Goal: Task Accomplishment & Management: Complete application form

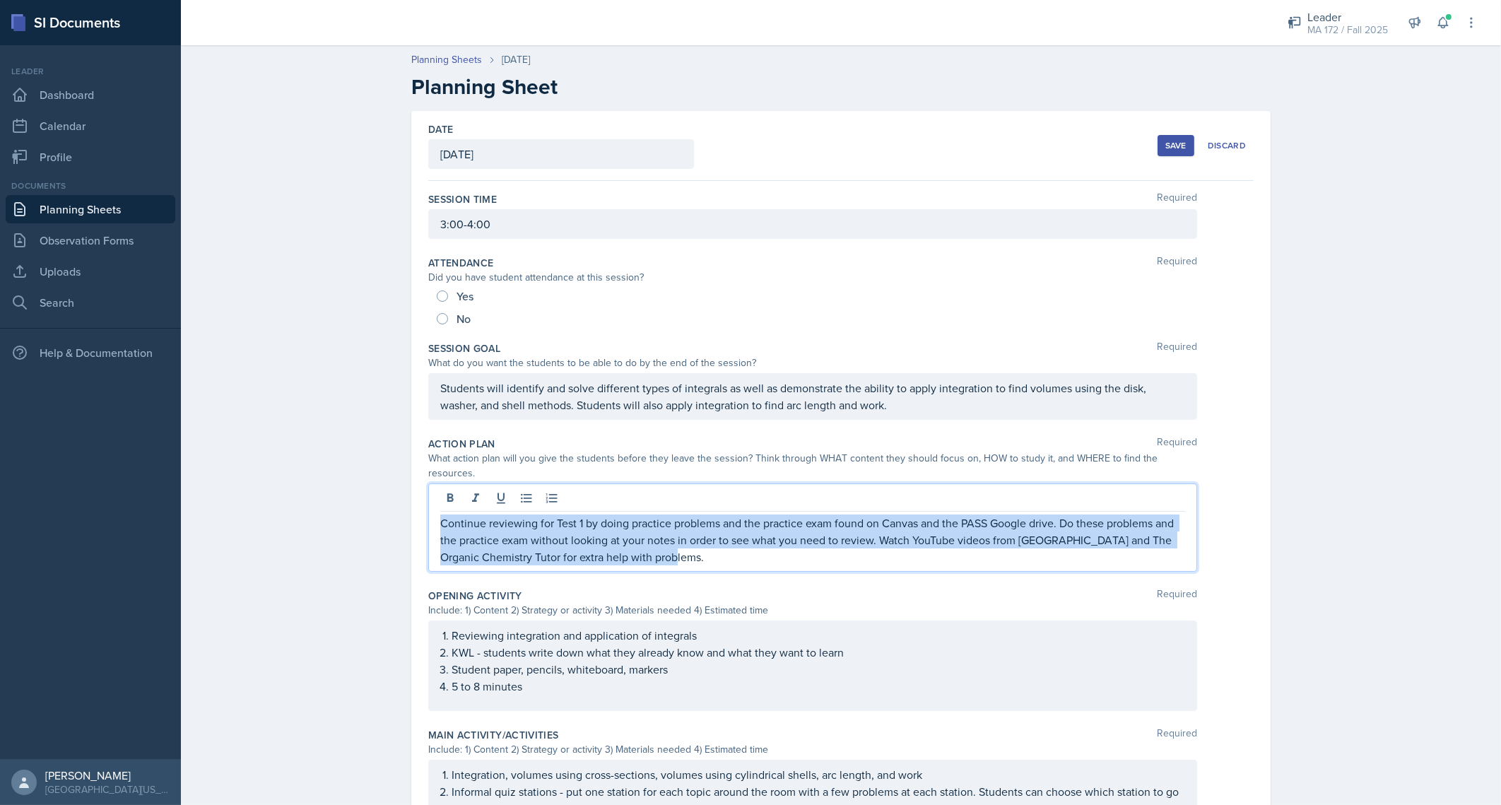
scroll to position [113, 0]
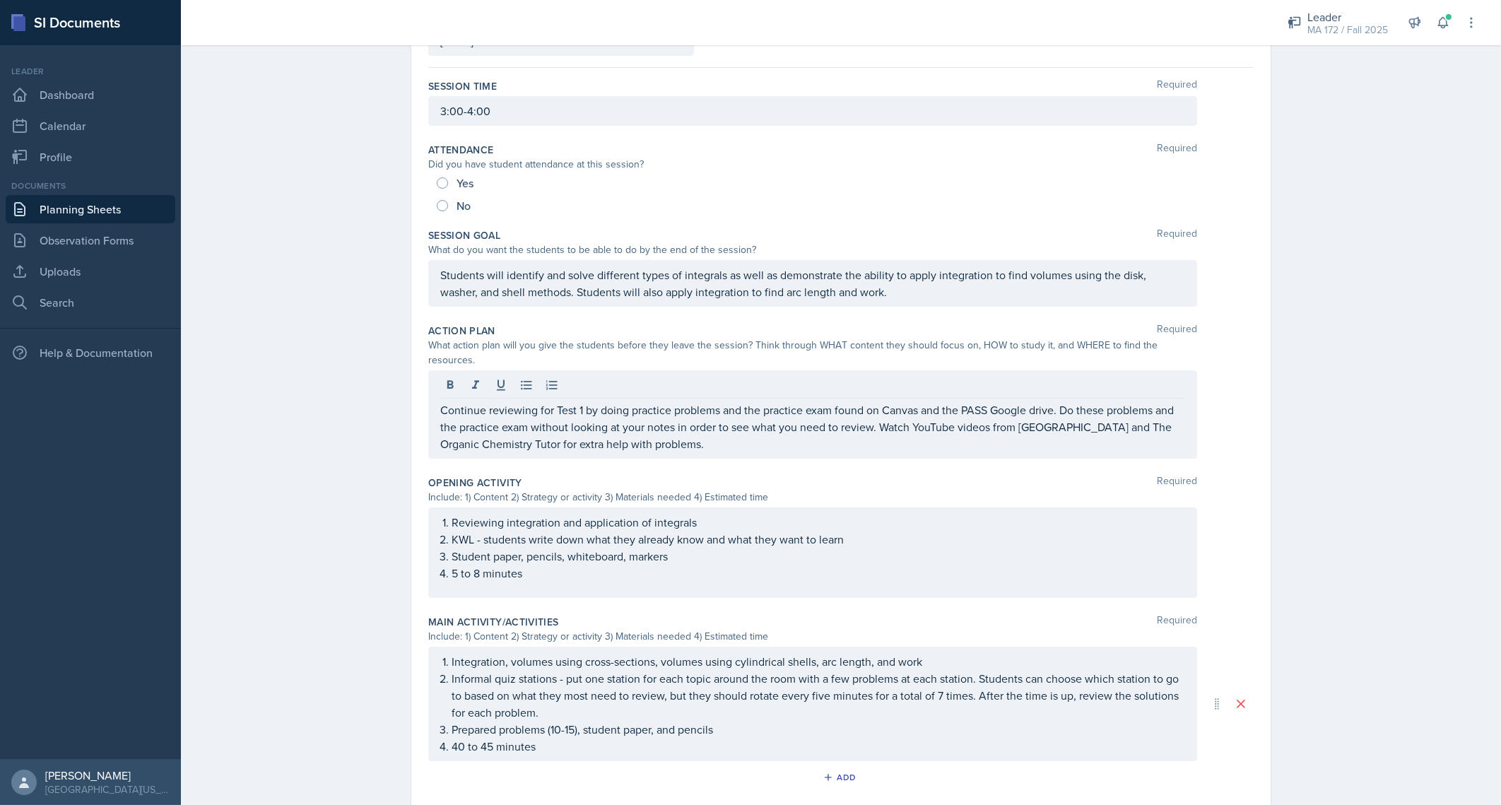
click at [287, 468] on div "Planning Sheets [DATE] Planning Sheet Date [DATE] [DATE] 31 1 2 3 4 5 6 7 8 9 1…" at bounding box center [841, 501] width 1320 height 1152
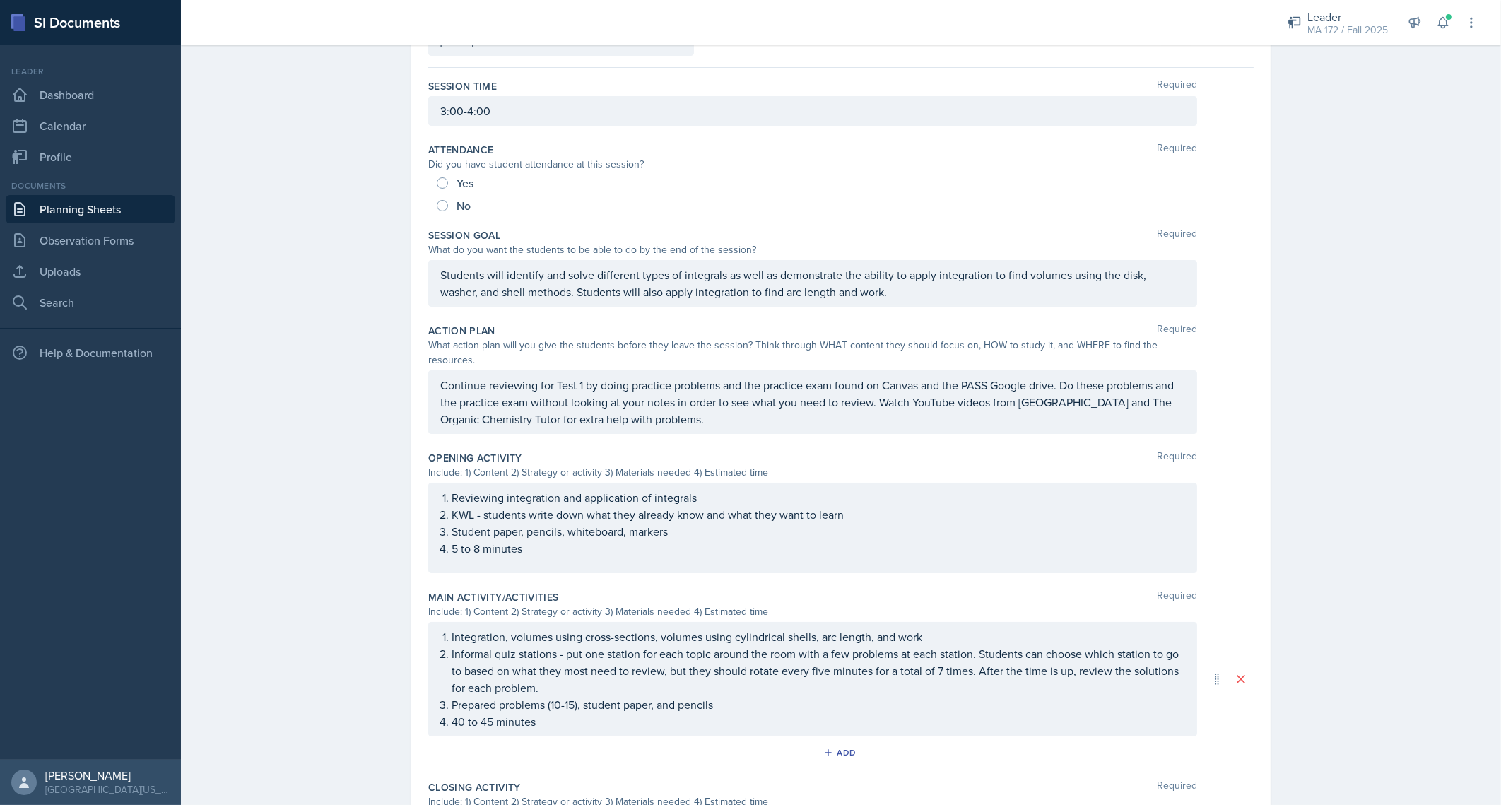
click at [478, 638] on div "Integration, volumes using cross-sections, volumes using cylindrical shells, ar…" at bounding box center [812, 679] width 745 height 102
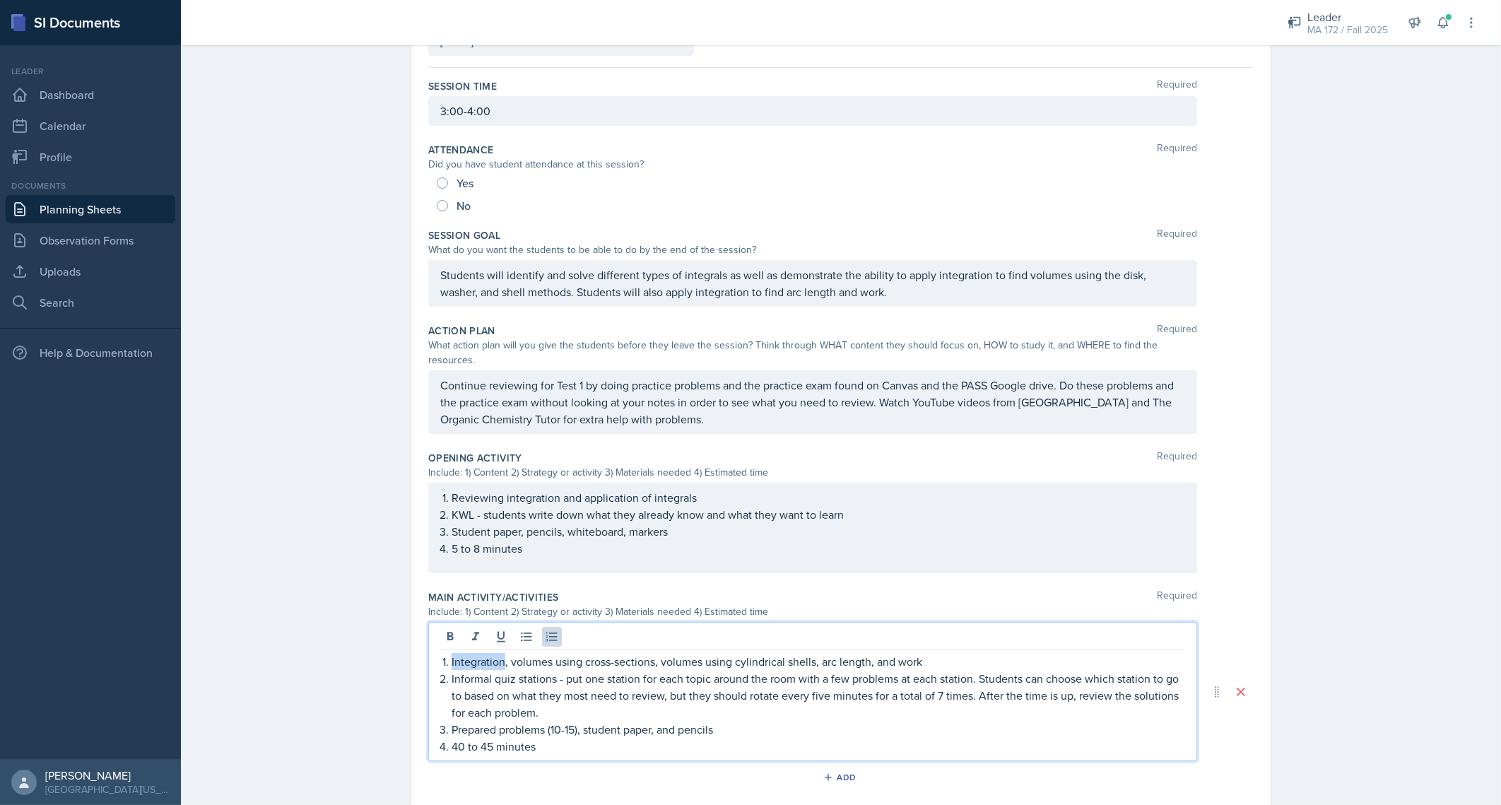
click at [478, 653] on p "Integration, volumes using cross-sections, volumes using cylindrical shells, ar…" at bounding box center [818, 661] width 733 height 17
click at [473, 670] on p "Informal quiz stations - put one station for each topic around the room with a …" at bounding box center [818, 695] width 733 height 51
click at [508, 670] on p "Quiz stations - put one station for each topic around the room with a few probl…" at bounding box center [818, 695] width 733 height 51
click at [993, 670] on p "Quiz stations competition - put one station for each topic around the room with…" at bounding box center [818, 695] width 733 height 51
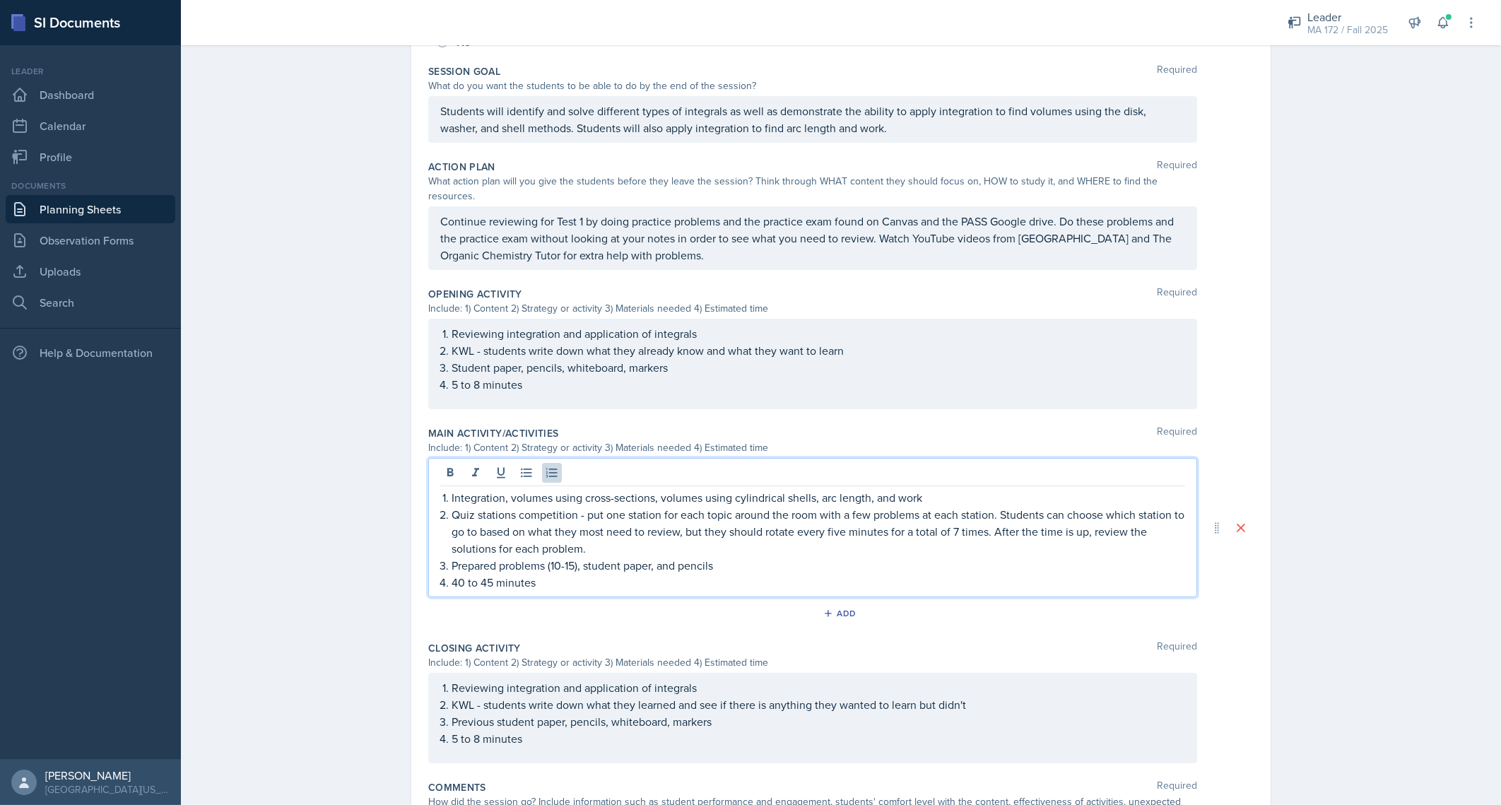
scroll to position [290, 0]
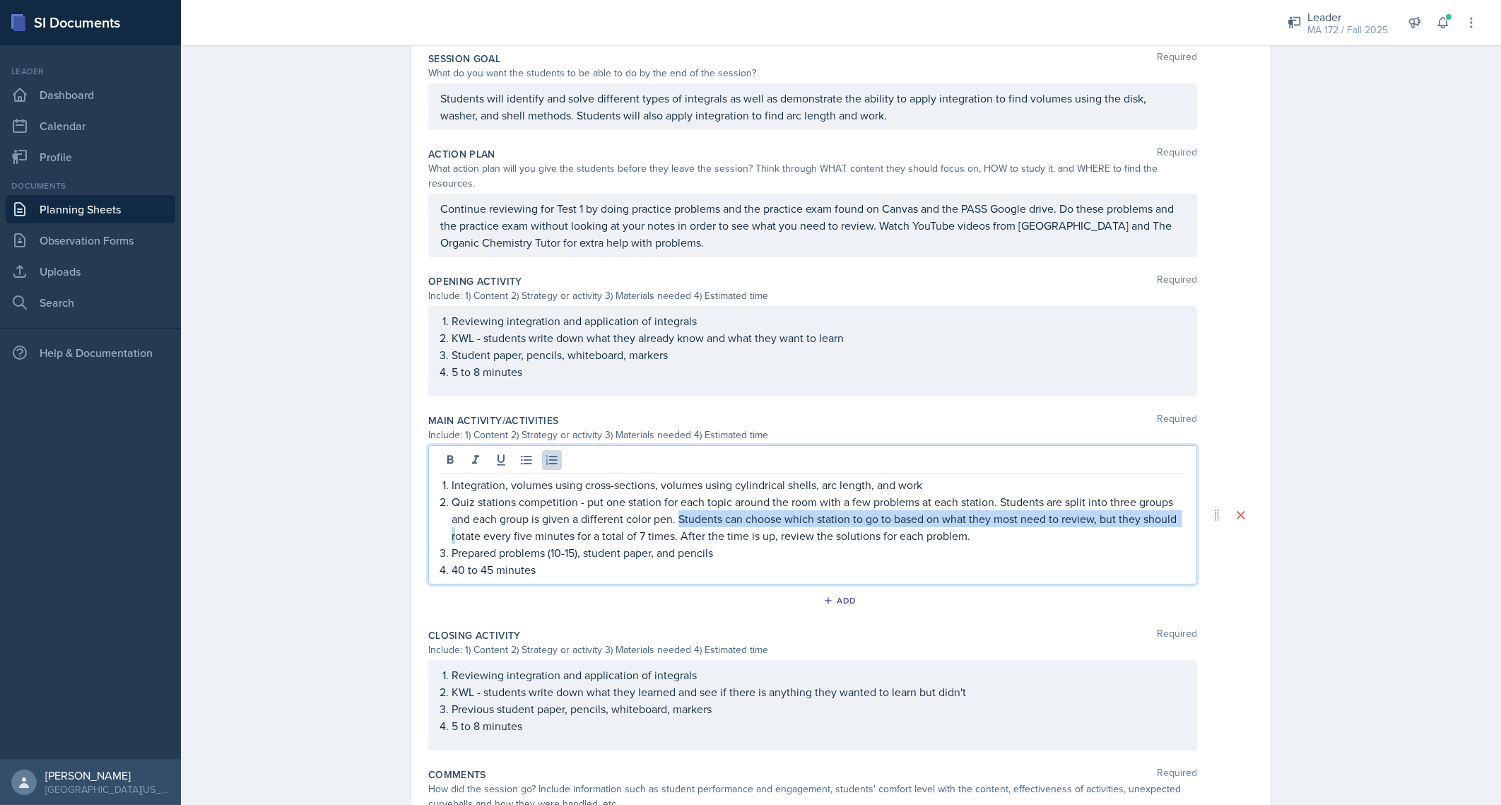
drag, startPoint x: 671, startPoint y: 500, endPoint x: 451, endPoint y: 520, distance: 221.4
click at [452, 520] on p "Quiz stations competition - put one station for each topic around the room with…" at bounding box center [818, 518] width 733 height 51
click at [1047, 516] on p "Quiz stations competition - put one station for each topic around the room with…" at bounding box center [818, 518] width 733 height 51
click at [1093, 526] on p "Quiz stations competition - put one station for each topic around the room with…" at bounding box center [818, 518] width 733 height 51
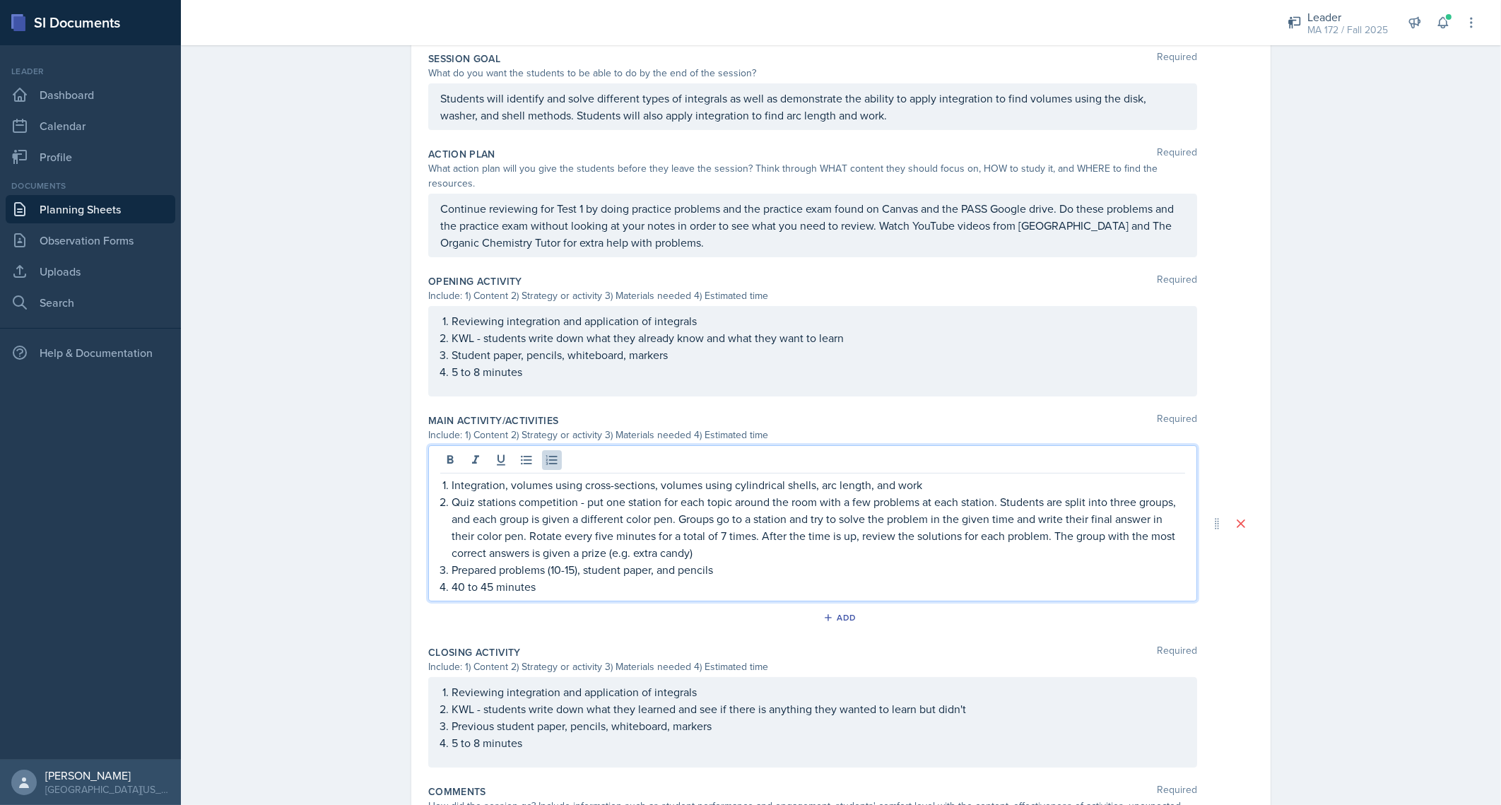
click at [657, 561] on p "Prepared problems (10-15), student paper, and pencils" at bounding box center [818, 569] width 733 height 17
click at [579, 561] on p "Prepared problems (10-15), student paper, and pencils" at bounding box center [818, 569] width 733 height 17
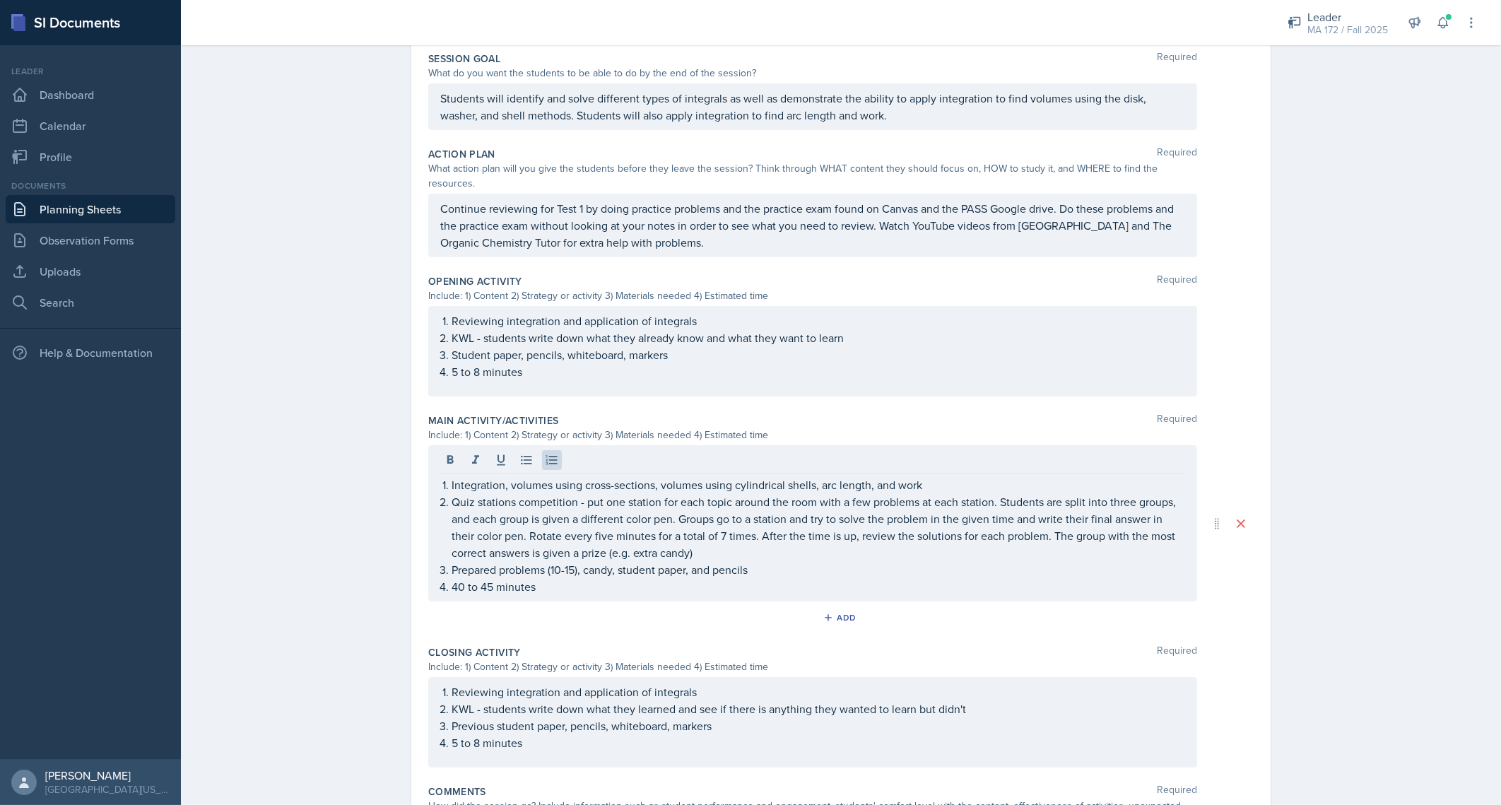
click at [1322, 502] on div "Planning Sheets [DATE] Planning Sheet Date [DATE] [DATE] 31 1 2 3 4 5 6 7 8 9 1…" at bounding box center [841, 332] width 1320 height 1169
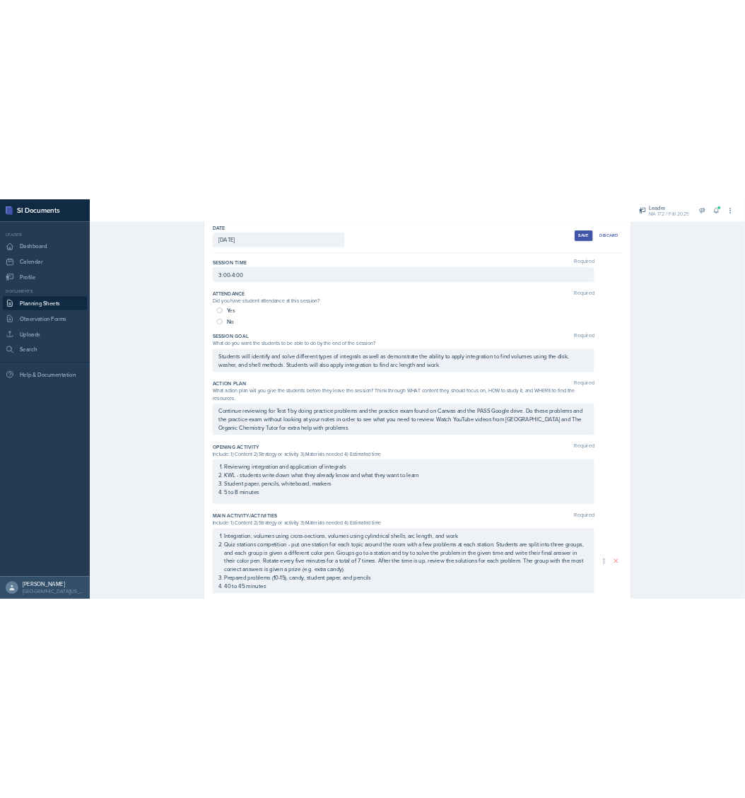
scroll to position [0, 0]
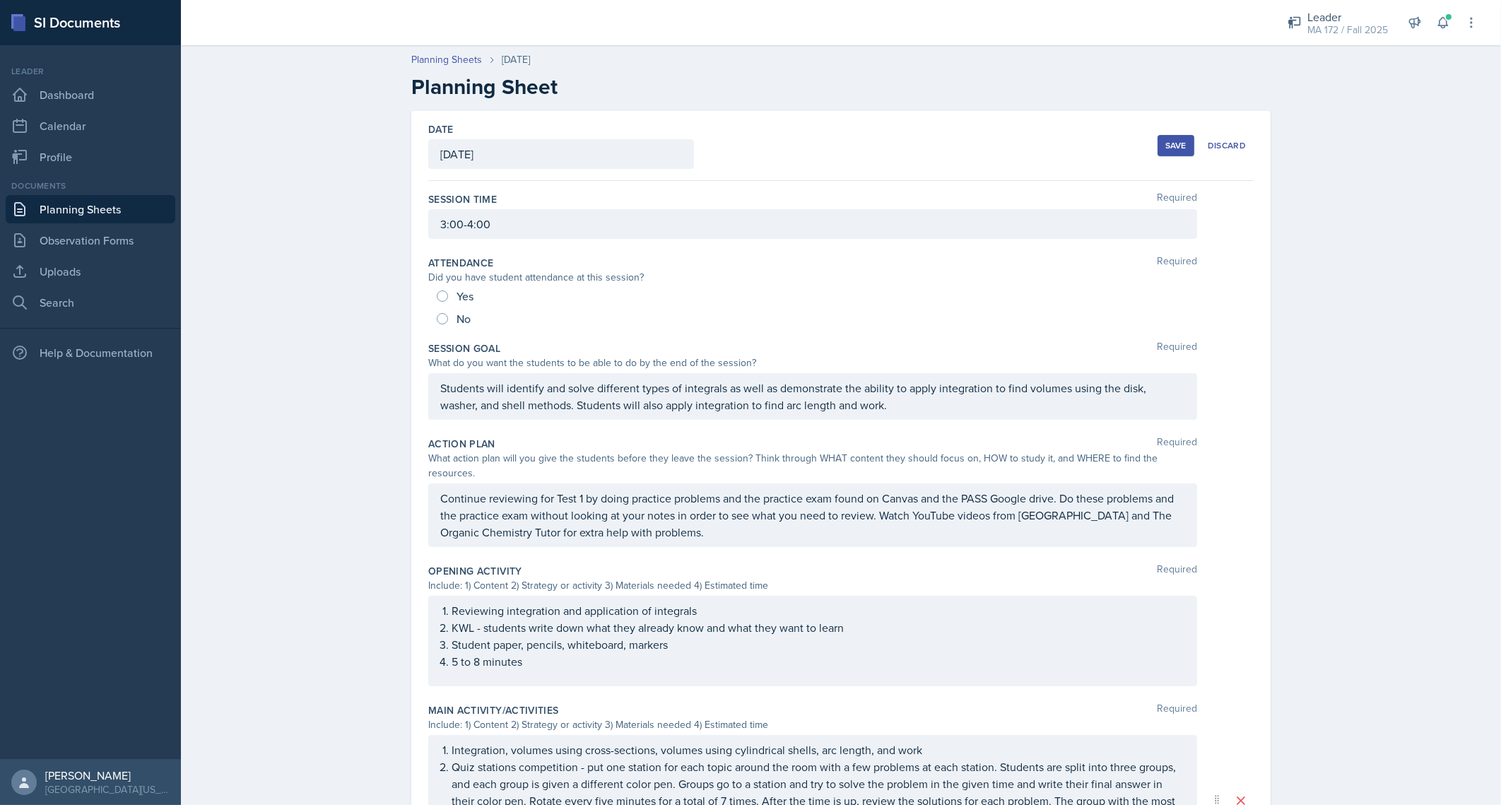
click at [1165, 146] on div "Save" at bounding box center [1175, 145] width 21 height 11
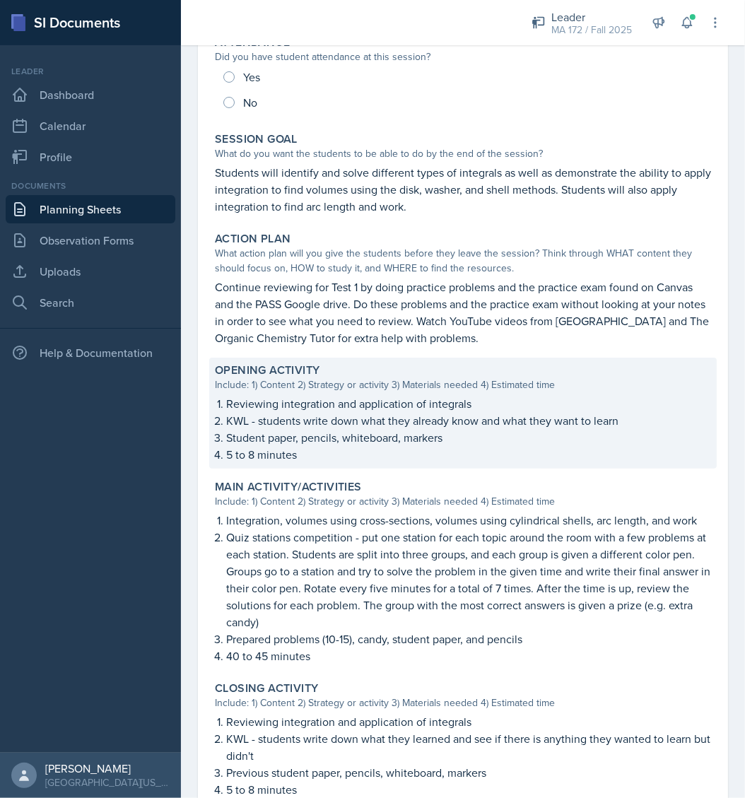
scroll to position [184, 0]
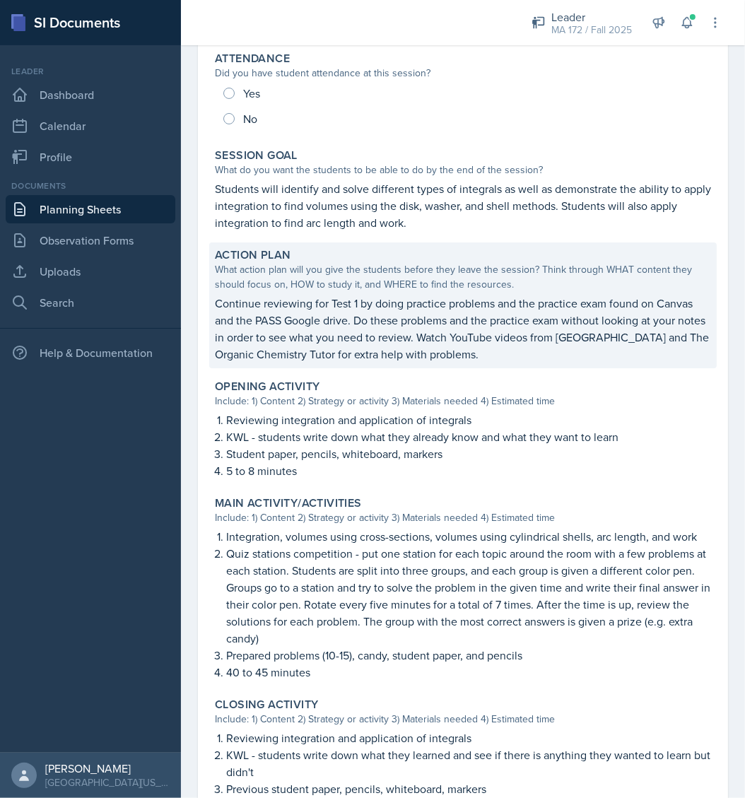
click at [399, 303] on p "Continue reviewing for Test 1 by doing practice problems and the practice exam …" at bounding box center [463, 329] width 496 height 68
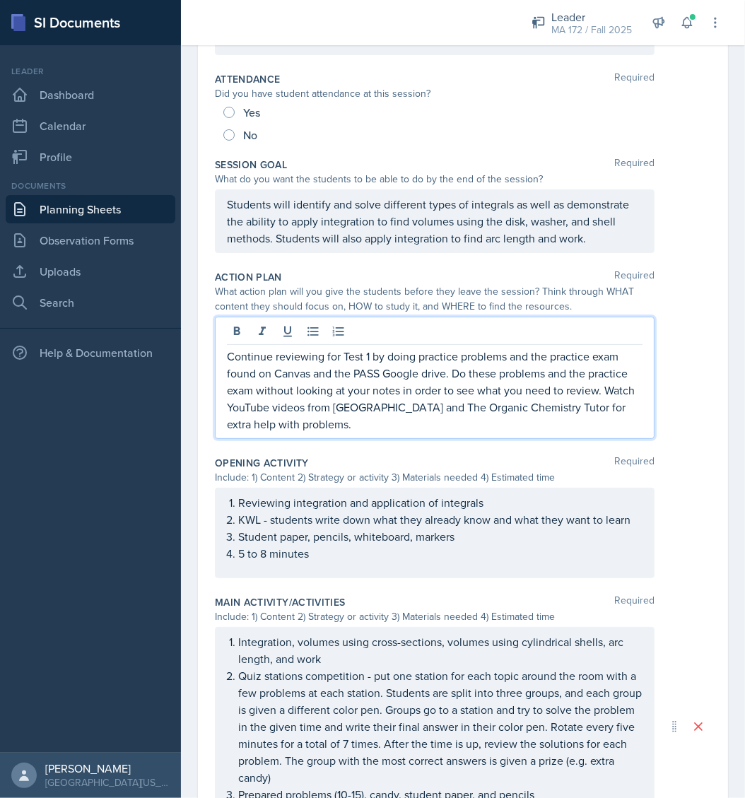
click at [322, 355] on p "Continue reviewing for Test 1 by doing practice problems and the practice exam …" at bounding box center [434, 390] width 415 height 85
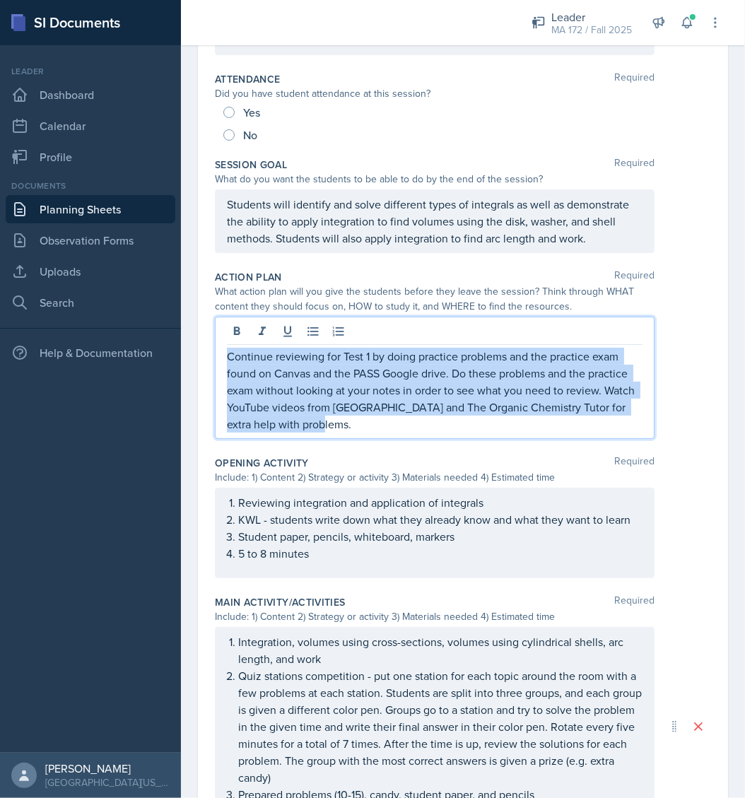
click at [322, 353] on p "Continue reviewing for Test 1 by doing practice problems and the practice exam …" at bounding box center [434, 390] width 415 height 85
copy p "Continue reviewing for Test 1 by doing practice problems and the practice exam …"
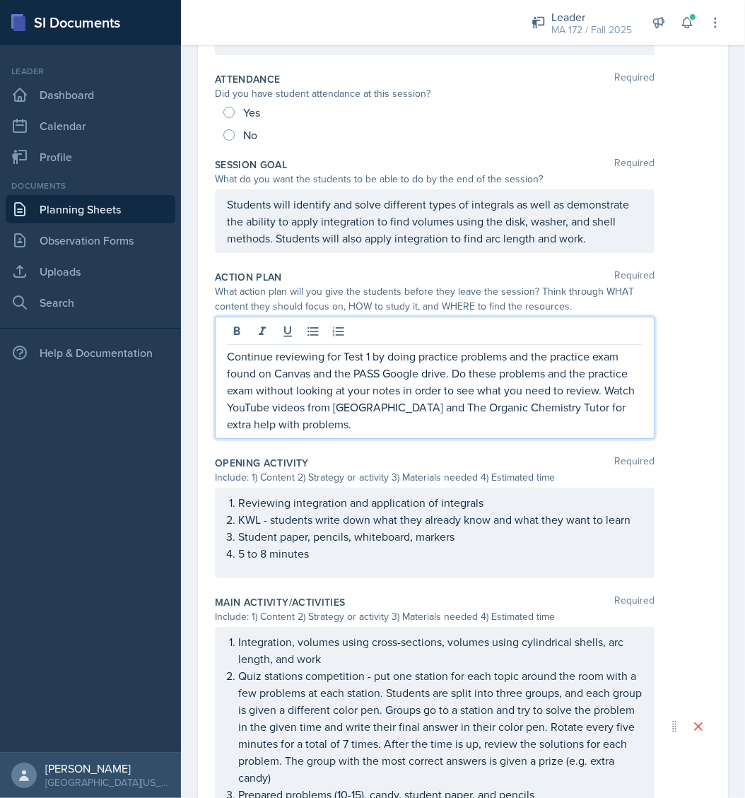
click at [189, 379] on div "Date [DATE] [DATE] 31 1 2 3 4 5 6 7 8 9 10 11 12 13 14 15 16 17 18 19 20 21 22 …" at bounding box center [463, 545] width 564 height 1237
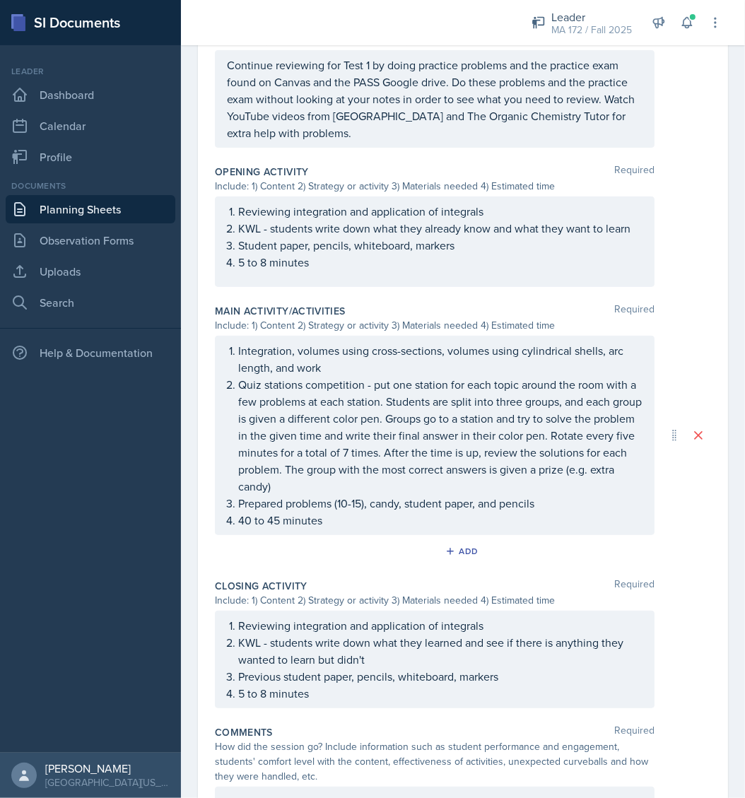
scroll to position [529, 0]
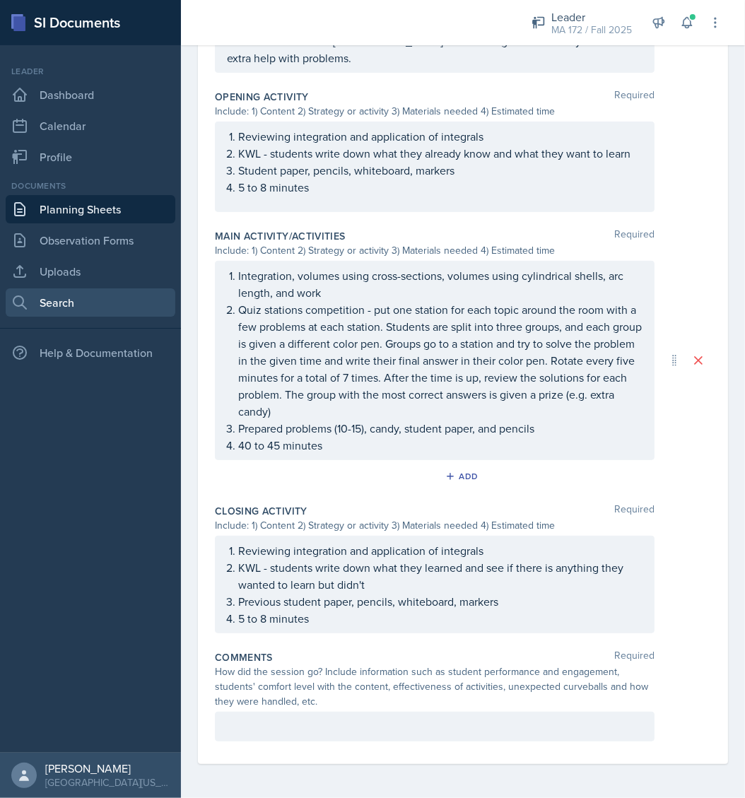
click at [65, 301] on link "Search" at bounding box center [91, 302] width 170 height 28
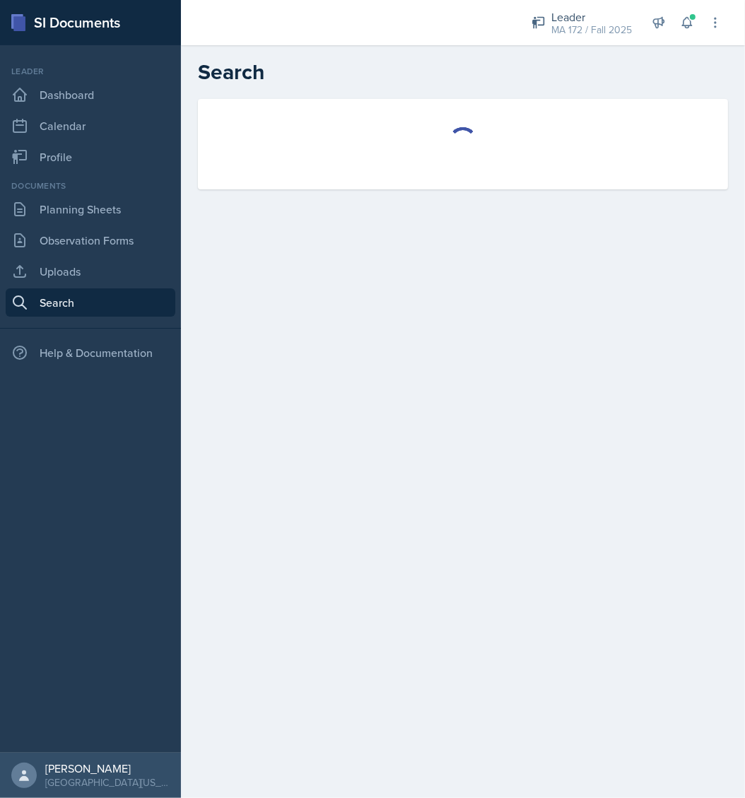
select select "all"
select select "1"
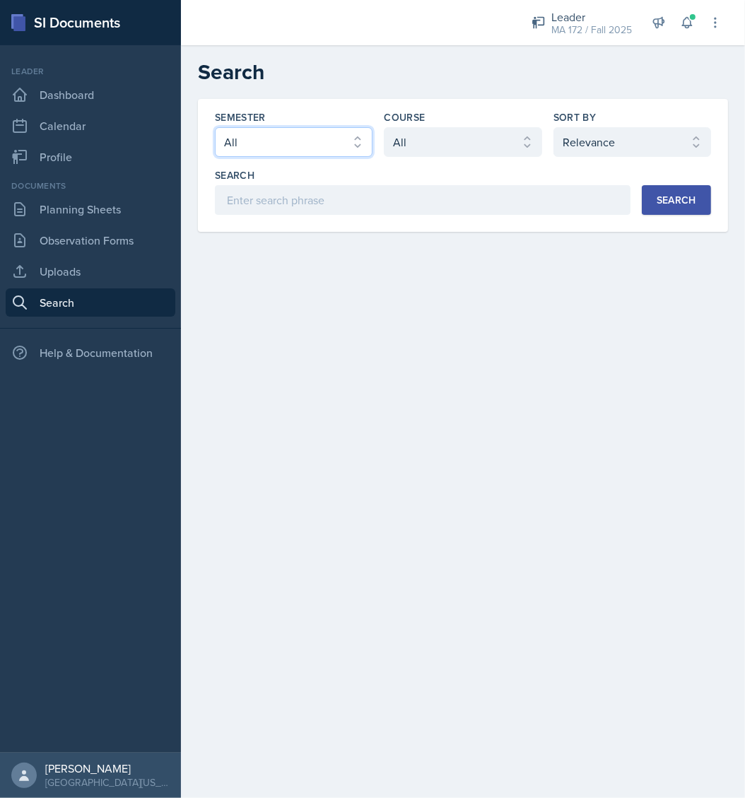
click at [311, 143] on select "Select semester All Fall 2025 Spring 2025 Fall 2024 Spring 2024 Fall 2023 Sprin…" at bounding box center [294, 142] width 158 height 30
select select "8c3db506-cd10-4819-a085-b8ca3b52d6db"
click at [215, 127] on select "Select semester All Fall 2025 Spring 2025 Fall 2024 Spring 2024 Fall 2023 Sprin…" at bounding box center [294, 142] width 158 height 30
click at [475, 138] on select "Select course All ACC 211 ACC 212 ACC 307 BYS 119 BYS 215 BYS 300 CH 101 CH 121…" at bounding box center [463, 142] width 158 height 30
select select "b86fb2d2-23e3-43a7-aacc-a78edbe2eb67"
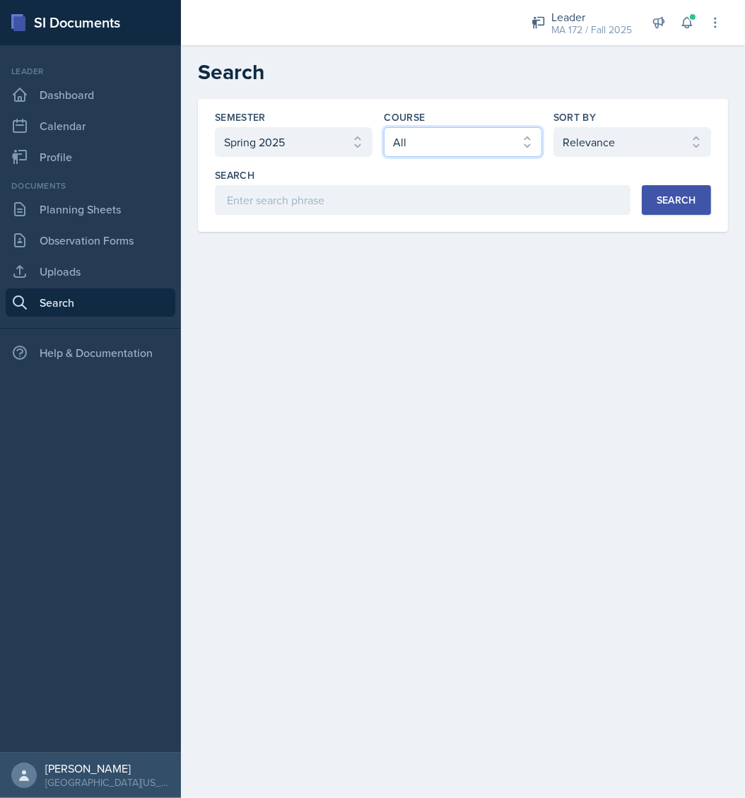
click at [384, 127] on select "Select course All ACC 211 ACC 212 ACC 307 BYS 119 BYS 215 BYS 300 CH 101 CH 121…" at bounding box center [463, 142] width 158 height 30
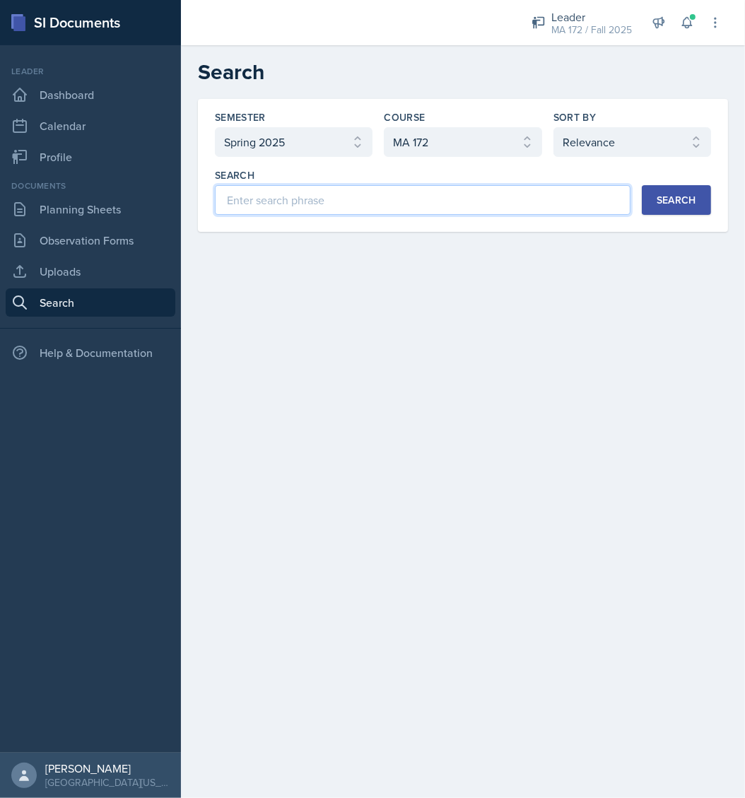
click at [357, 200] on input at bounding box center [422, 200] width 415 height 30
click at [654, 201] on button "Search" at bounding box center [676, 200] width 69 height 30
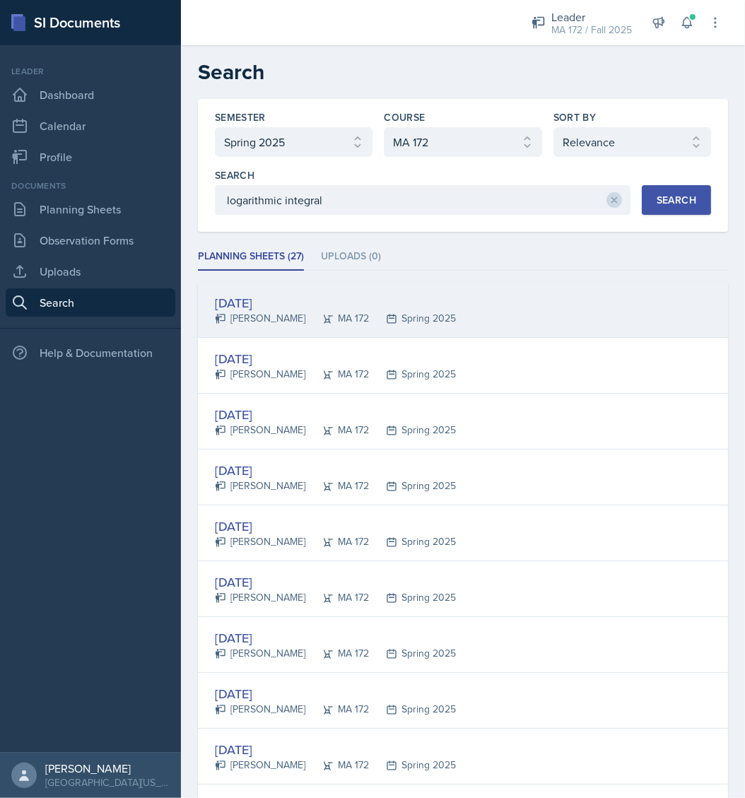
click at [278, 312] on div "[PERSON_NAME]" at bounding box center [260, 318] width 90 height 15
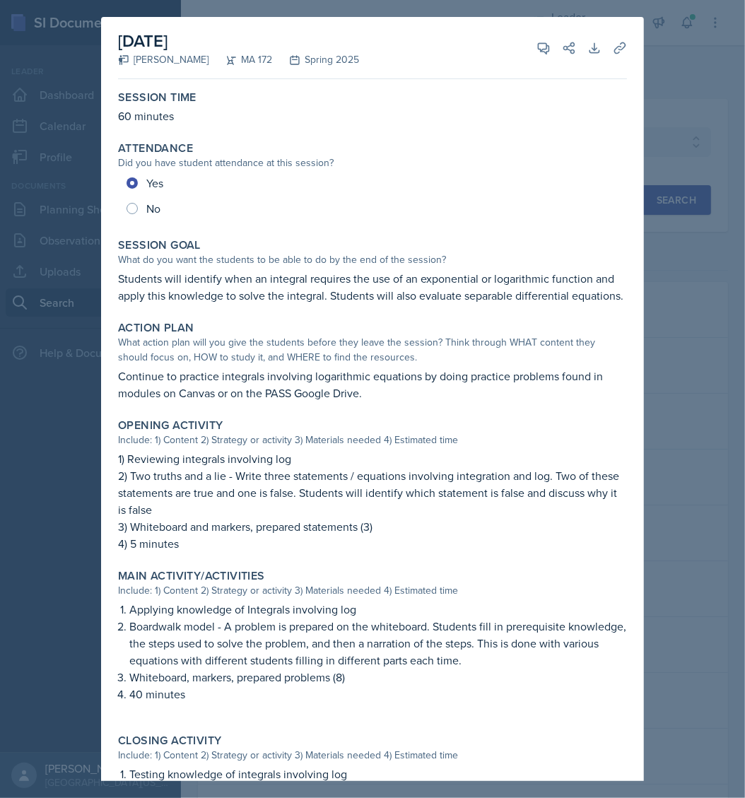
click at [250, 294] on p "Students will identify when an integral requires the use of an exponential or l…" at bounding box center [372, 287] width 509 height 34
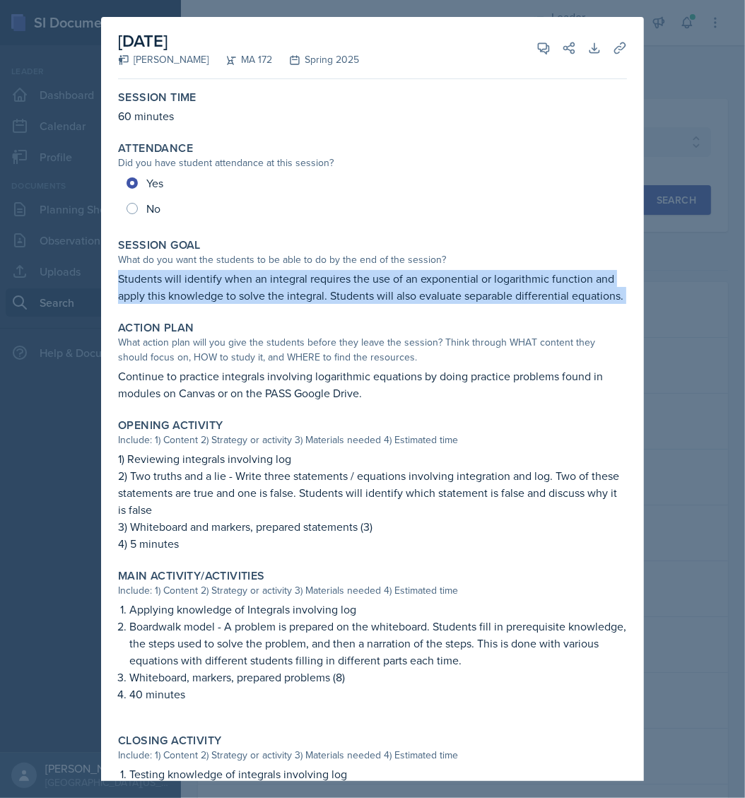
click at [250, 294] on p "Students will identify when an integral requires the use of an exponential or l…" at bounding box center [372, 287] width 509 height 34
copy div "Students will identify when an integral requires the use of an exponential or l…"
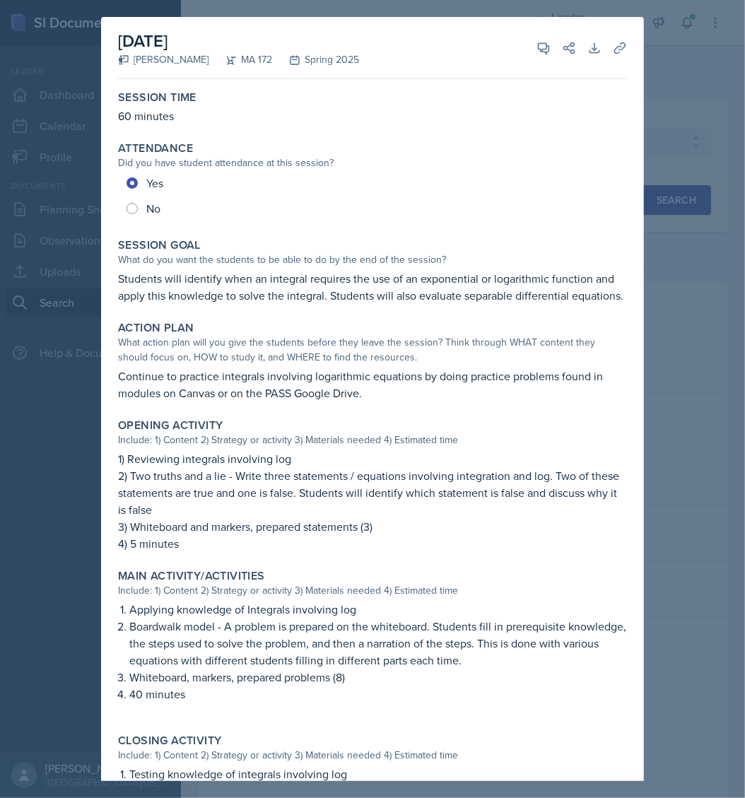
click at [198, 390] on p "Continue to practice integrals involving logarithmic equations by doing practic…" at bounding box center [372, 384] width 509 height 34
click at [196, 389] on p "Continue to practice integrals involving logarithmic equations by doing practic…" at bounding box center [372, 384] width 509 height 34
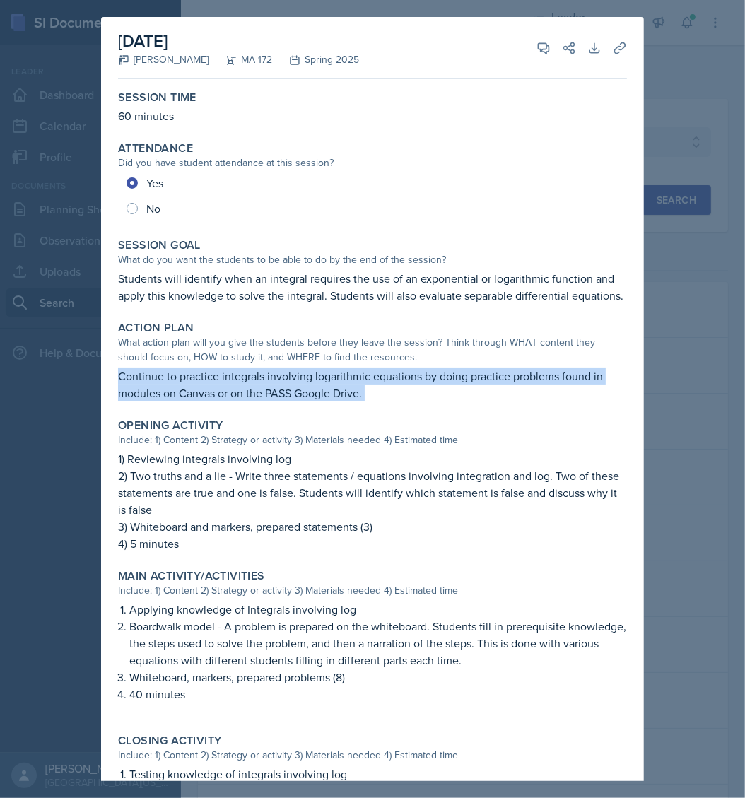
click at [196, 389] on p "Continue to practice integrals involving logarithmic equations by doing practic…" at bounding box center [372, 384] width 509 height 34
copy div "Continue to practice integrals involving logarithmic equations by doing practic…"
click at [432, 407] on div "Action Plan What action plan will you give the students before they leave the s…" at bounding box center [372, 361] width 520 height 92
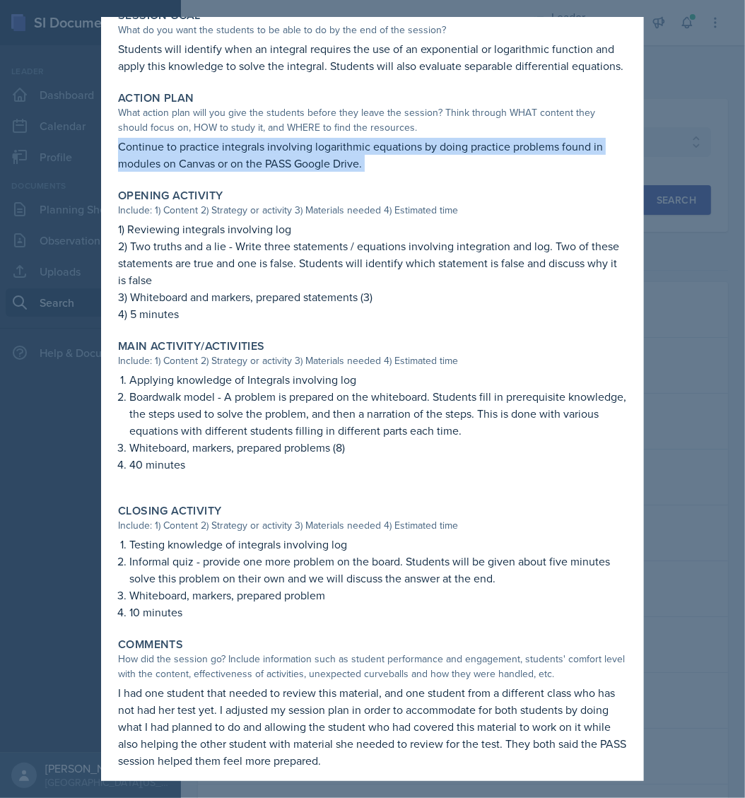
scroll to position [257, 0]
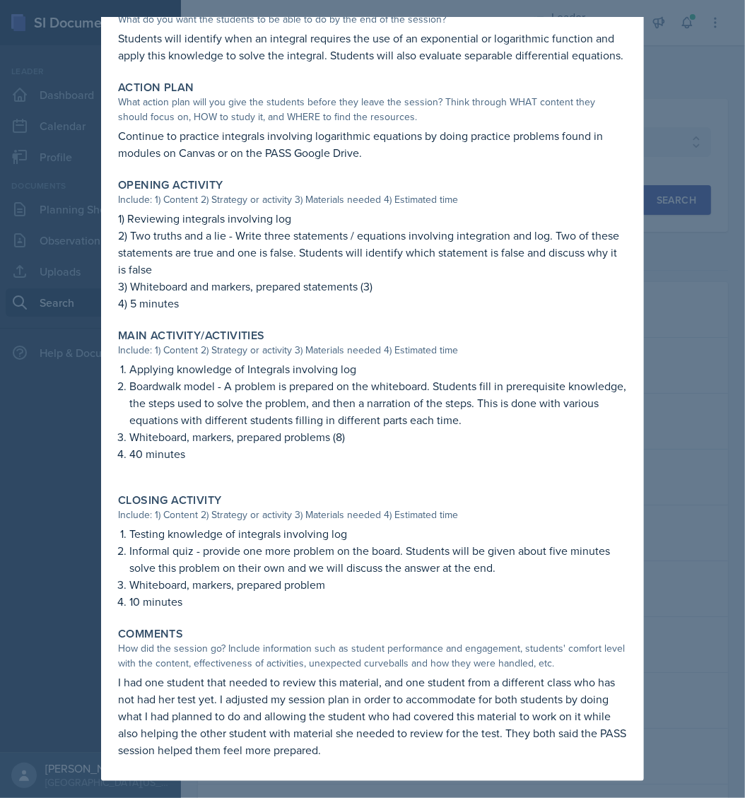
click at [223, 547] on p "Informal quiz - provide one more problem on the board. Students will be given a…" at bounding box center [377, 559] width 497 height 34
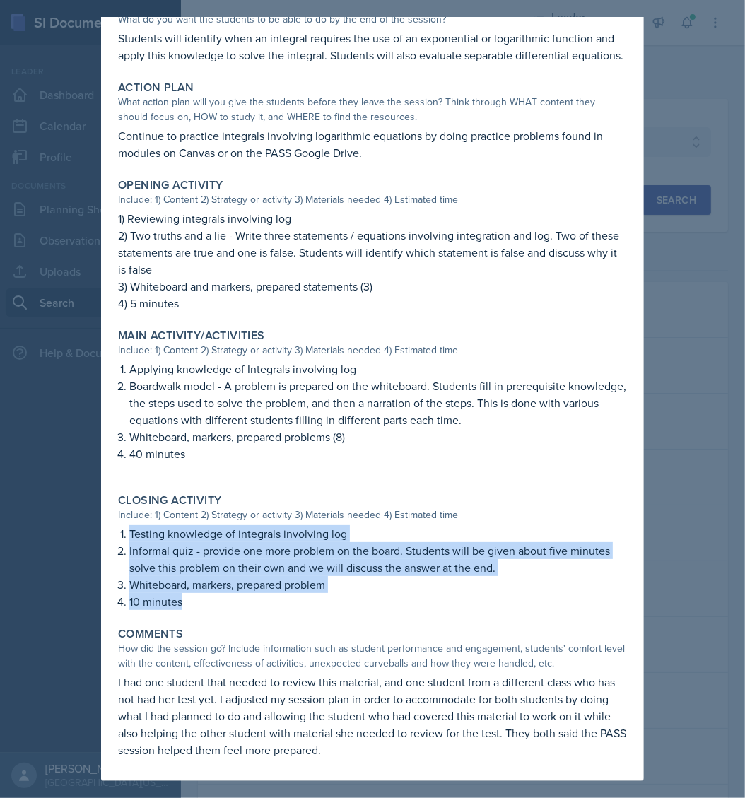
drag, startPoint x: 120, startPoint y: 531, endPoint x: 193, endPoint y: 614, distance: 110.1
click at [193, 614] on div "Closing Activity Include: 1) Content 2) Strategy or activity 3) Materials neede…" at bounding box center [372, 552] width 520 height 128
copy ol "Testing knowledge of integrals involving log Informal quiz - provide one more p…"
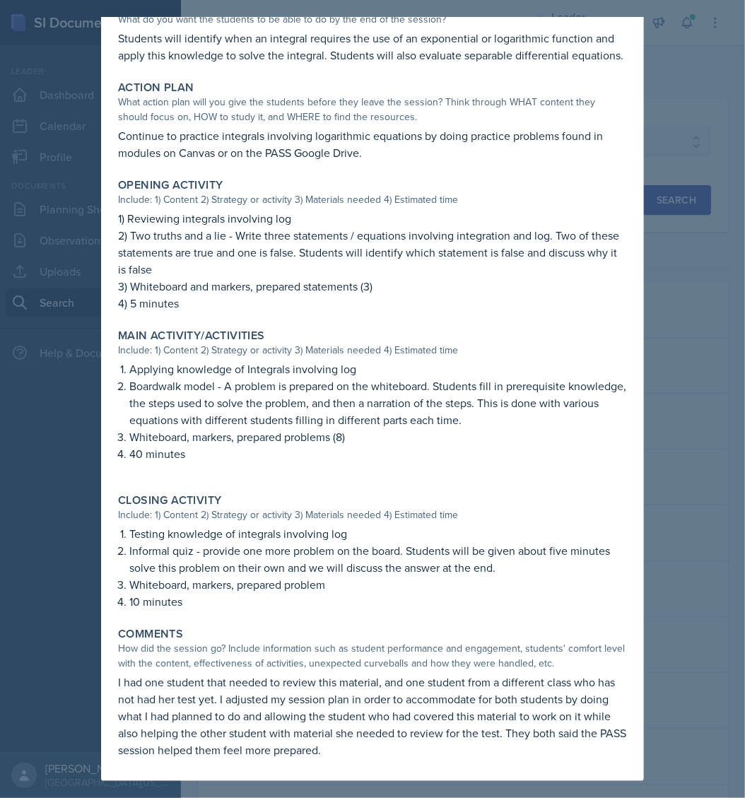
click at [692, 47] on div at bounding box center [372, 399] width 745 height 798
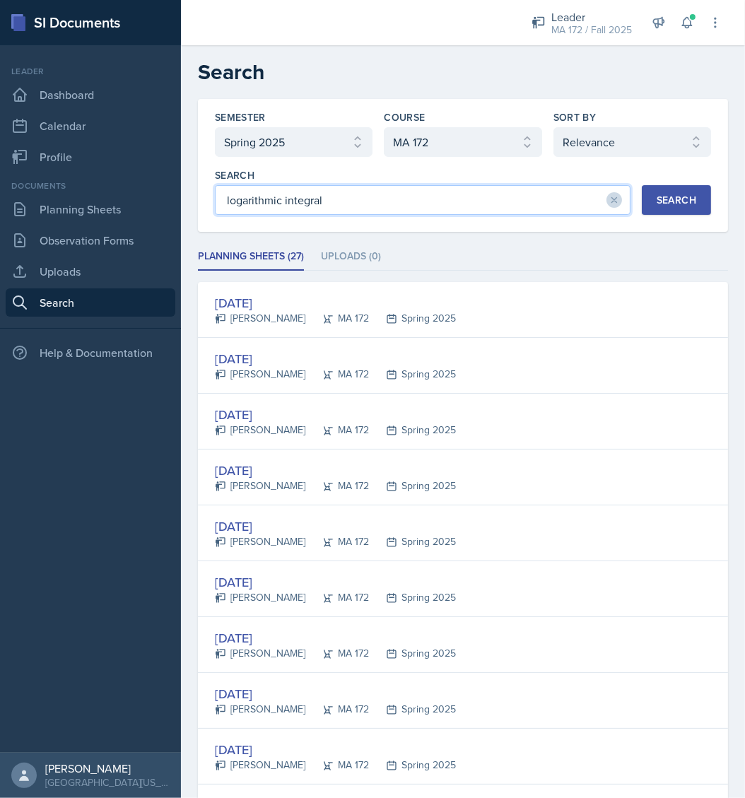
click at [396, 208] on input "logarithmic integral" at bounding box center [422, 200] width 415 height 30
type input "pass the marker"
click at [656, 205] on div "Search" at bounding box center [676, 199] width 40 height 11
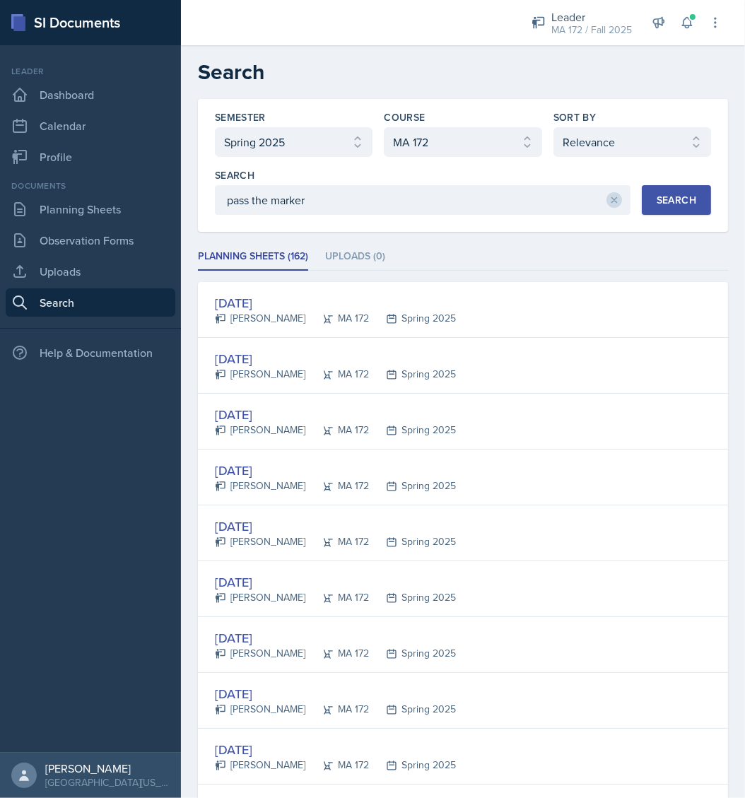
scroll to position [452, 0]
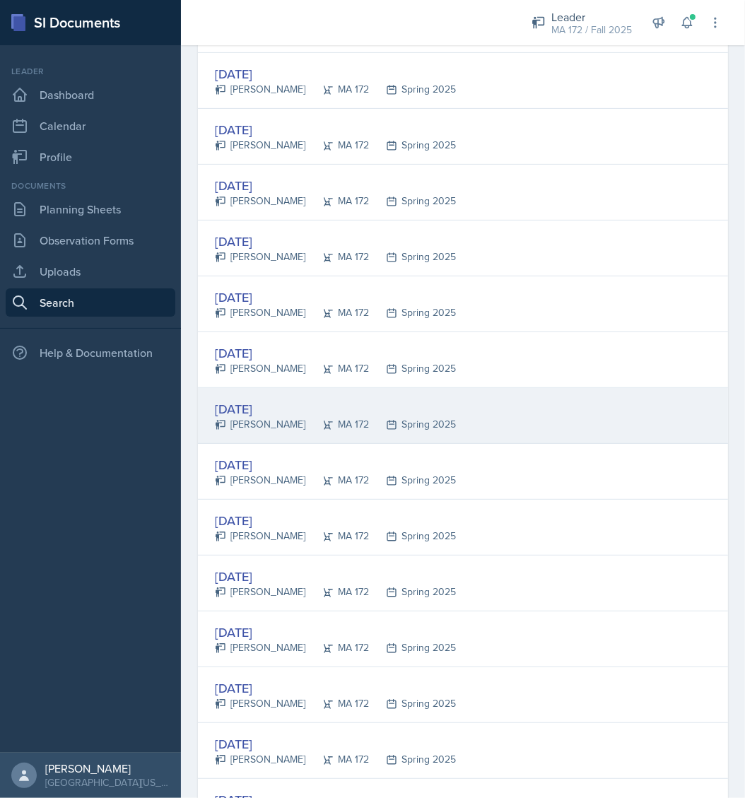
click at [259, 406] on div "[DATE]" at bounding box center [335, 408] width 241 height 19
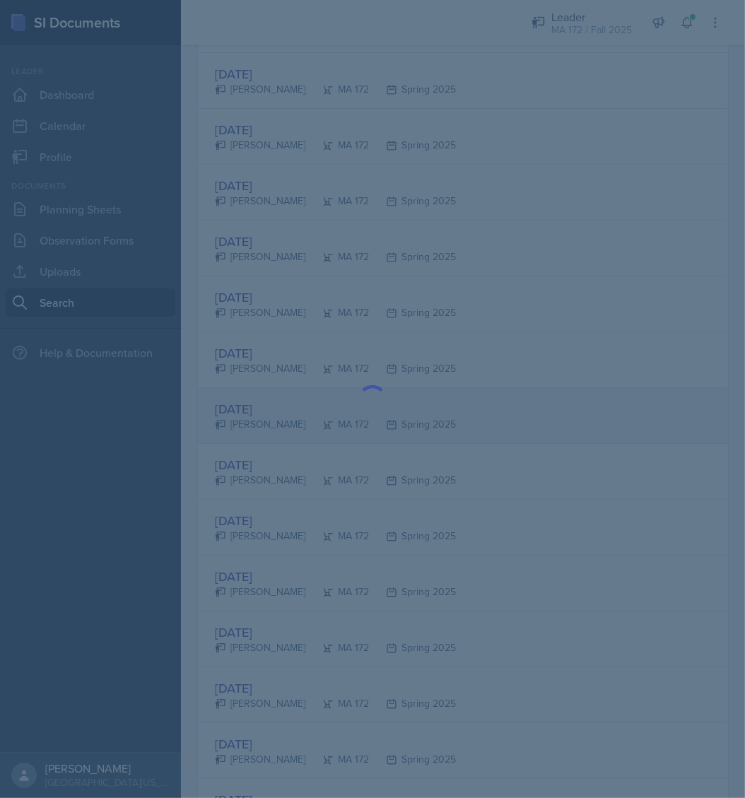
scroll to position [0, 0]
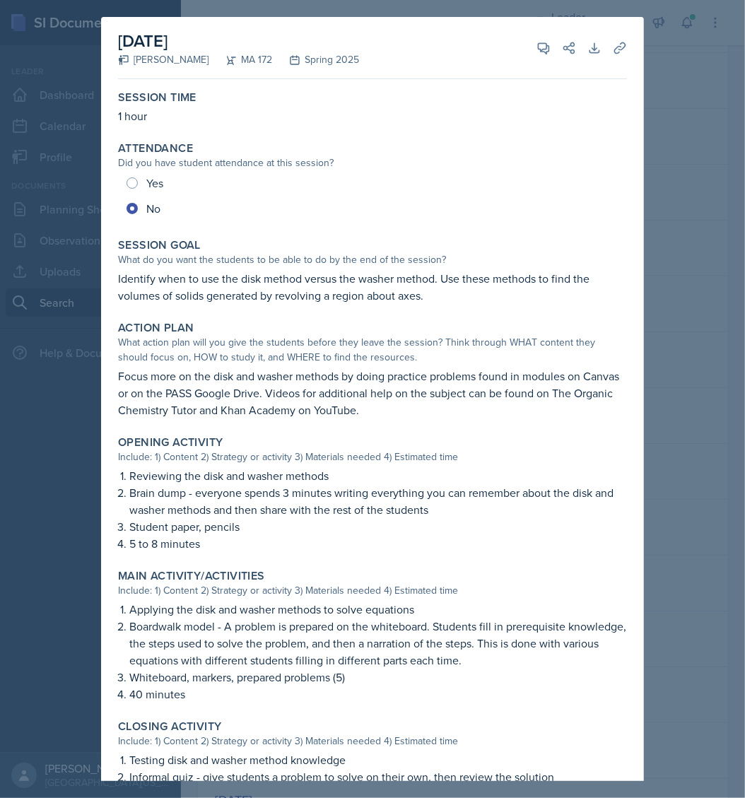
click at [692, 105] on div at bounding box center [372, 399] width 745 height 798
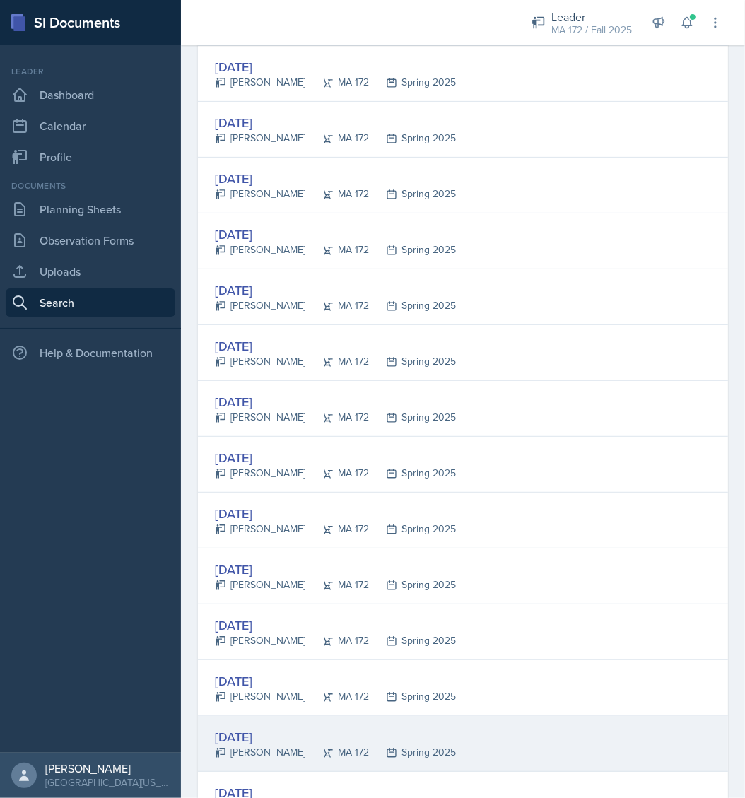
scroll to position [629, 0]
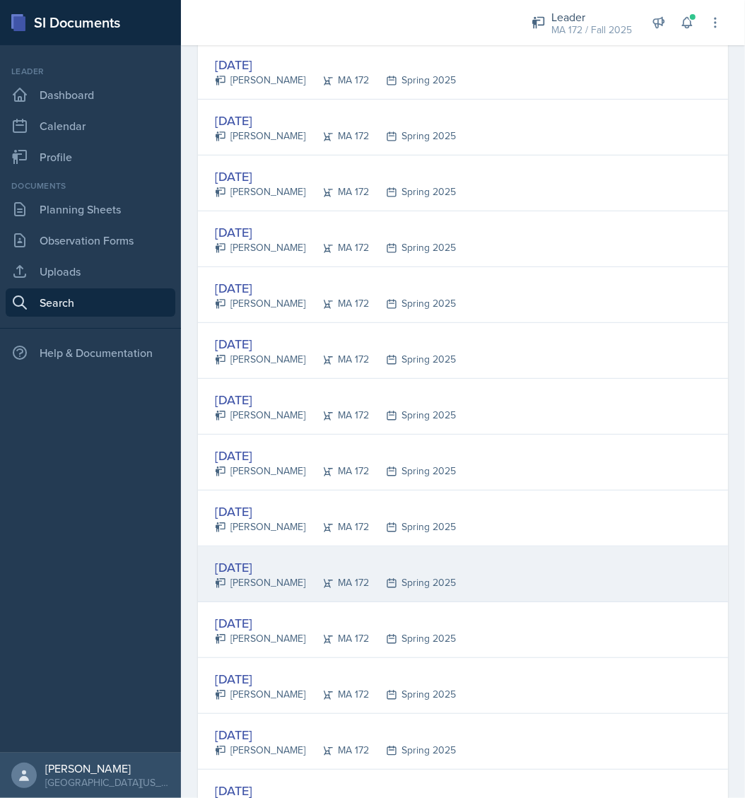
click at [281, 547] on div "[DATE] [PERSON_NAME] MA 172 Spring 2025" at bounding box center [463, 574] width 530 height 56
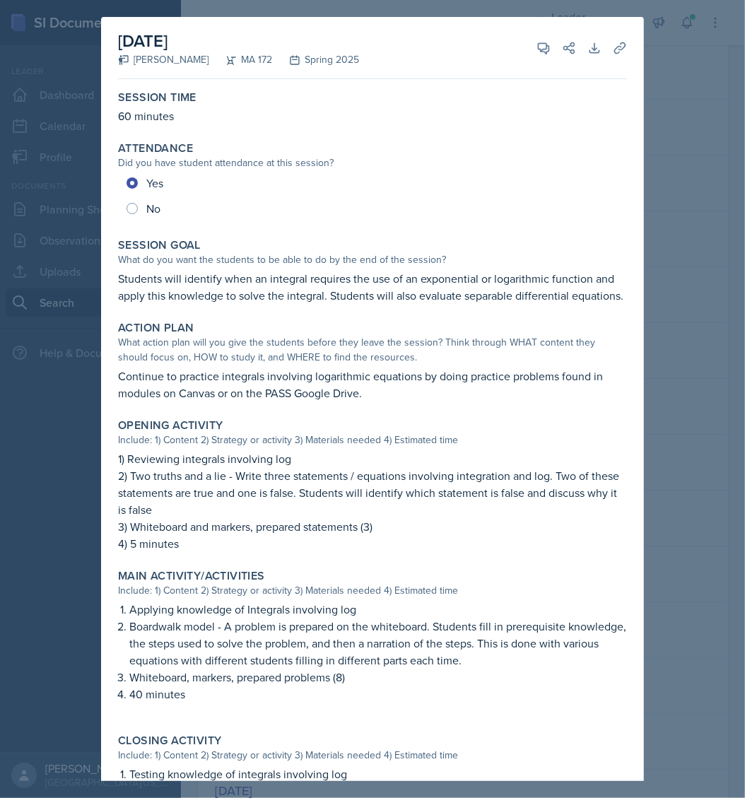
click at [697, 223] on div at bounding box center [372, 399] width 745 height 798
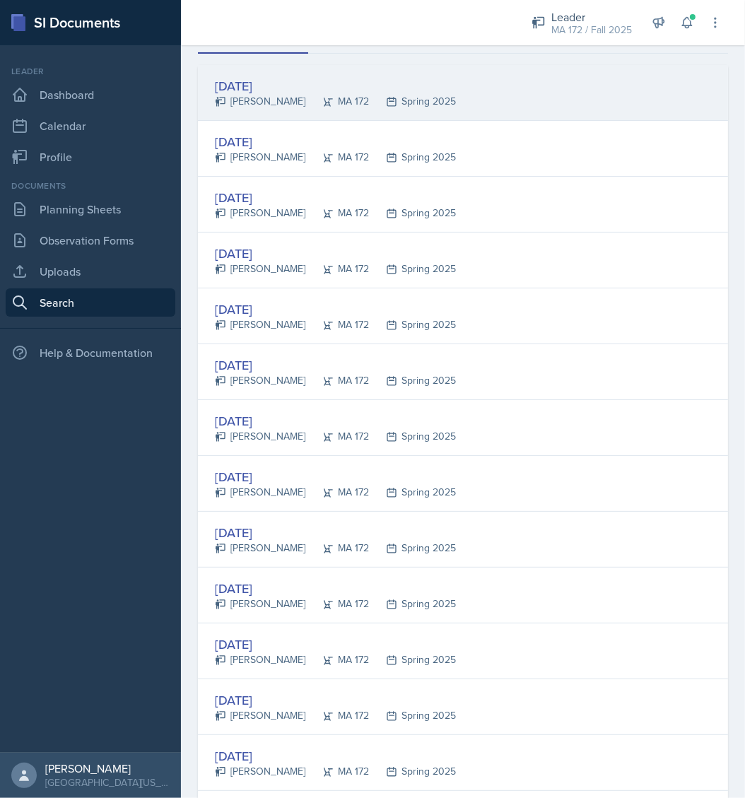
scroll to position [99, 0]
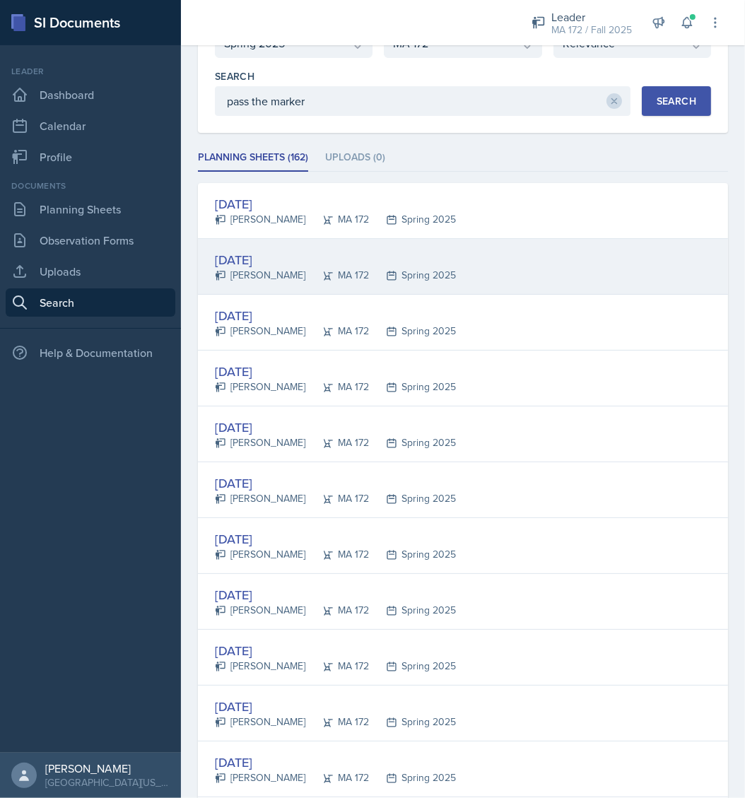
click at [277, 256] on div "[DATE]" at bounding box center [335, 259] width 241 height 19
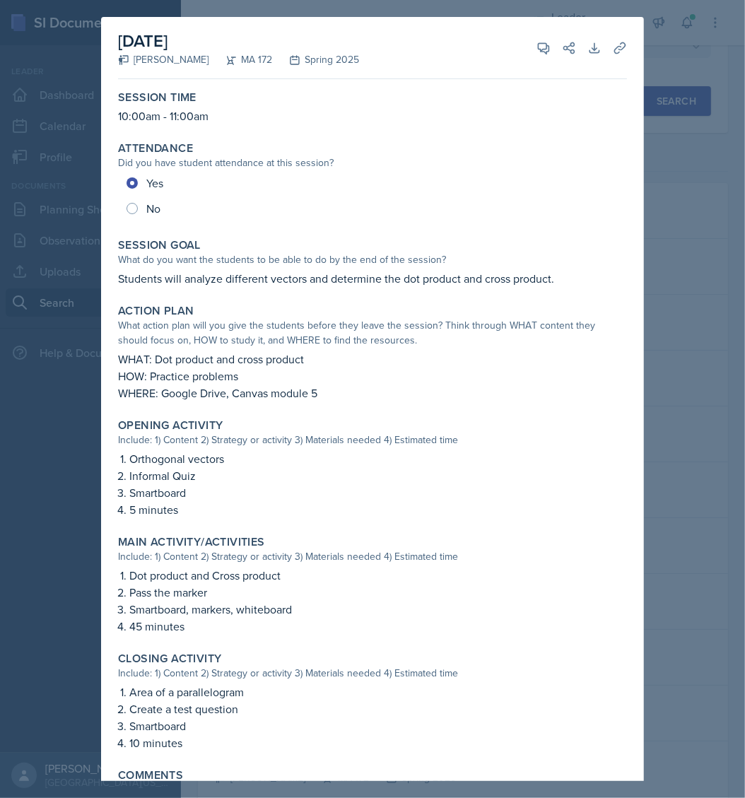
click at [676, 184] on div at bounding box center [372, 399] width 745 height 798
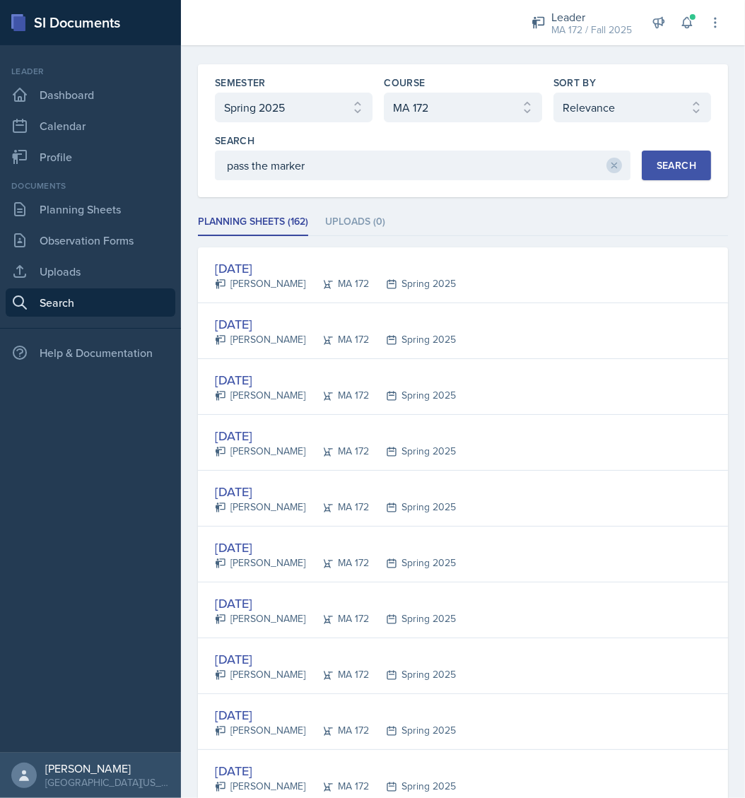
scroll to position [0, 0]
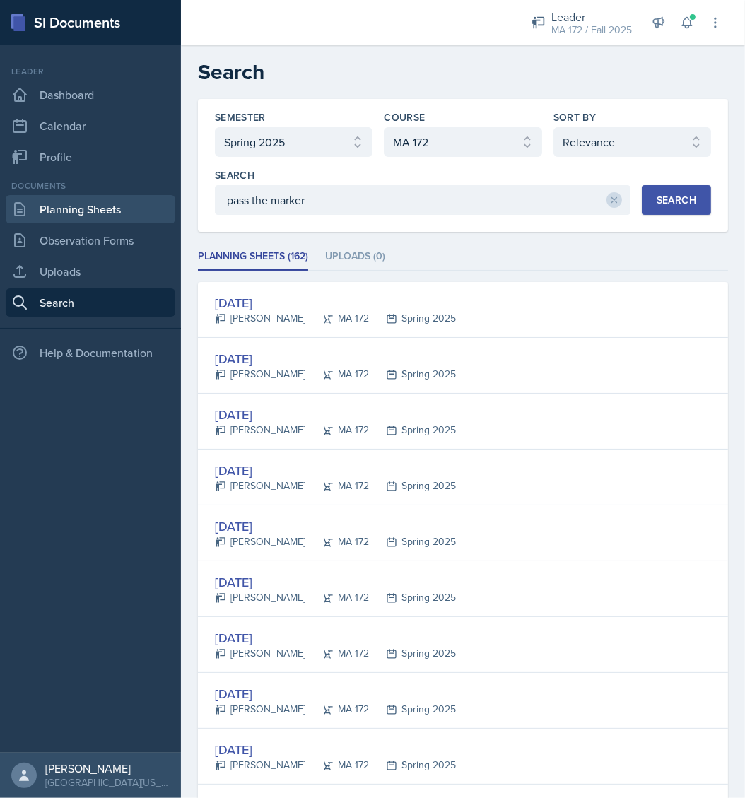
click at [91, 210] on link "Planning Sheets" at bounding box center [91, 209] width 170 height 28
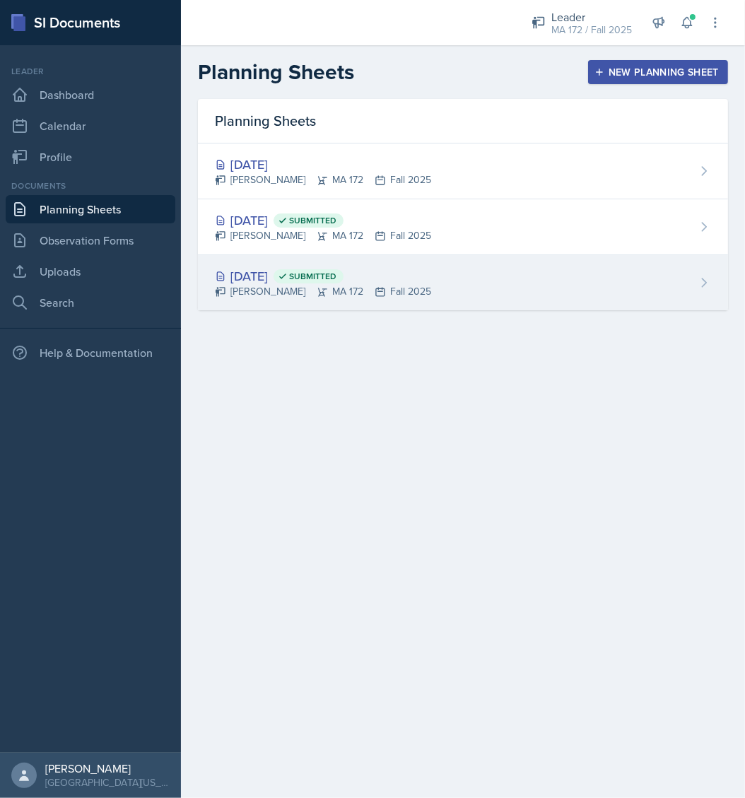
click at [290, 267] on div "[DATE] Submitted" at bounding box center [323, 275] width 216 height 19
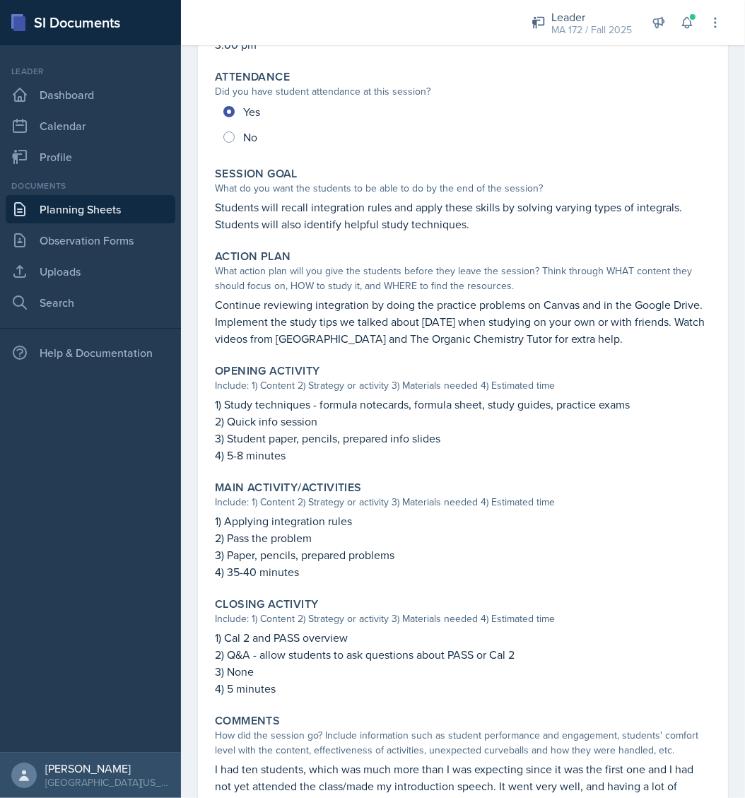
scroll to position [176, 0]
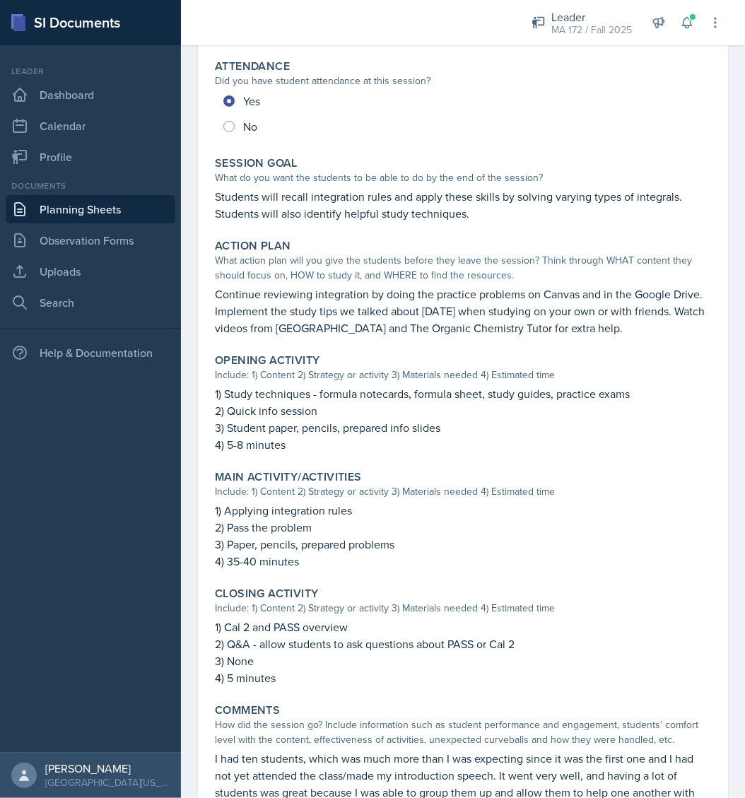
click at [104, 207] on link "Planning Sheets" at bounding box center [91, 209] width 170 height 28
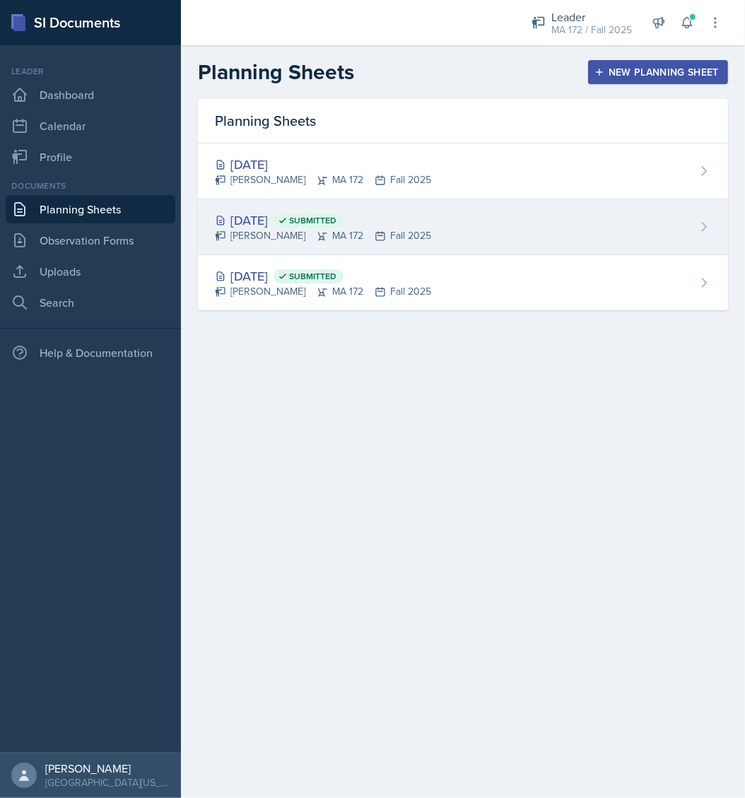
click at [240, 203] on div "[DATE] Submitted [PERSON_NAME] MA 172 Fall 2025" at bounding box center [463, 227] width 530 height 56
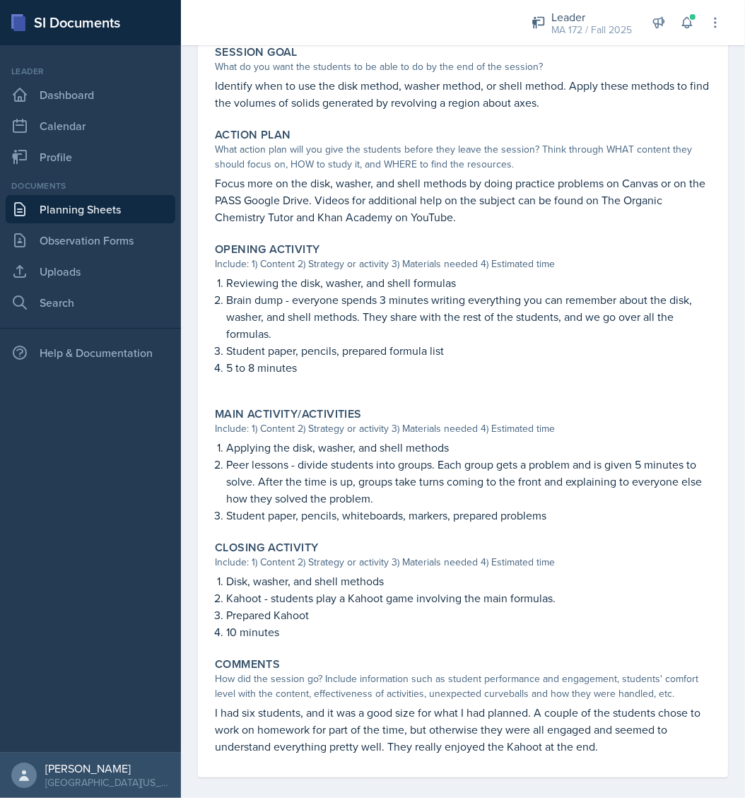
scroll to position [300, 0]
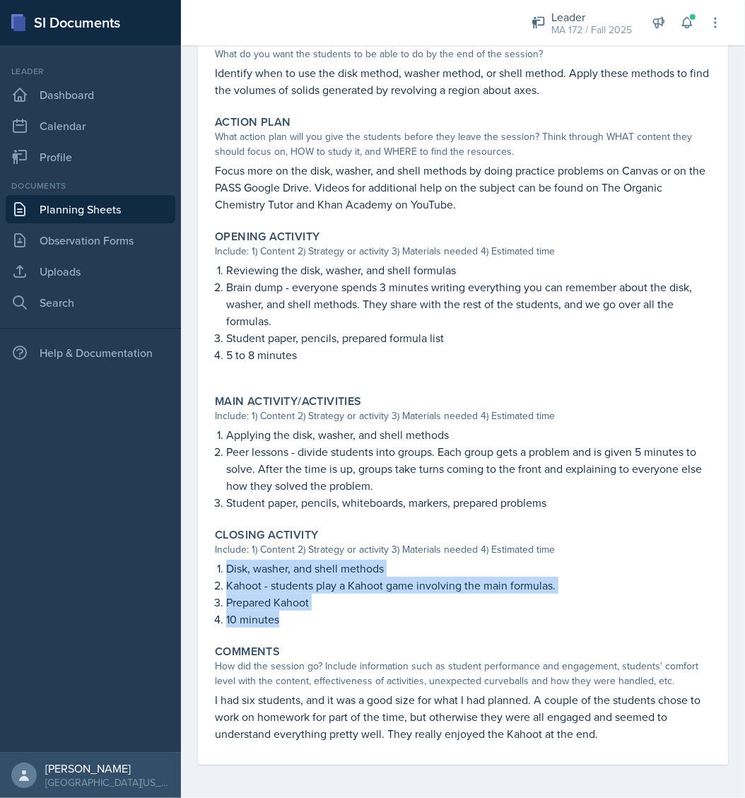
drag, startPoint x: 224, startPoint y: 564, endPoint x: 286, endPoint y: 622, distance: 85.0
click at [286, 622] on div "Disk, washer, and shell methods Kahoot - students play a Kahoot game involving …" at bounding box center [463, 594] width 496 height 68
copy div "Disk, washer, and shell methods Kahoot - students play a Kahoot game involving …"
click at [95, 216] on link "Planning Sheets" at bounding box center [91, 209] width 170 height 28
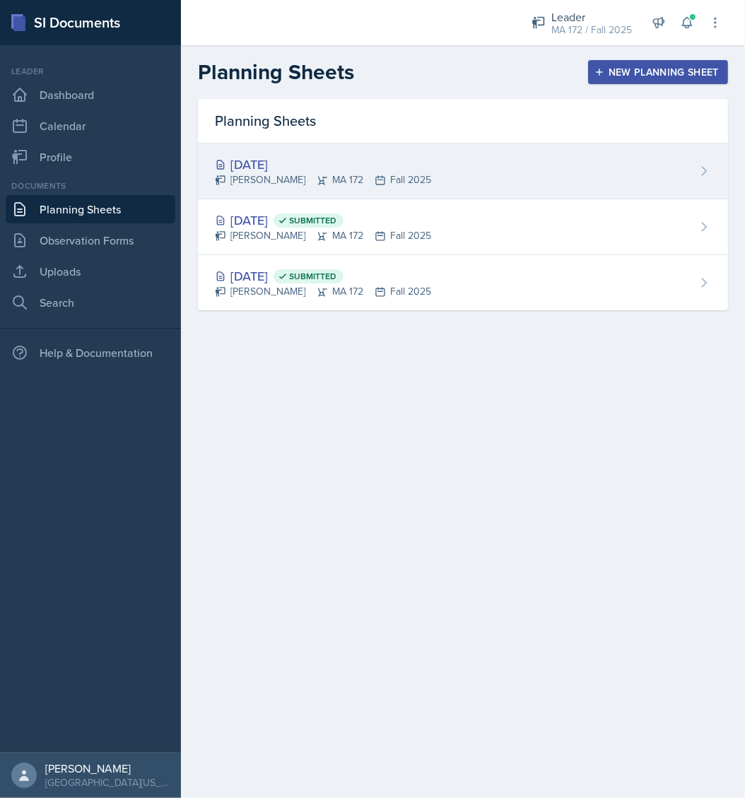
click at [244, 153] on div "[DATE] [PERSON_NAME] MA 172 Fall 2025" at bounding box center [463, 171] width 530 height 56
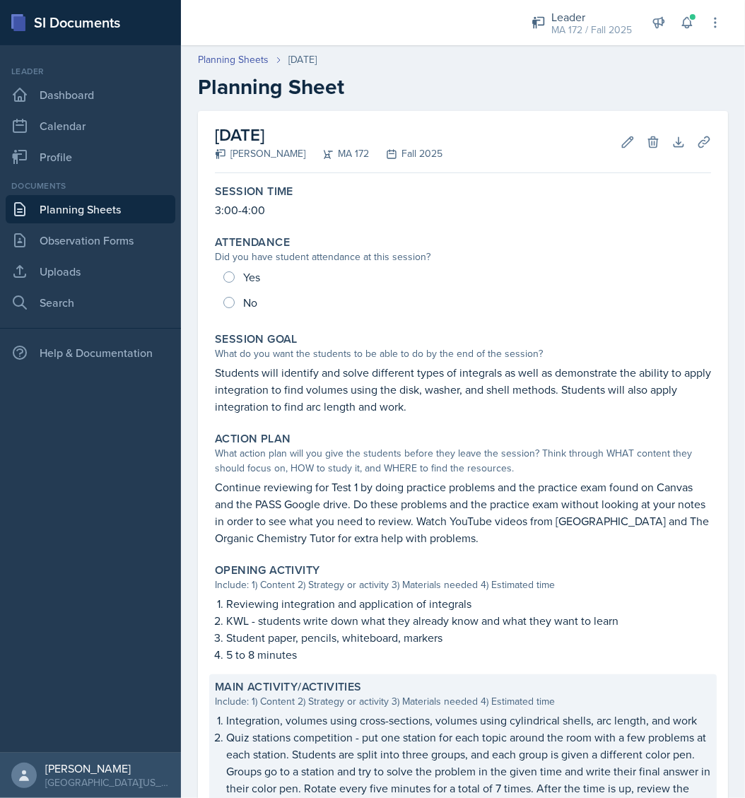
click at [465, 729] on p "Quiz stations competition - put one station for each topic around the room with…" at bounding box center [468, 780] width 485 height 102
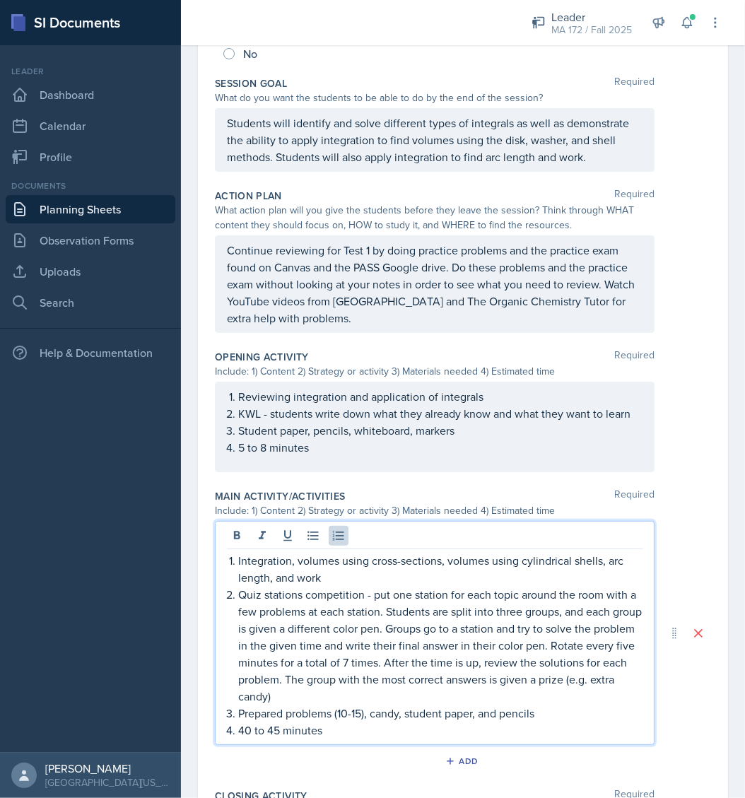
scroll to position [289, 0]
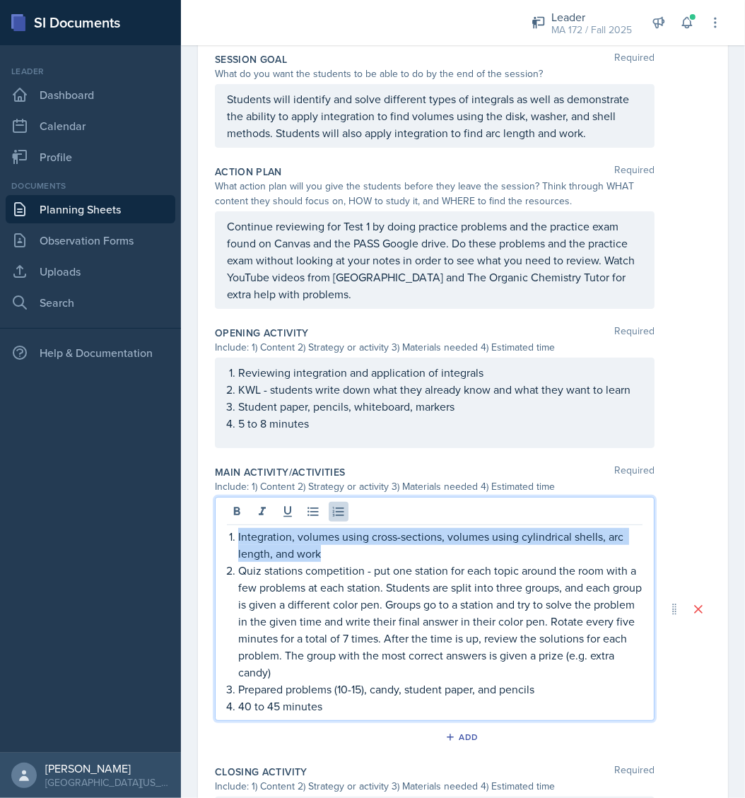
drag, startPoint x: 237, startPoint y: 543, endPoint x: 325, endPoint y: 560, distance: 89.9
click at [325, 560] on li "Integration, volumes using cross-sections, volumes using cylindrical shells, ar…" at bounding box center [440, 545] width 404 height 34
click at [523, 546] on p "Integration, volumes using cross-sections, volumes using cylindrical shells, ar…" at bounding box center [440, 545] width 404 height 34
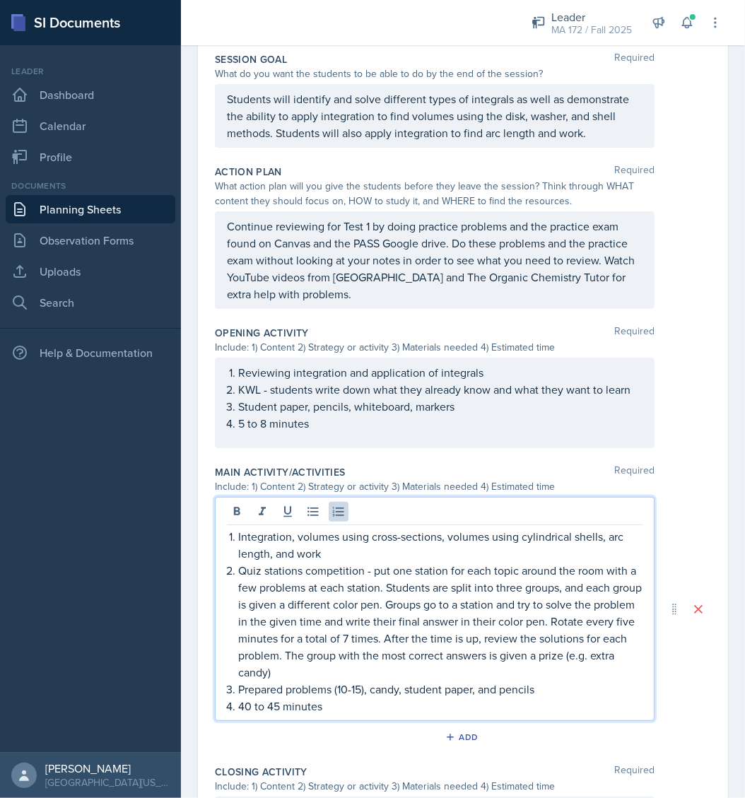
click at [560, 545] on p "Integration, volumes using cross-sections, volumes using cylindrical shells, ar…" at bounding box center [440, 545] width 404 height 34
click at [577, 544] on p "Integration, volumes using cross-sections, volumes using cylindrical shells, ar…" at bounding box center [440, 545] width 404 height 34
click at [602, 541] on p "Integration, volumes using cross-sections, volumes using cylindrical shells, ar…" at bounding box center [440, 545] width 404 height 34
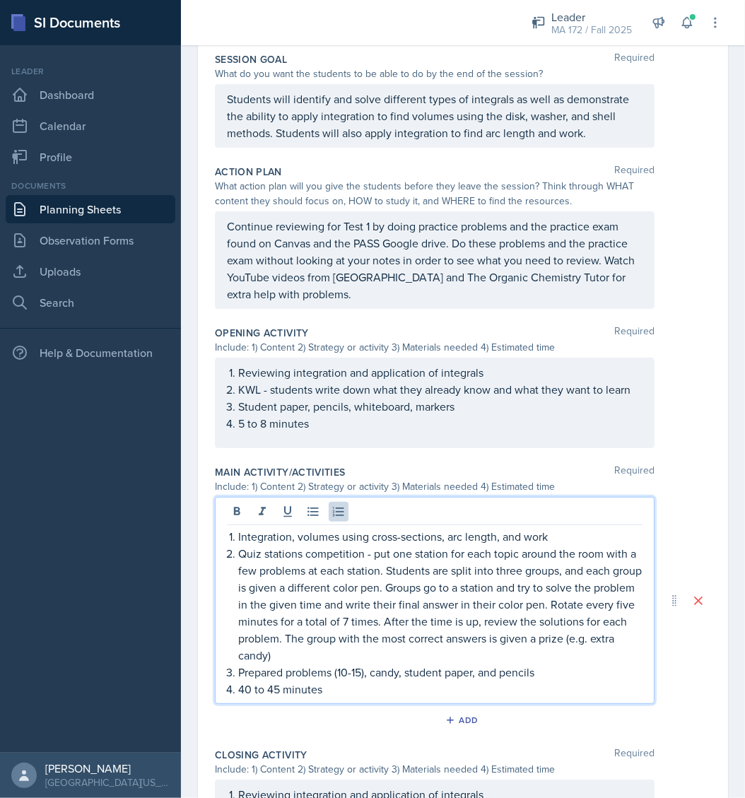
click at [530, 545] on p "Integration, volumes using cross-sections, arc length, and work" at bounding box center [440, 536] width 404 height 17
drag, startPoint x: 558, startPoint y: 543, endPoint x: 239, endPoint y: 542, distance: 319.4
click at [239, 542] on p "Integration, volumes using cross-sections, arc length, and work" at bounding box center [440, 536] width 404 height 17
copy p "Integration, volumes using cross-sections, arc length, and work"
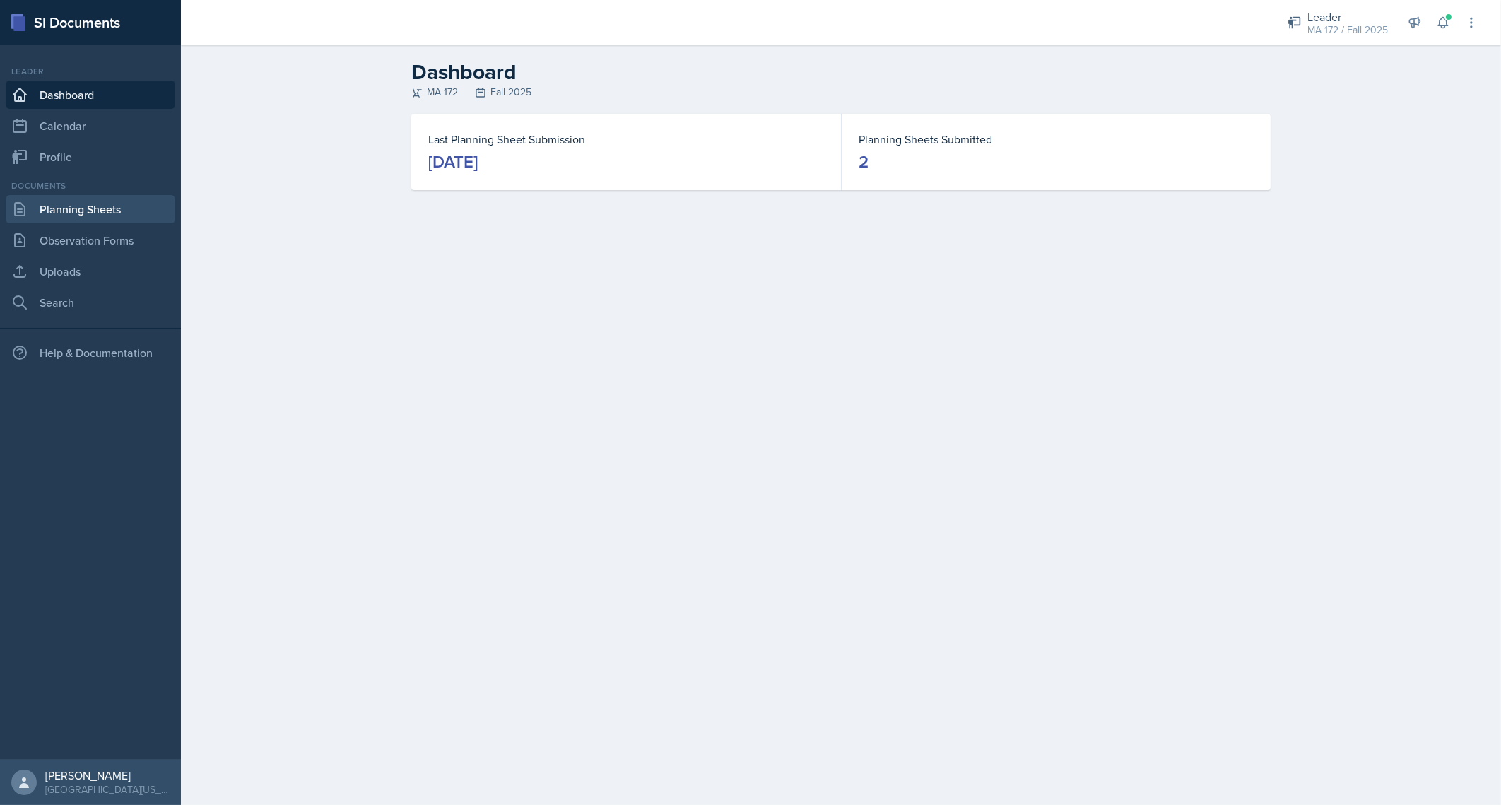
click at [74, 216] on link "Planning Sheets" at bounding box center [91, 209] width 170 height 28
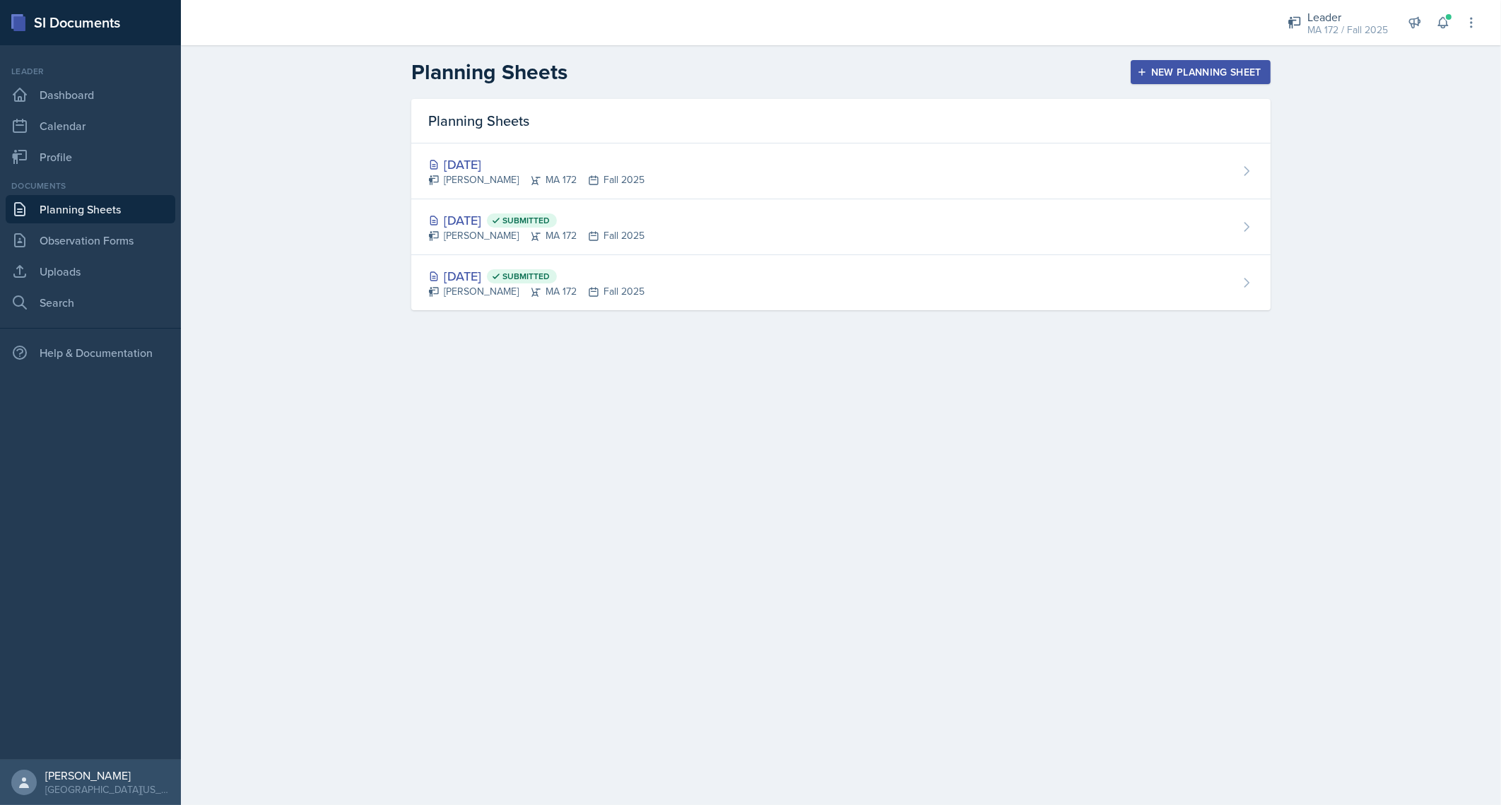
click at [1198, 61] on button "New Planning Sheet" at bounding box center [1201, 72] width 140 height 24
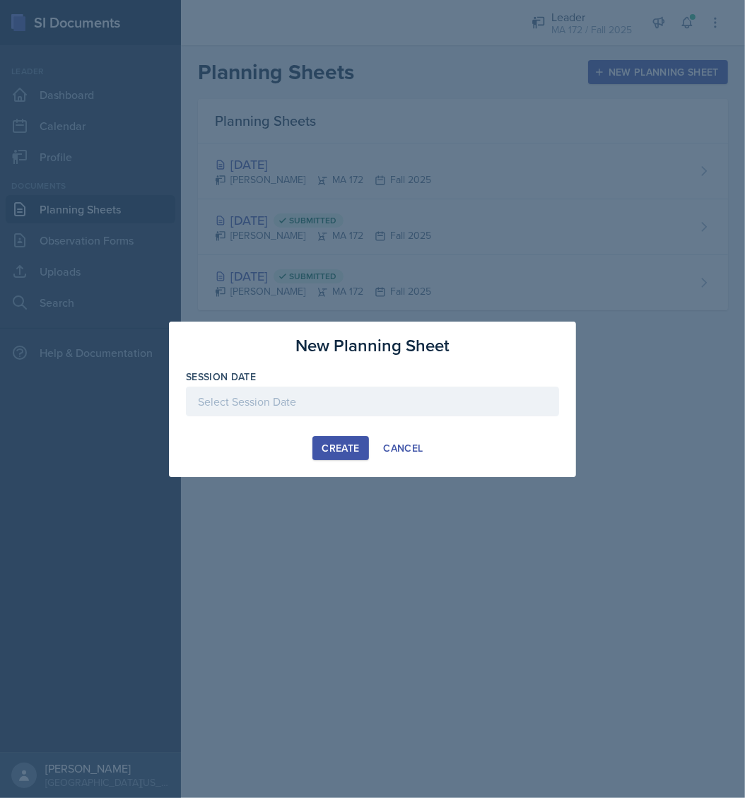
click at [218, 397] on div at bounding box center [372, 402] width 373 height 30
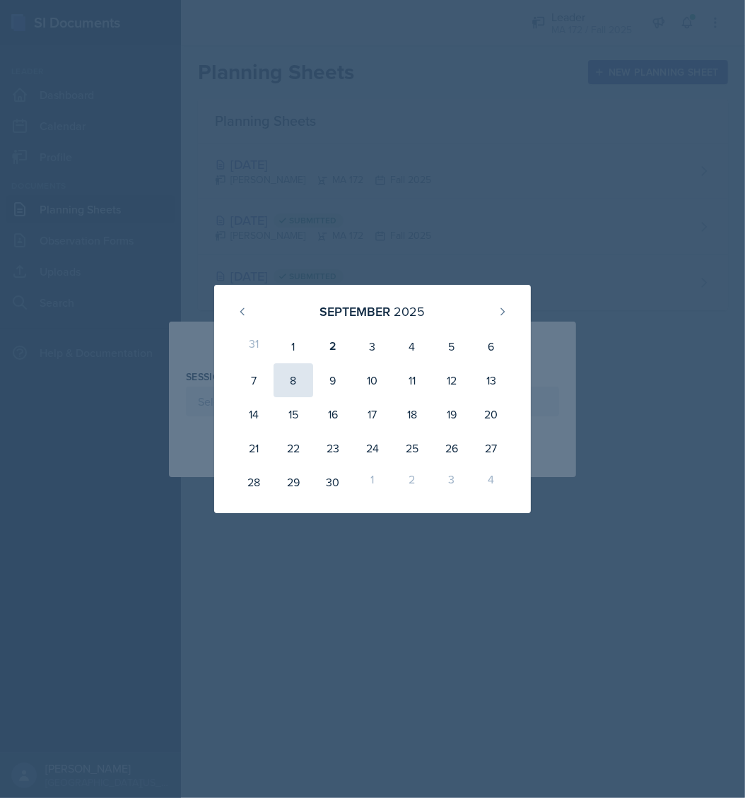
click at [294, 377] on div "8" at bounding box center [293, 380] width 40 height 34
type input "September 8th, 2025"
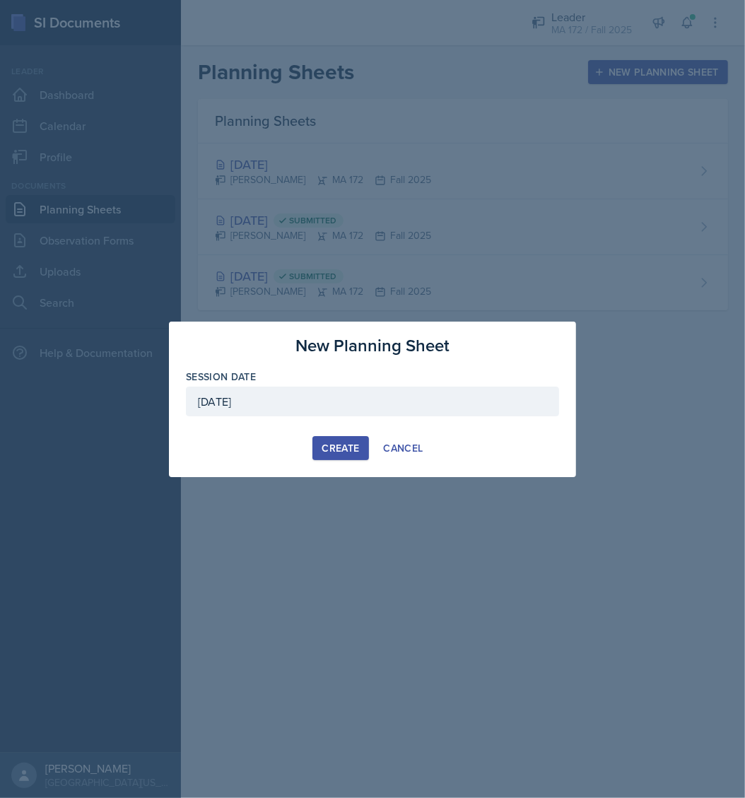
click at [324, 447] on div "Create" at bounding box center [340, 447] width 37 height 11
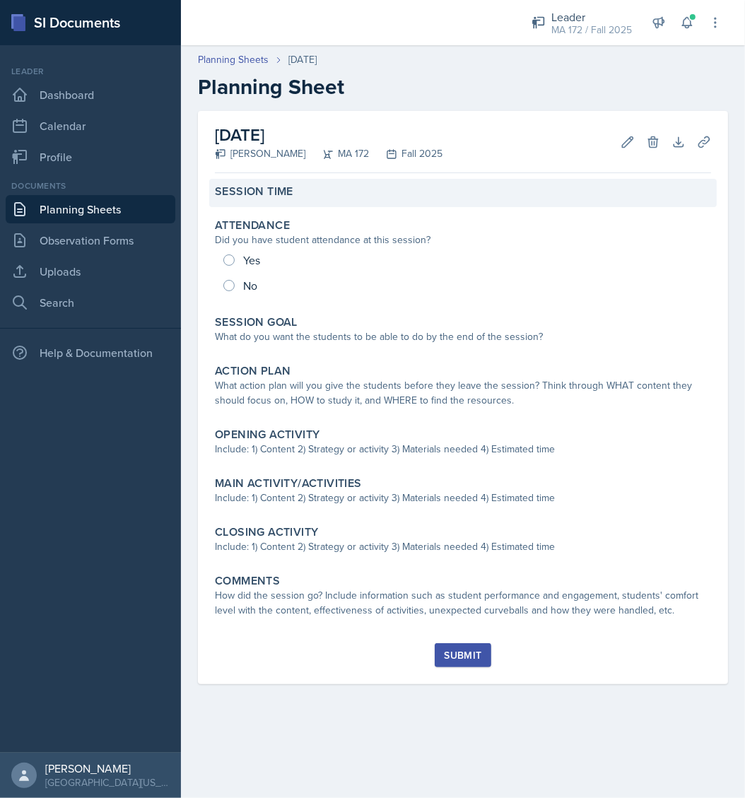
drag, startPoint x: 297, startPoint y: 190, endPoint x: 353, endPoint y: 196, distance: 56.8
click at [341, 211] on div "Session Time Attendance Did you have student attendance at this session? Yes No…" at bounding box center [463, 411] width 496 height 464
drag, startPoint x: 353, startPoint y: 196, endPoint x: 303, endPoint y: 202, distance: 50.6
click at [303, 202] on div "Session Time" at bounding box center [462, 193] width 507 height 28
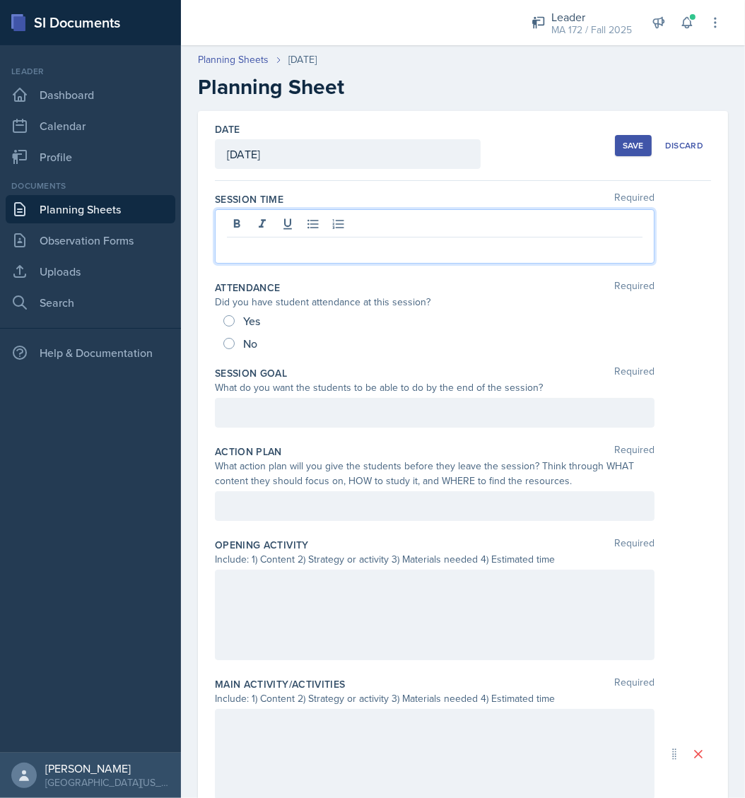
drag, startPoint x: 305, startPoint y: 216, endPoint x: 351, endPoint y: 30, distance: 191.6
click at [305, 212] on div at bounding box center [435, 236] width 440 height 54
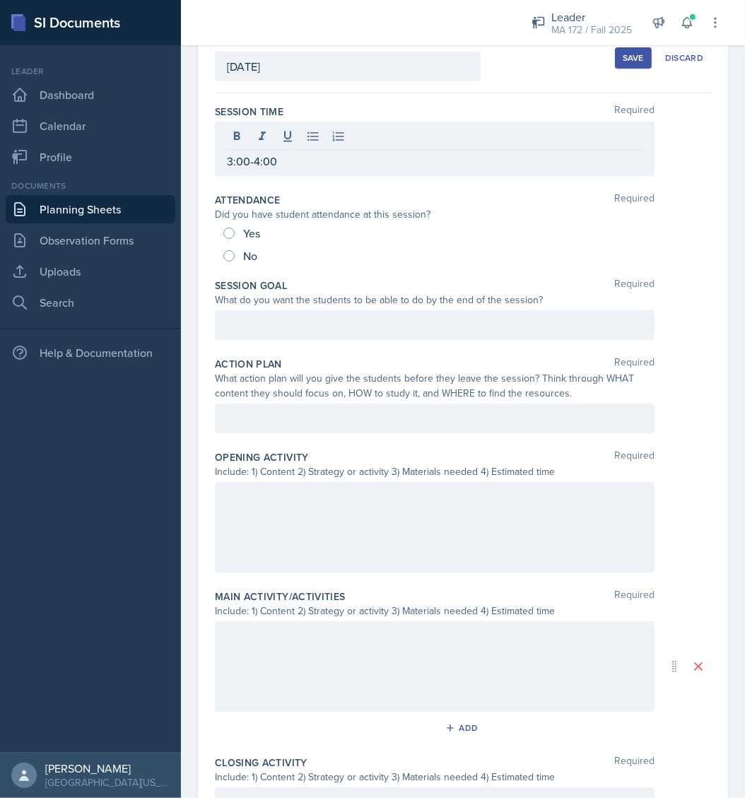
click at [329, 419] on p at bounding box center [434, 418] width 415 height 17
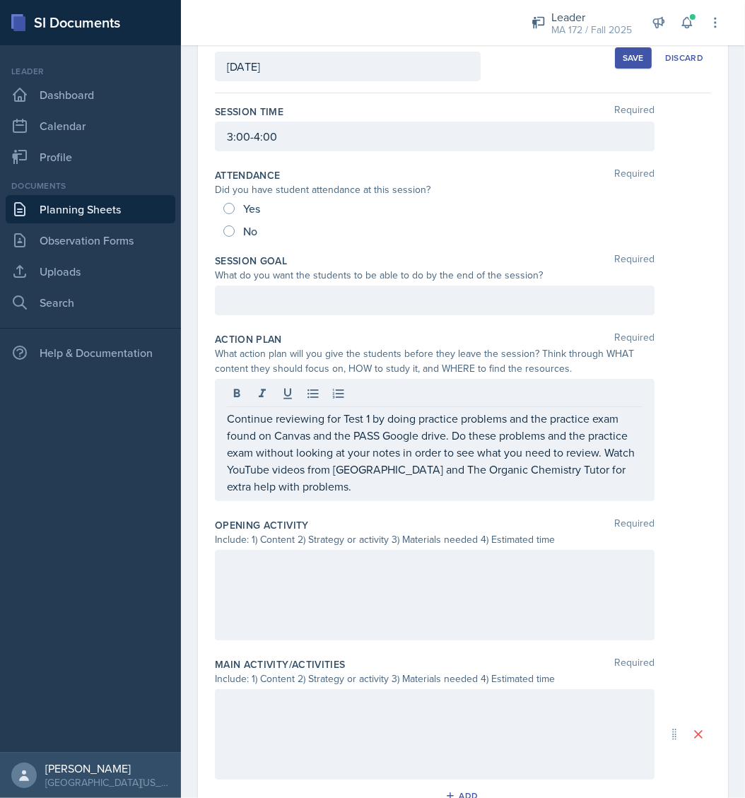
click at [222, 411] on div "Continue reviewing for Test 1 by doing practice problems and the practice exam …" at bounding box center [435, 440] width 440 height 122
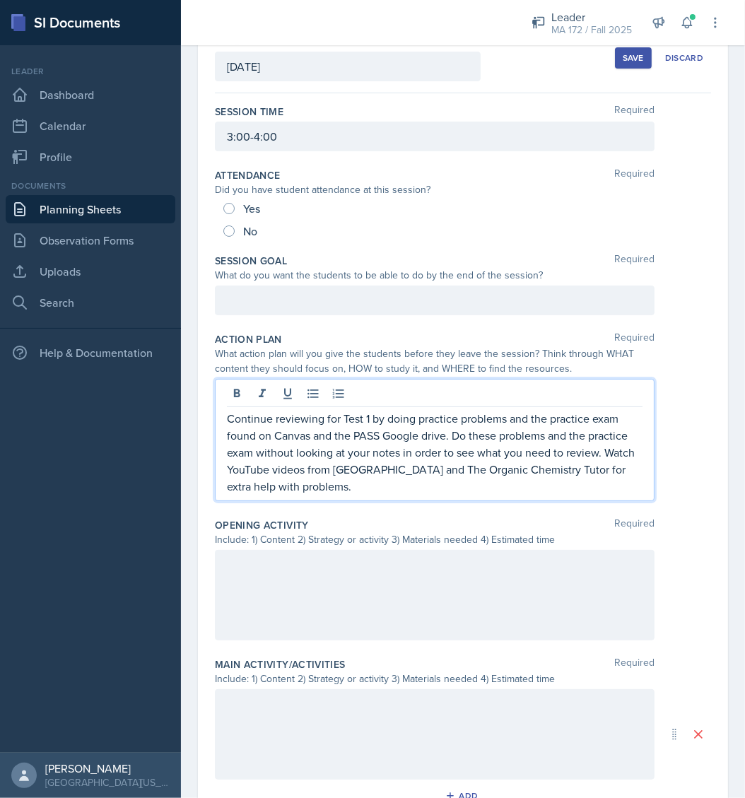
click at [229, 415] on p "Continue reviewing for Test 1 by doing practice problems and the practice exam …" at bounding box center [434, 452] width 415 height 85
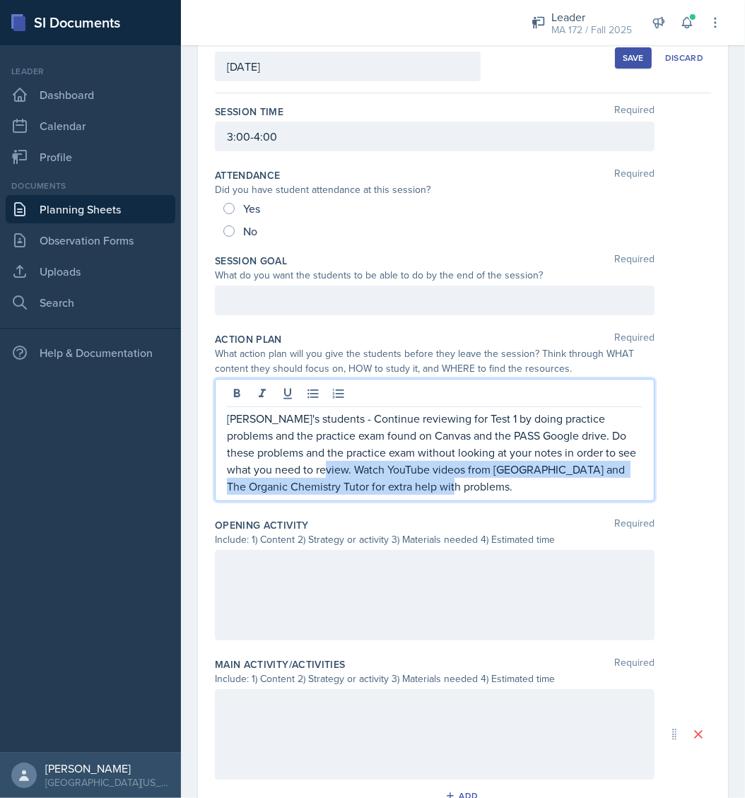
drag, startPoint x: 355, startPoint y: 468, endPoint x: 533, endPoint y: 507, distance: 182.3
click at [533, 507] on div "Action Plan Required What action plan will you give the students before they le…" at bounding box center [463, 419] width 496 height 186
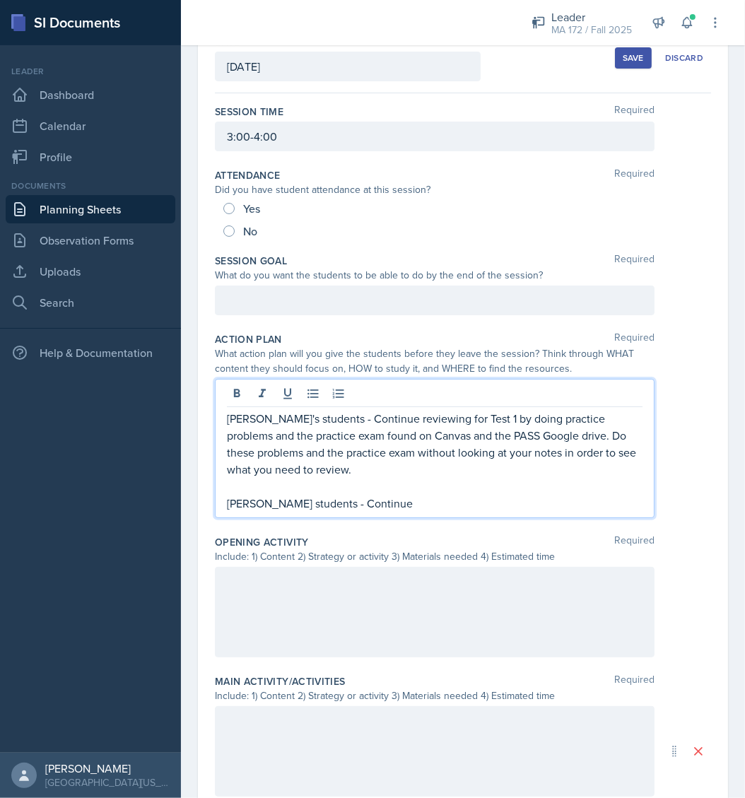
scroll to position [113, 0]
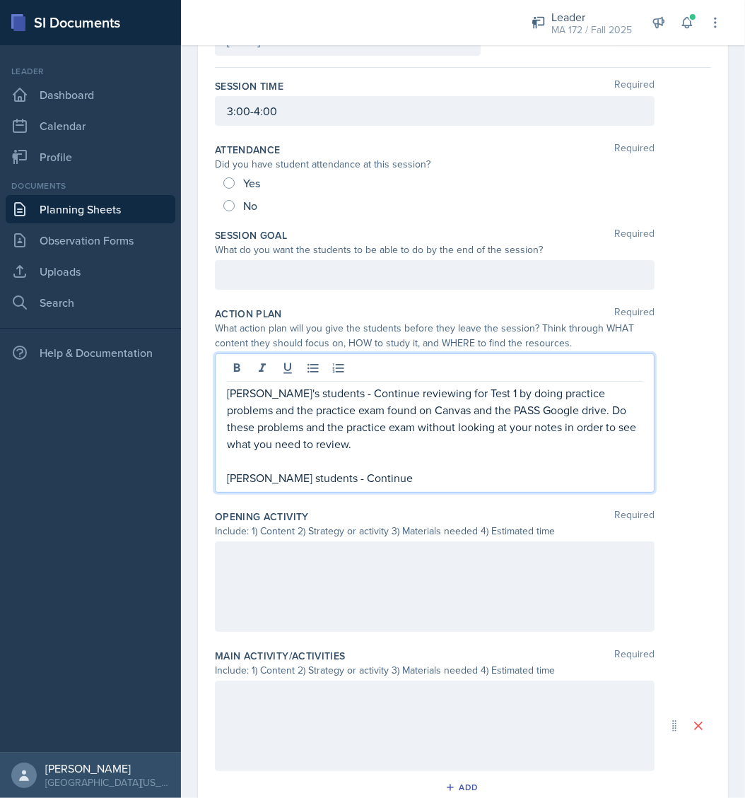
click at [350, 283] on p at bounding box center [434, 274] width 415 height 17
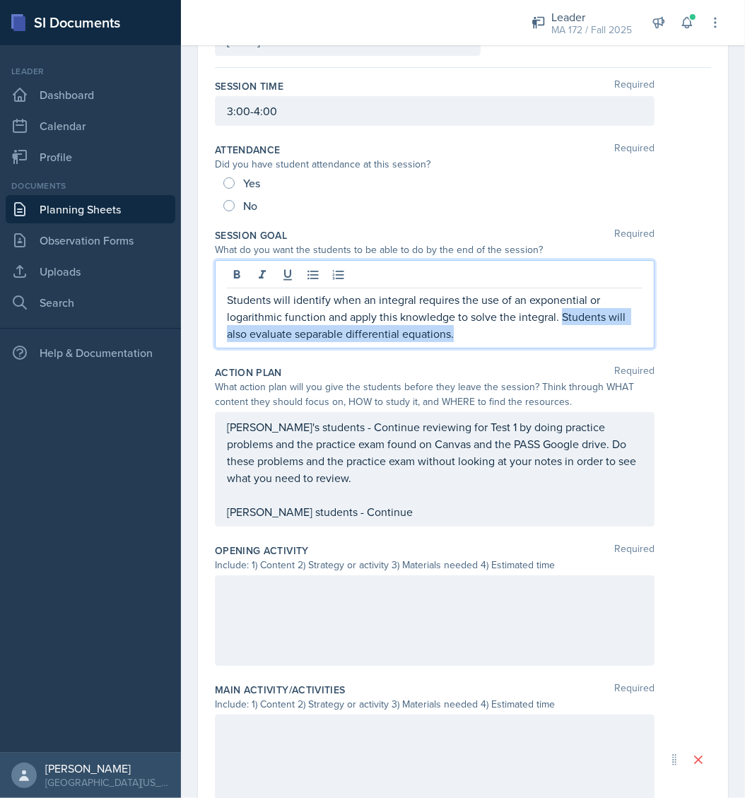
drag, startPoint x: 560, startPoint y: 315, endPoint x: 595, endPoint y: 360, distance: 56.8
click at [595, 360] on div "Session Time Required 3:00-4:00 Attendance Required Did you have student attend…" at bounding box center [463, 585] width 496 height 1034
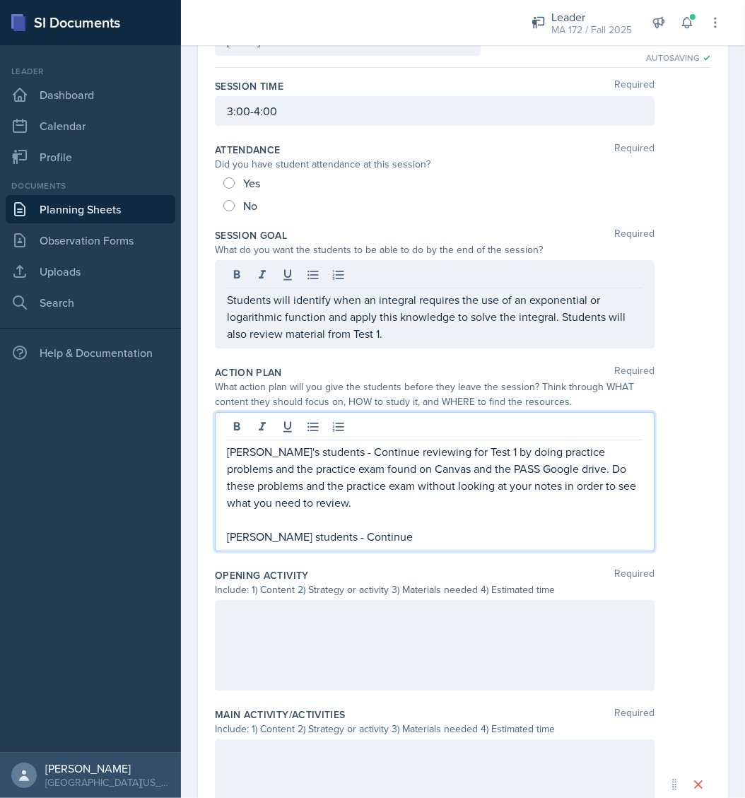
click at [403, 509] on div "Abudiar's students - Continue reviewing for Test 1 by doing practice problems a…" at bounding box center [434, 494] width 415 height 102
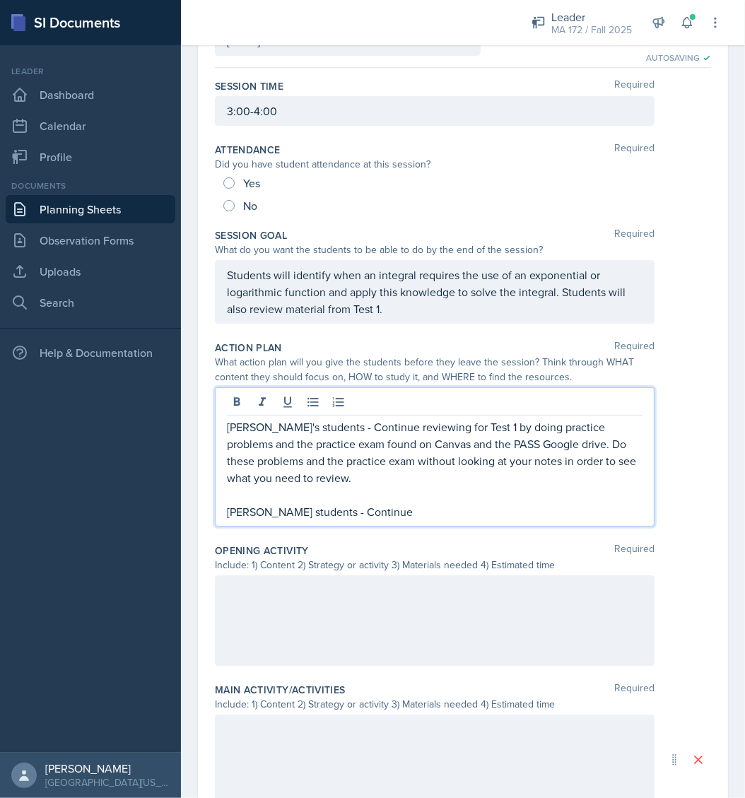
scroll to position [88, 0]
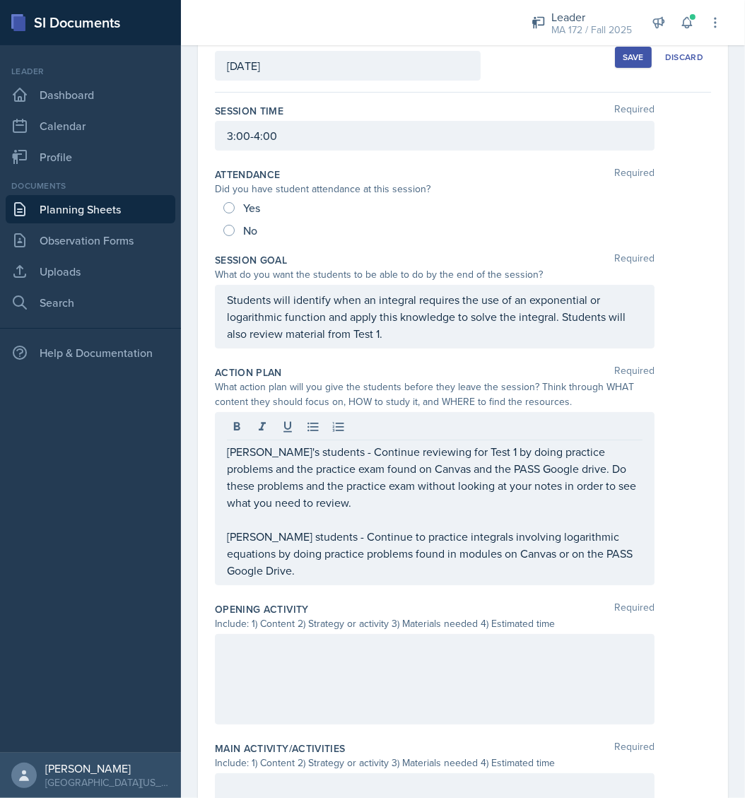
click at [322, 655] on div at bounding box center [435, 679] width 440 height 90
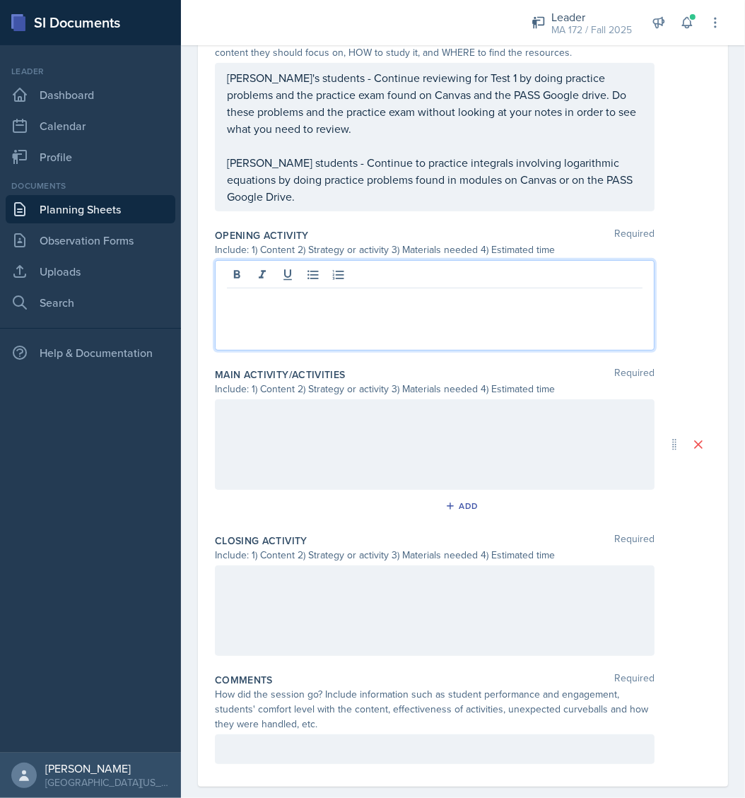
scroll to position [458, 0]
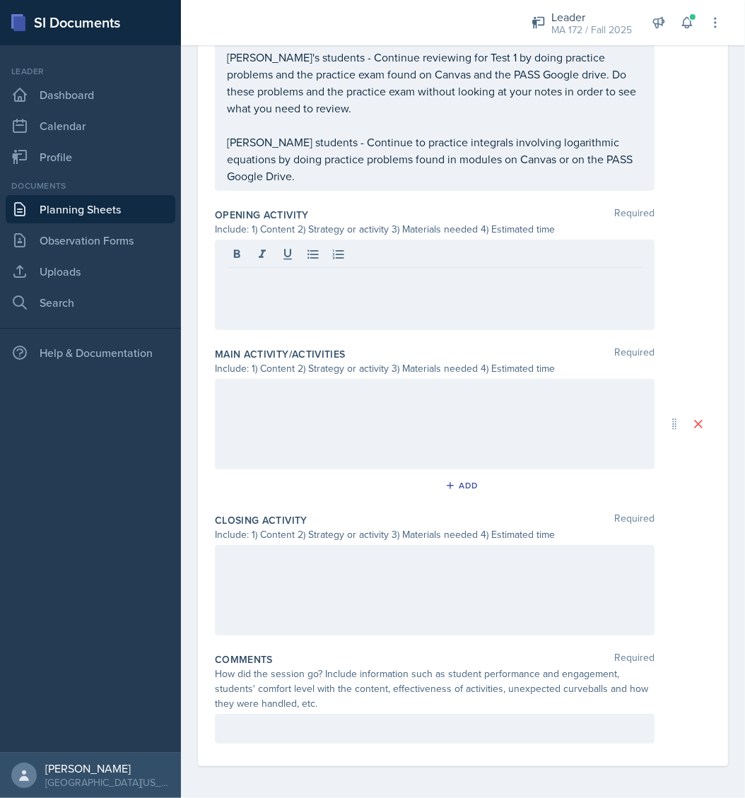
click at [350, 584] on div at bounding box center [435, 590] width 440 height 90
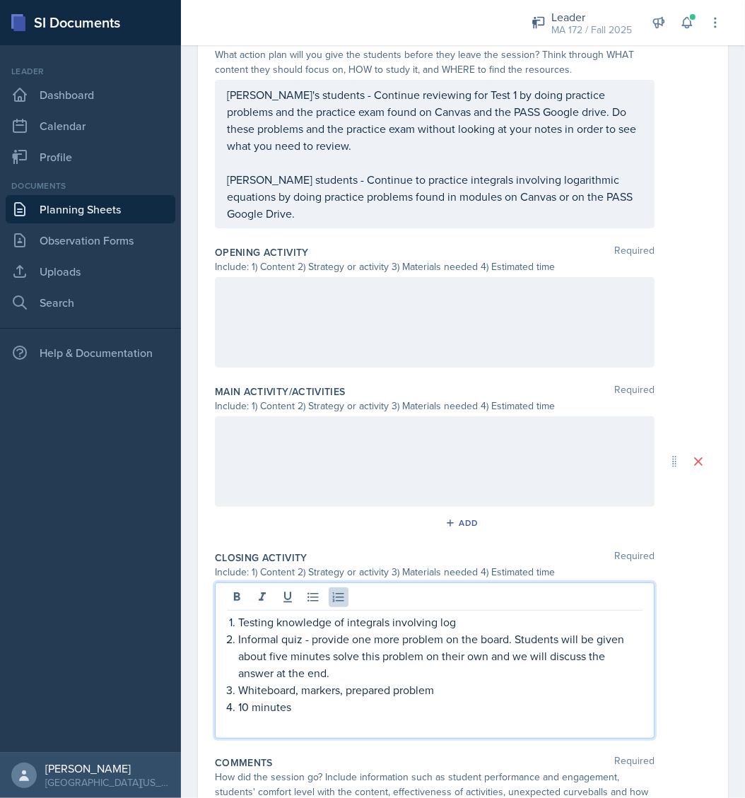
scroll to position [394, 0]
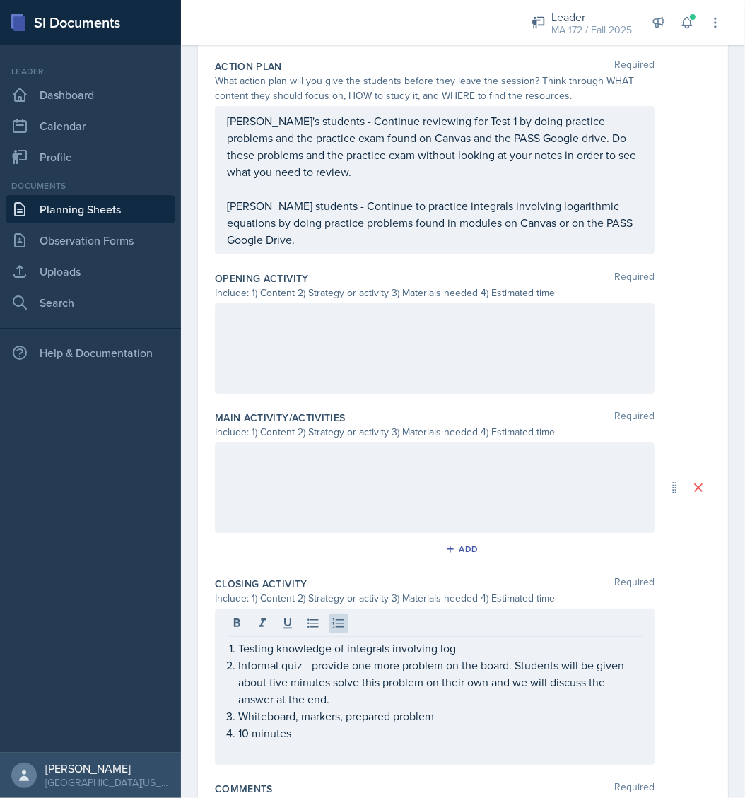
click at [339, 337] on div at bounding box center [435, 348] width 440 height 90
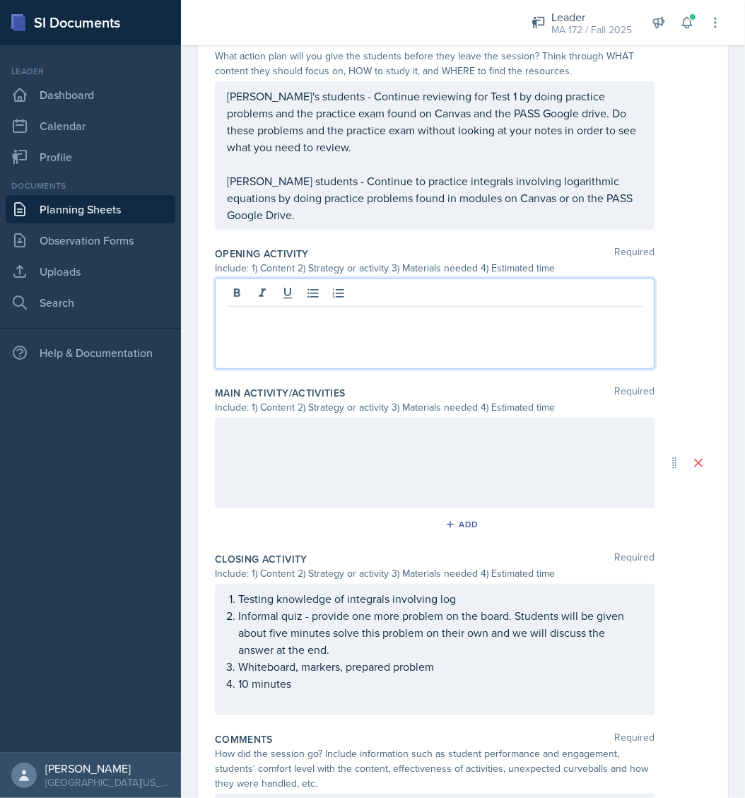
paste div
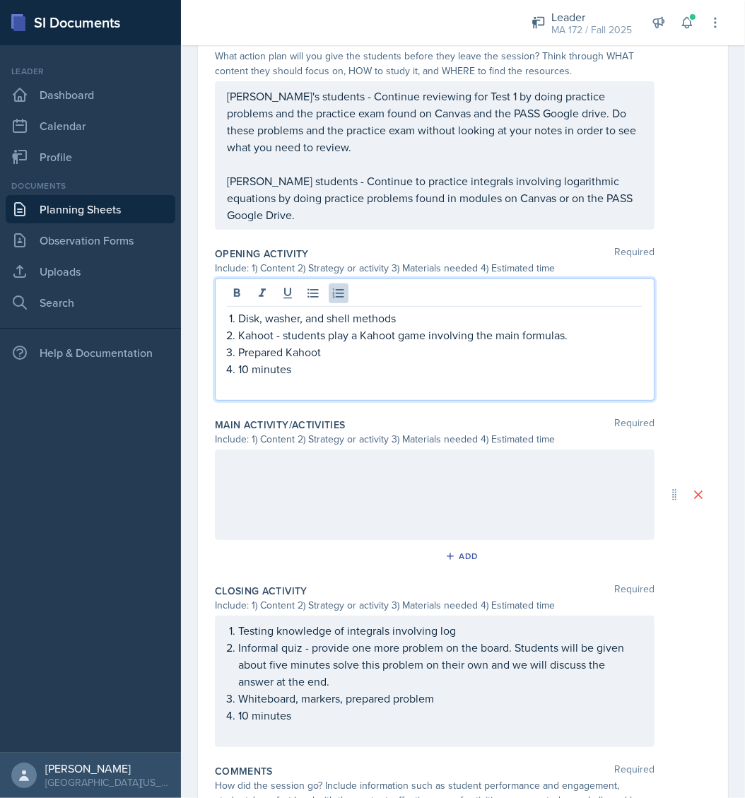
click at [400, 312] on p "Disk, washer, and shell methods" at bounding box center [440, 317] width 404 height 17
click at [428, 343] on p "Kahoot - students play a Kahoot game involving the main formulas." at bounding box center [440, 334] width 404 height 17
click at [325, 326] on p "Integration, disk and washer method, arc length, and work methods and formulas" at bounding box center [440, 317] width 404 height 17
click at [579, 336] on p "Kahoot - students play a Kahoot game involving the main formulas." at bounding box center [440, 334] width 404 height 17
click at [252, 377] on p "10 minutes" at bounding box center [440, 368] width 404 height 17
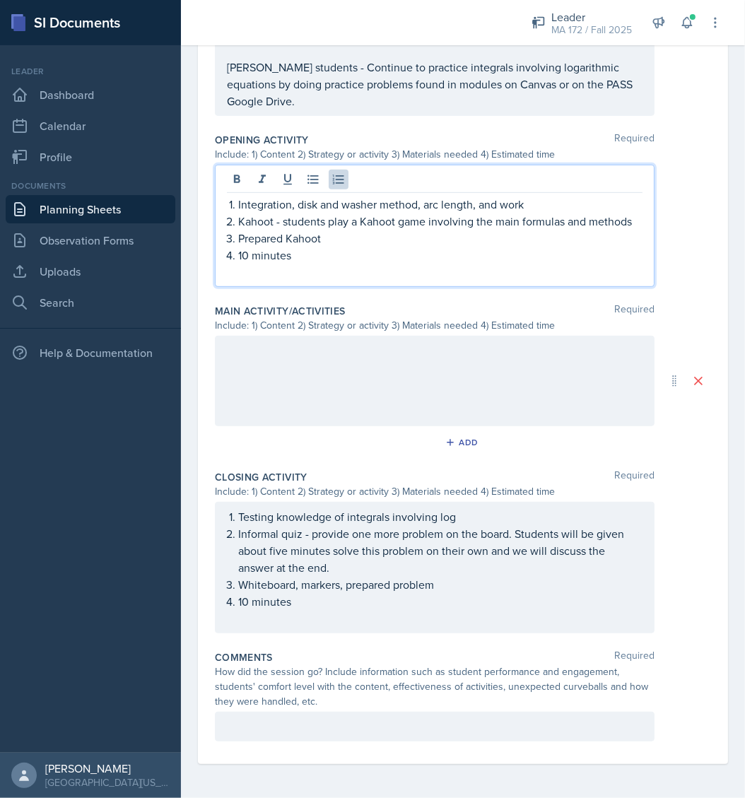
scroll to position [547, 0]
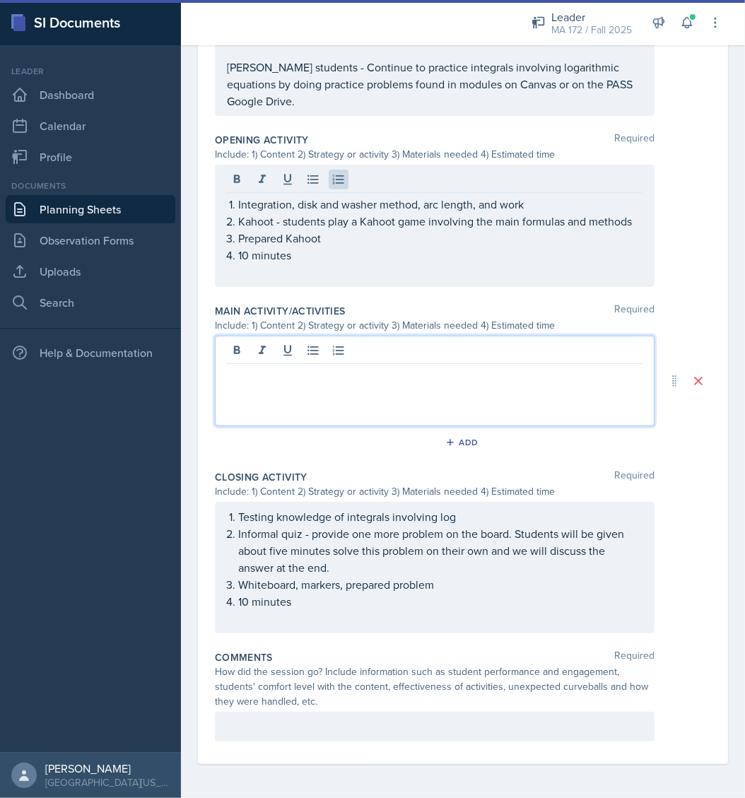
click at [354, 358] on div at bounding box center [435, 381] width 440 height 90
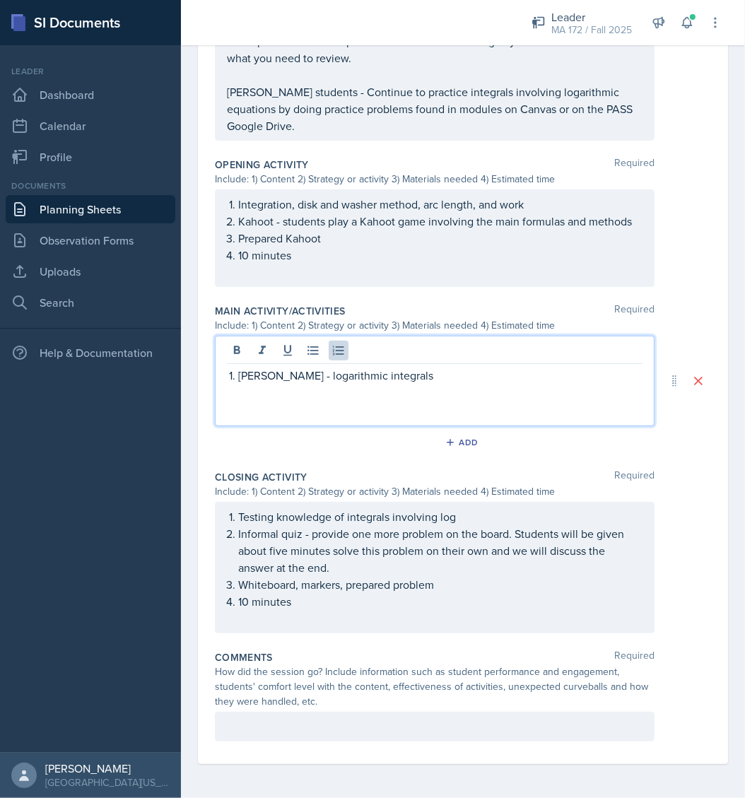
click at [239, 372] on p "Lenahan - logarithmic integrals" at bounding box center [440, 375] width 404 height 17
click at [446, 391] on p "Abudiab - Integration, volumes using cross-sections, arc length, and work Lenah…" at bounding box center [440, 384] width 404 height 34
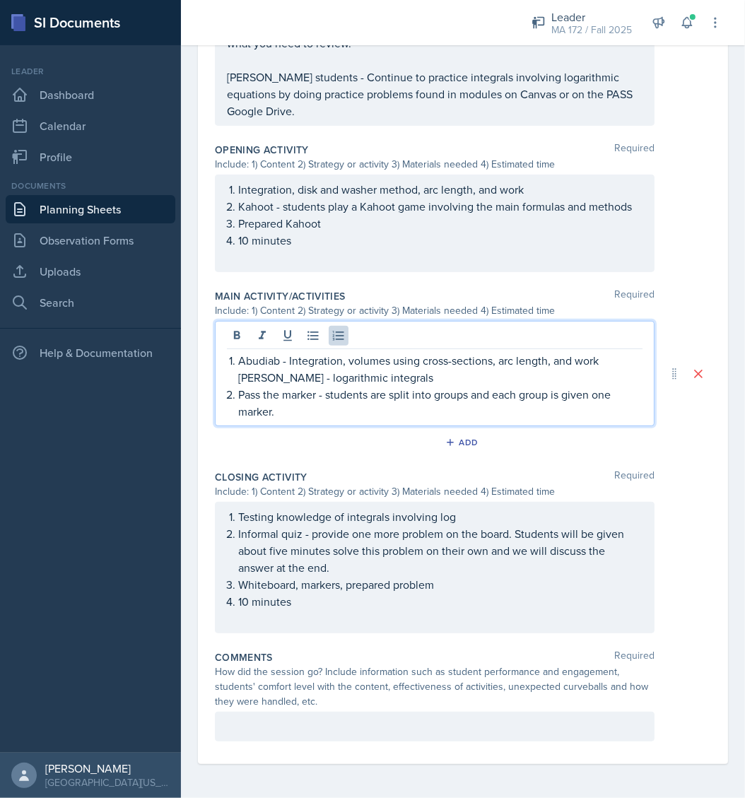
click at [473, 412] on p "Pass the marker - students are split into groups and each group is given one ma…" at bounding box center [440, 403] width 404 height 34
click at [397, 420] on p "Pass the marker - students are split into groups and each group is given one ma…" at bounding box center [440, 403] width 404 height 34
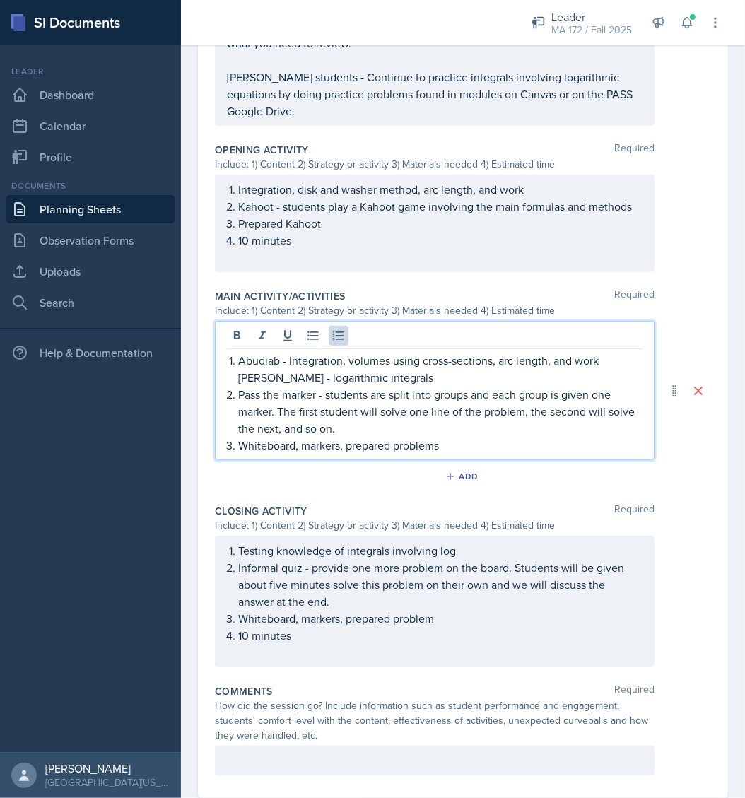
click at [334, 627] on ol "Testing knowledge of integrals involving log Informal quiz - provide one more p…" at bounding box center [440, 601] width 404 height 119
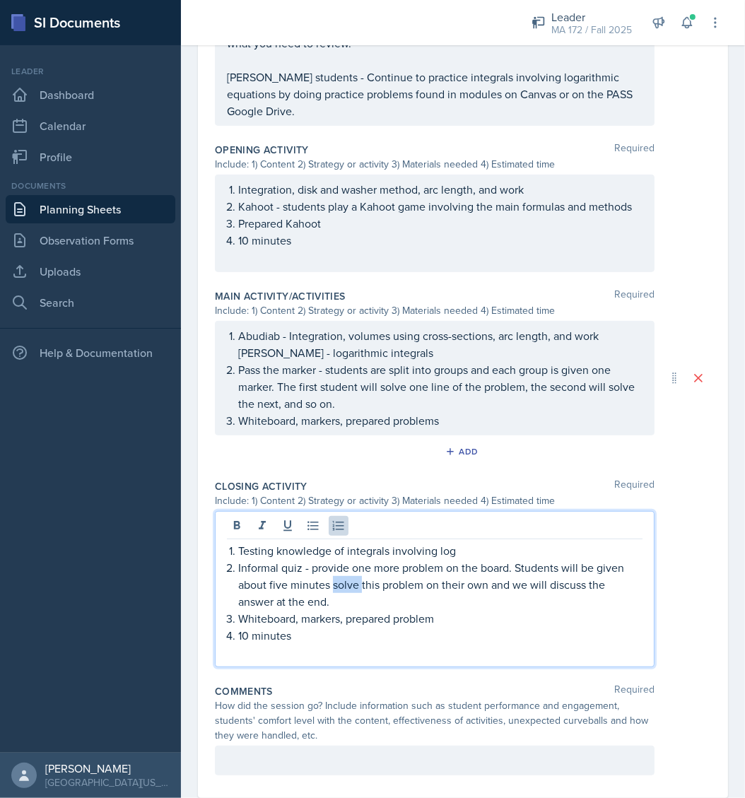
scroll to position [498, 0]
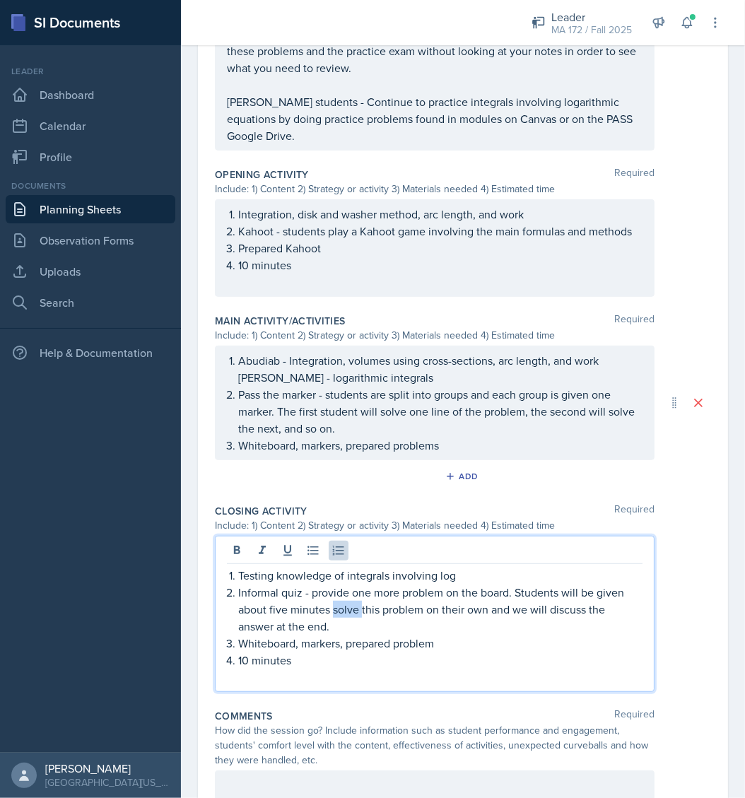
click at [334, 627] on p "Informal quiz - provide one more problem on the board. Students will be given a…" at bounding box center [440, 609] width 404 height 51
click at [322, 651] on p "Whiteboard, markers, prepared problem" at bounding box center [440, 643] width 404 height 17
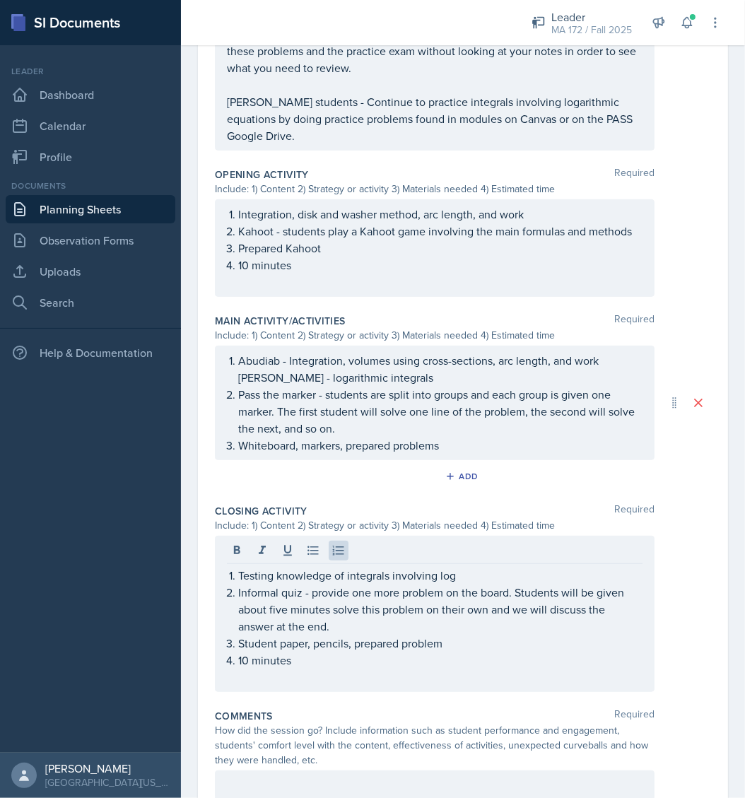
click at [688, 533] on div "Include: 1) Content 2) Strategy or activity 3) Materials needed 4) Estimated ti…" at bounding box center [463, 525] width 496 height 15
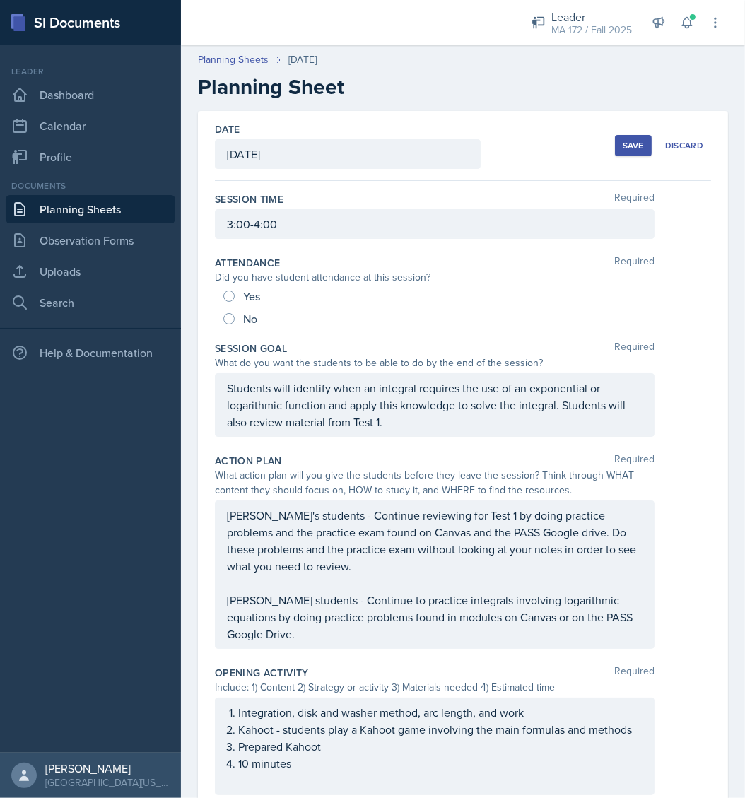
scroll to position [546, 0]
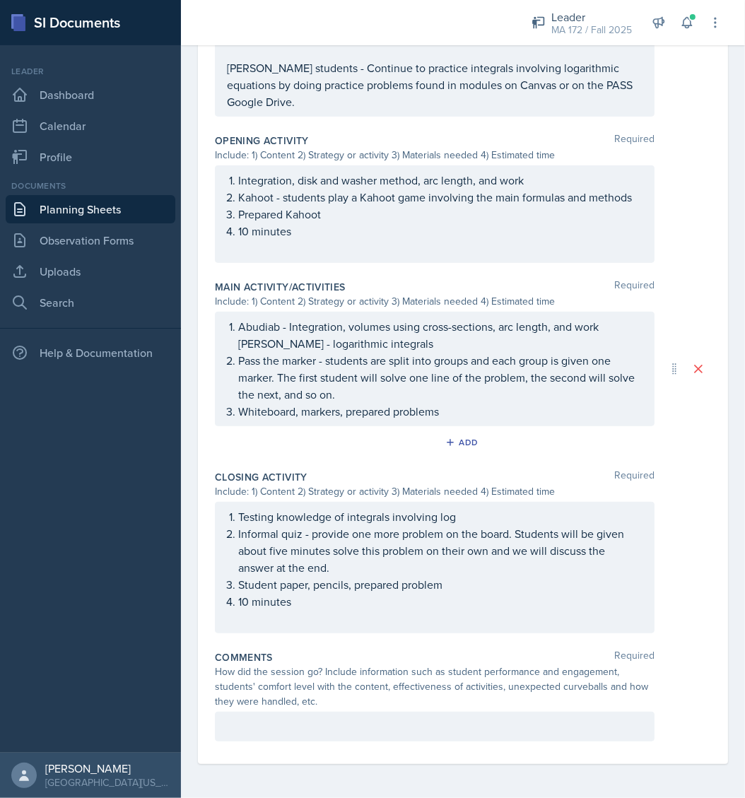
click at [684, 481] on div "Closing Activity Required" at bounding box center [463, 477] width 496 height 14
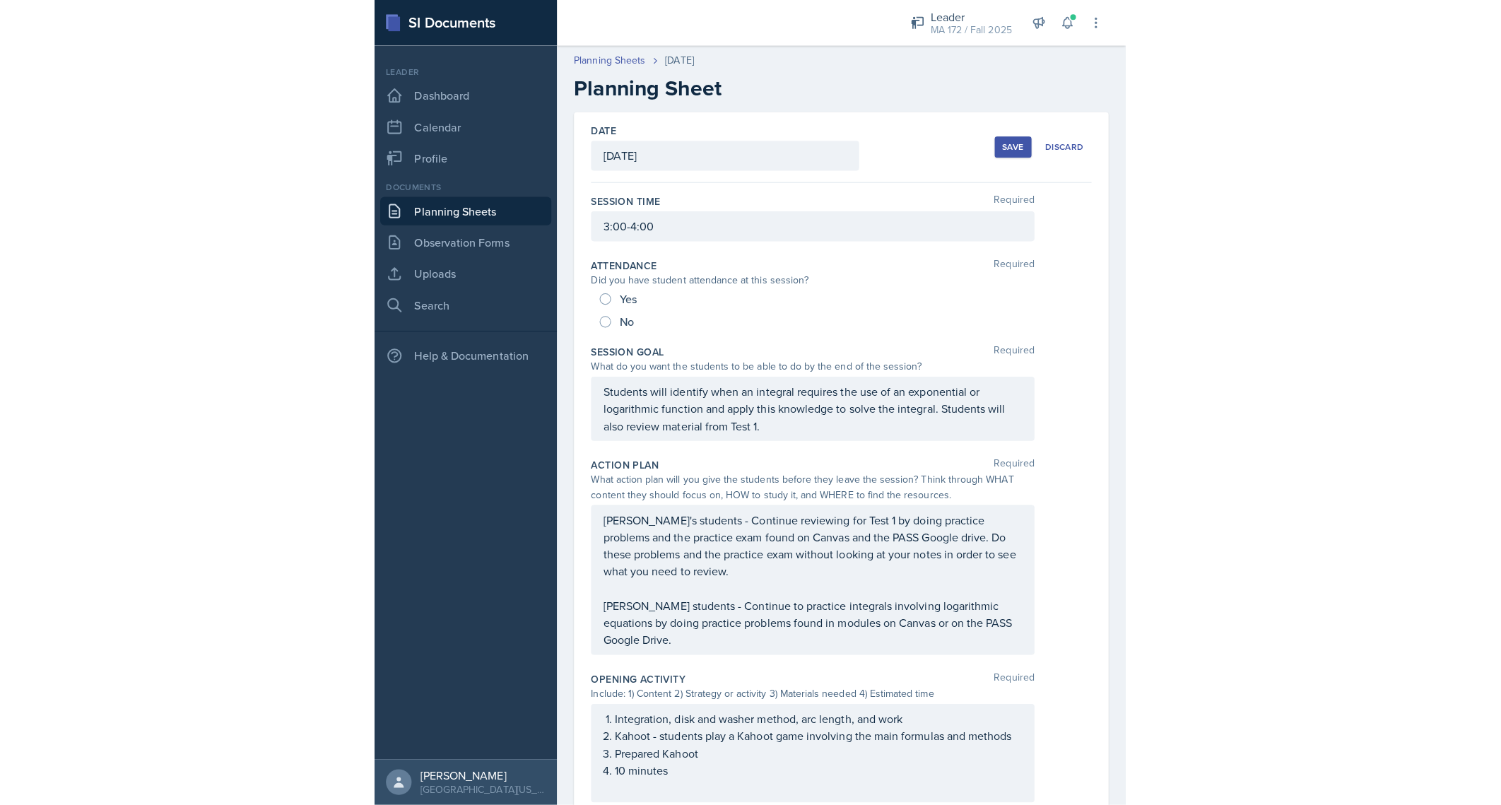
scroll to position [0, 0]
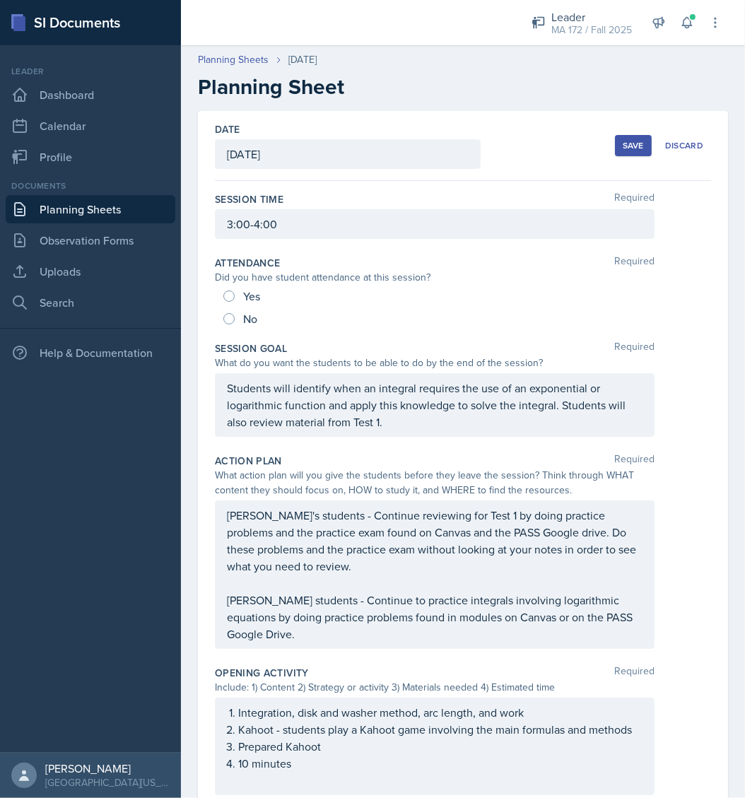
click at [627, 136] on button "Save" at bounding box center [633, 145] width 37 height 21
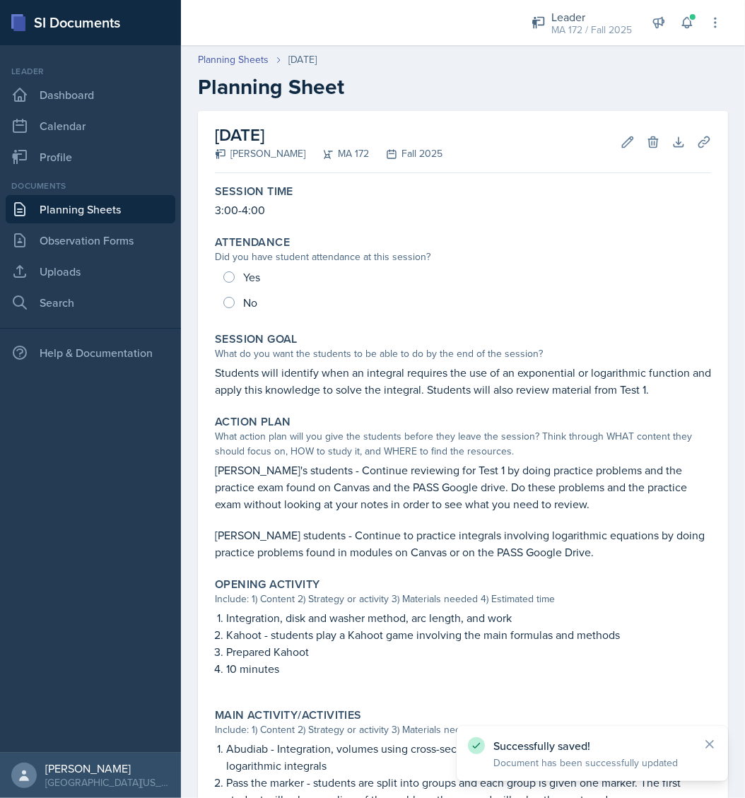
click at [85, 208] on link "Planning Sheets" at bounding box center [91, 209] width 170 height 28
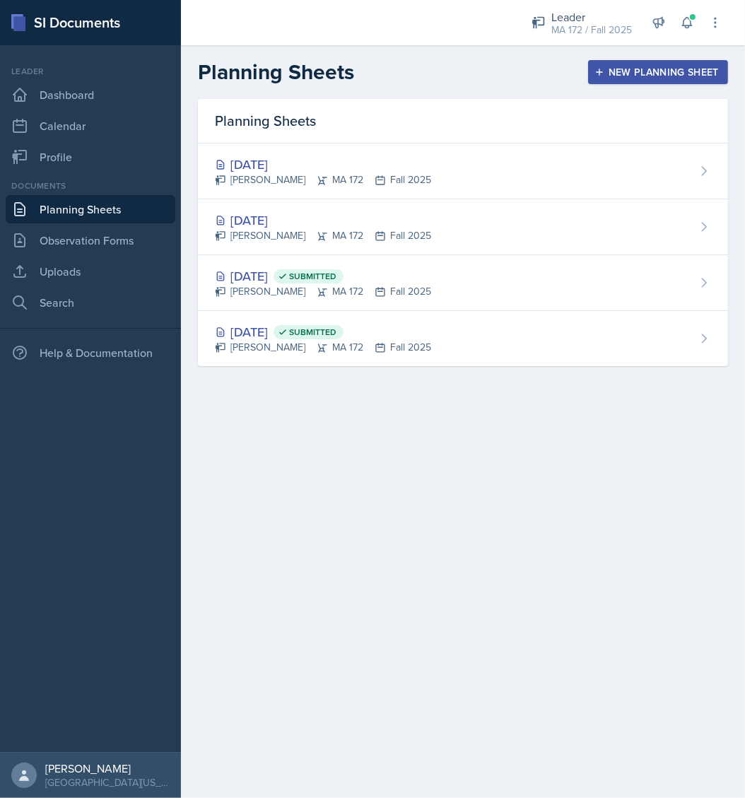
click at [93, 216] on link "Planning Sheets" at bounding box center [91, 209] width 170 height 28
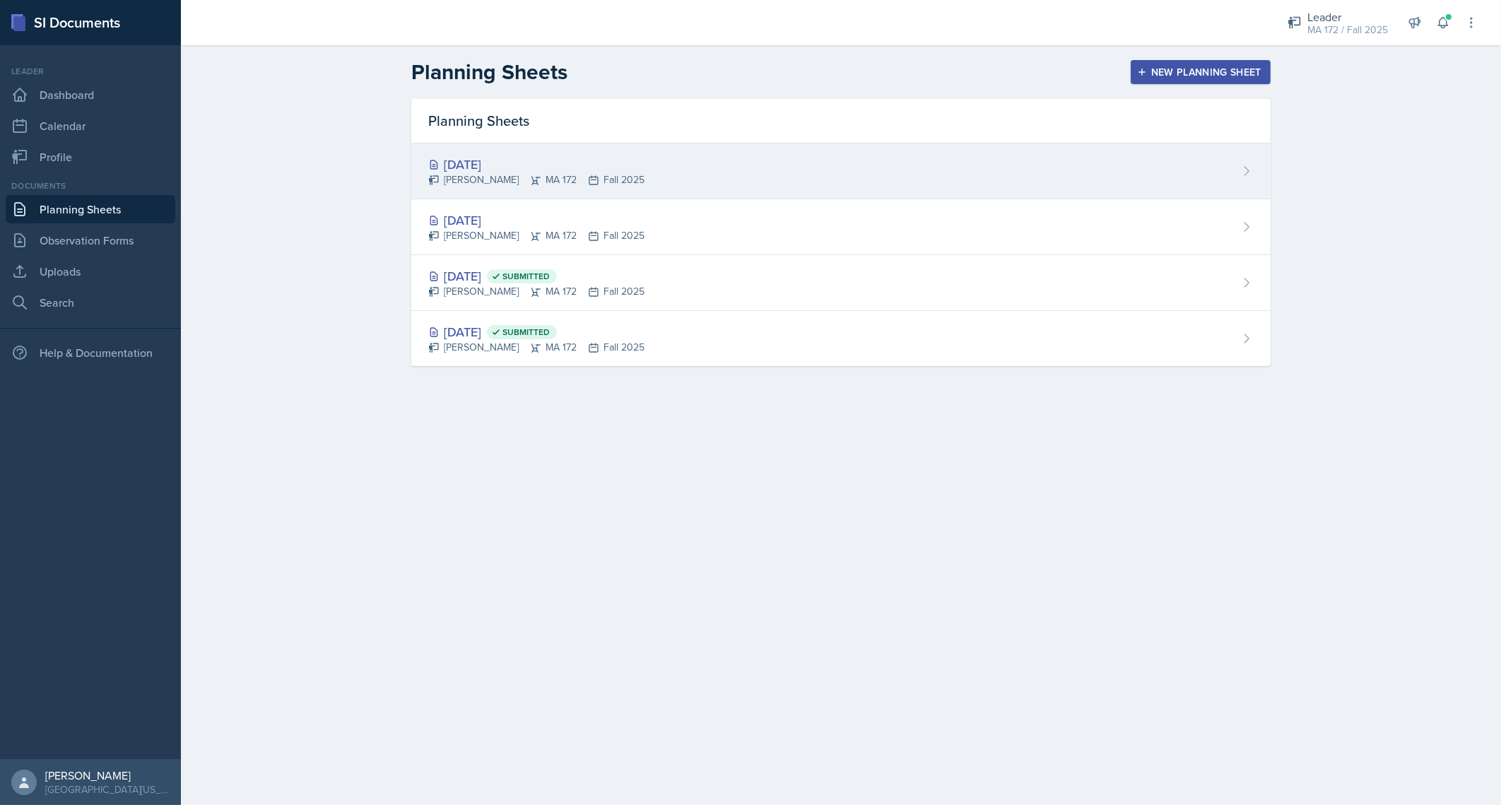
click at [494, 159] on div "Sep 8th, 2025" at bounding box center [536, 164] width 216 height 19
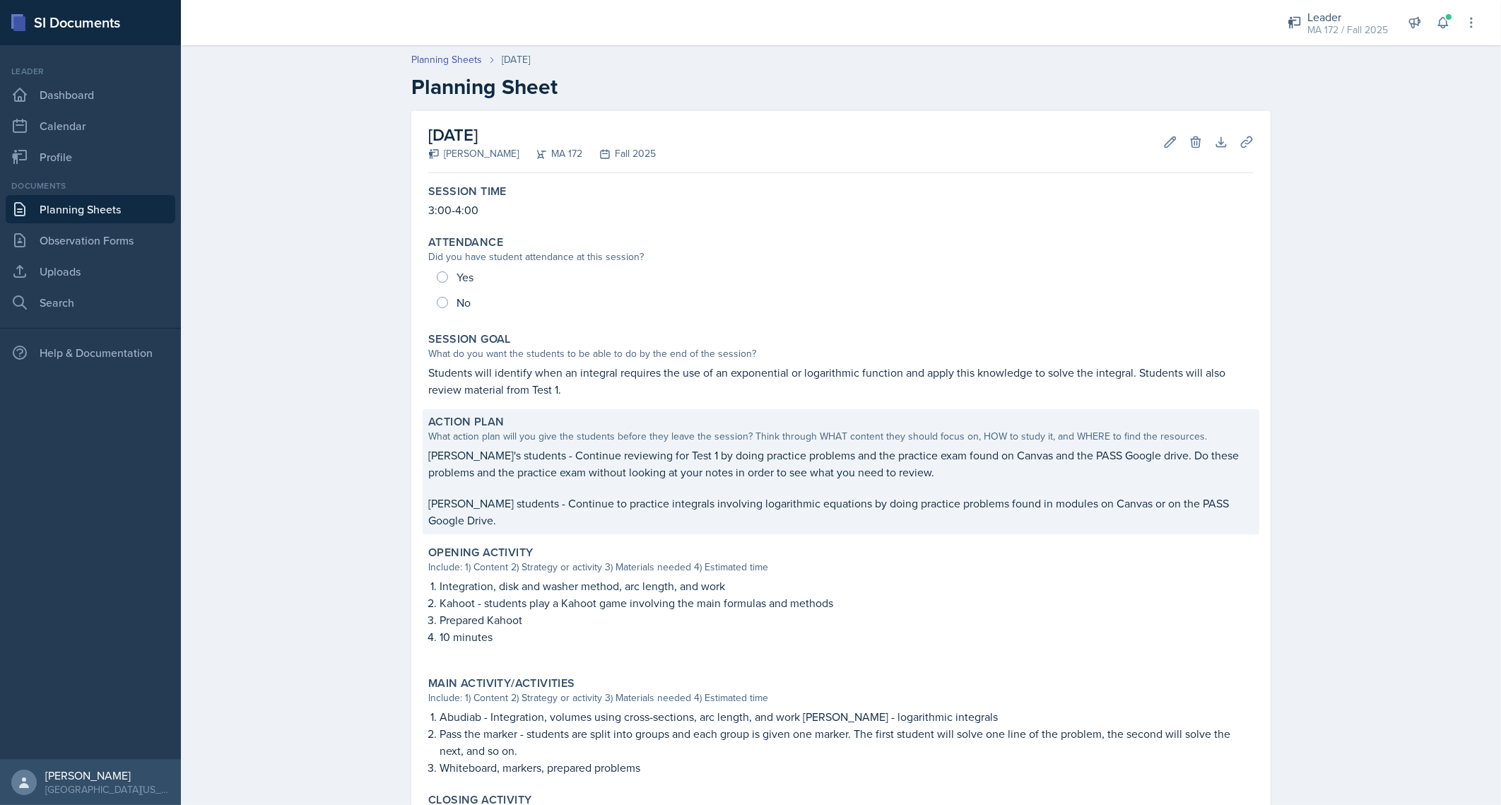
click at [782, 499] on p "Lenahan's students - Continue to practice integrals involving logarithmic equat…" at bounding box center [840, 512] width 825 height 34
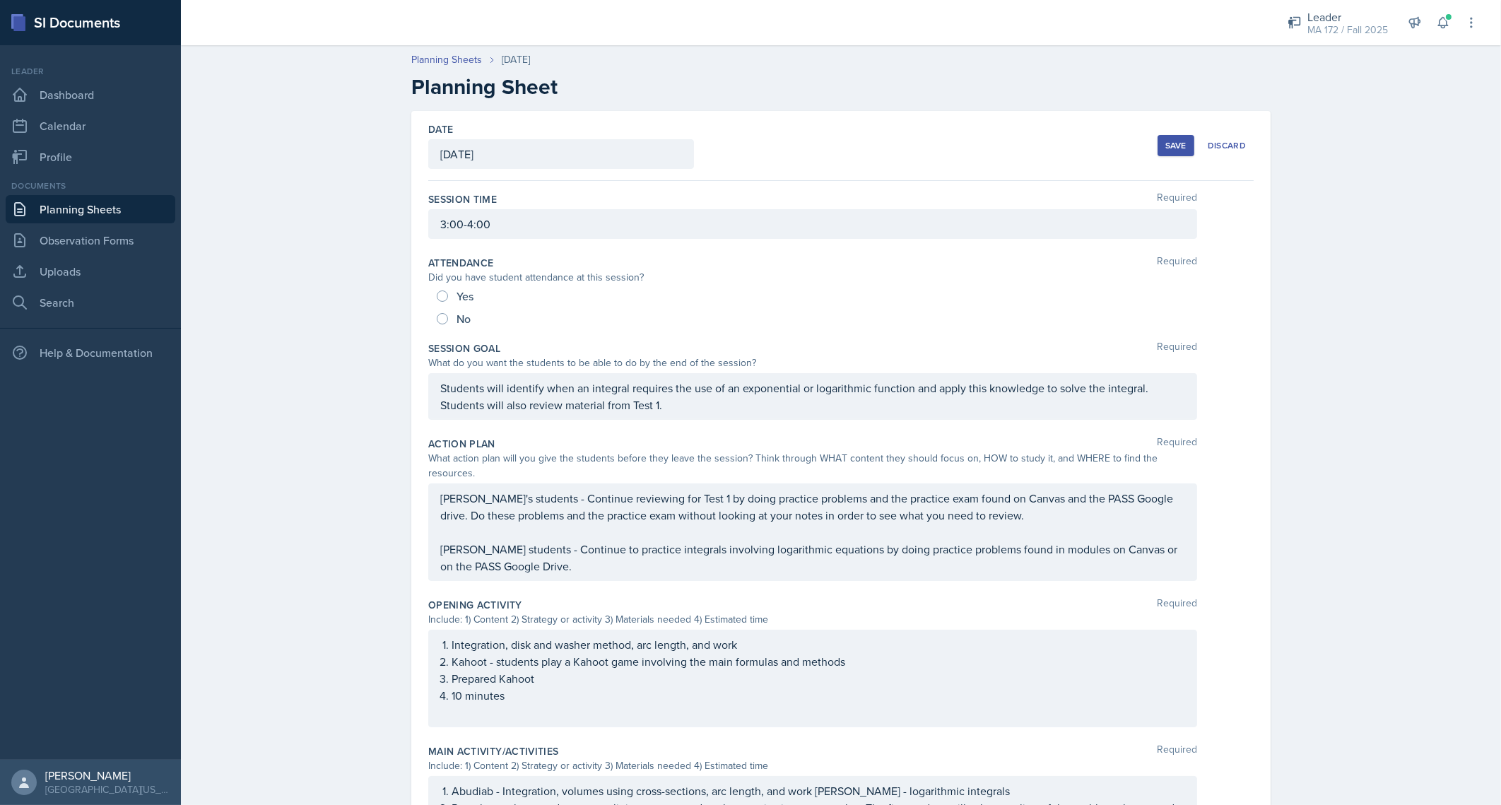
click at [791, 536] on div "Abudiar's students - Continue reviewing for Test 1 by doing practice problems a…" at bounding box center [812, 532] width 745 height 85
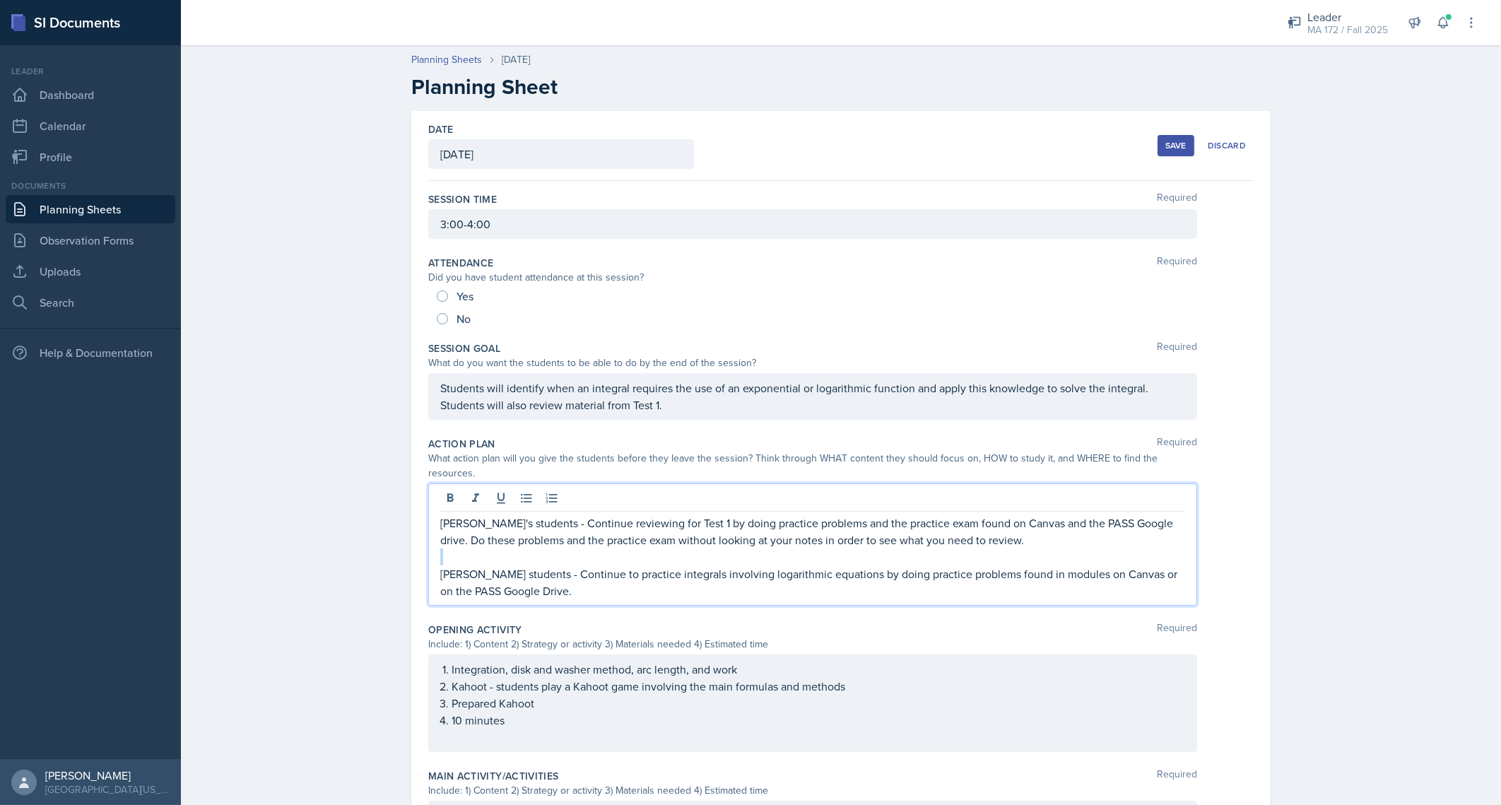
click at [791, 548] on p at bounding box center [812, 556] width 745 height 17
click at [816, 565] on p "Lenahan's students - Continue to practice integrals involving logarithmic equat…" at bounding box center [812, 582] width 745 height 34
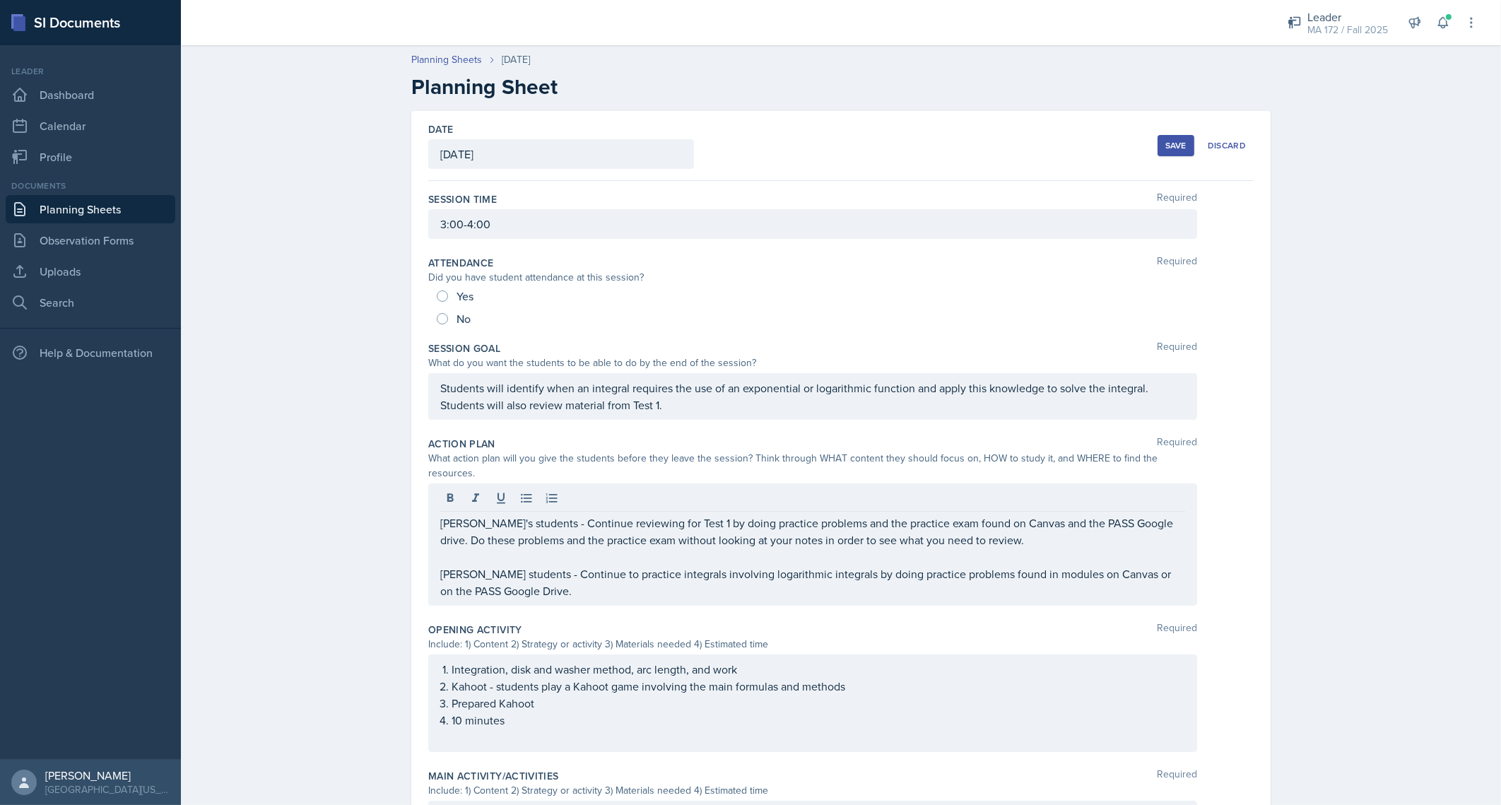
click at [328, 561] on div "Planning Sheets Sep 8th, 2025 Planning Sheet Date September 8th, 2025 September…" at bounding box center [841, 634] width 1320 height 1193
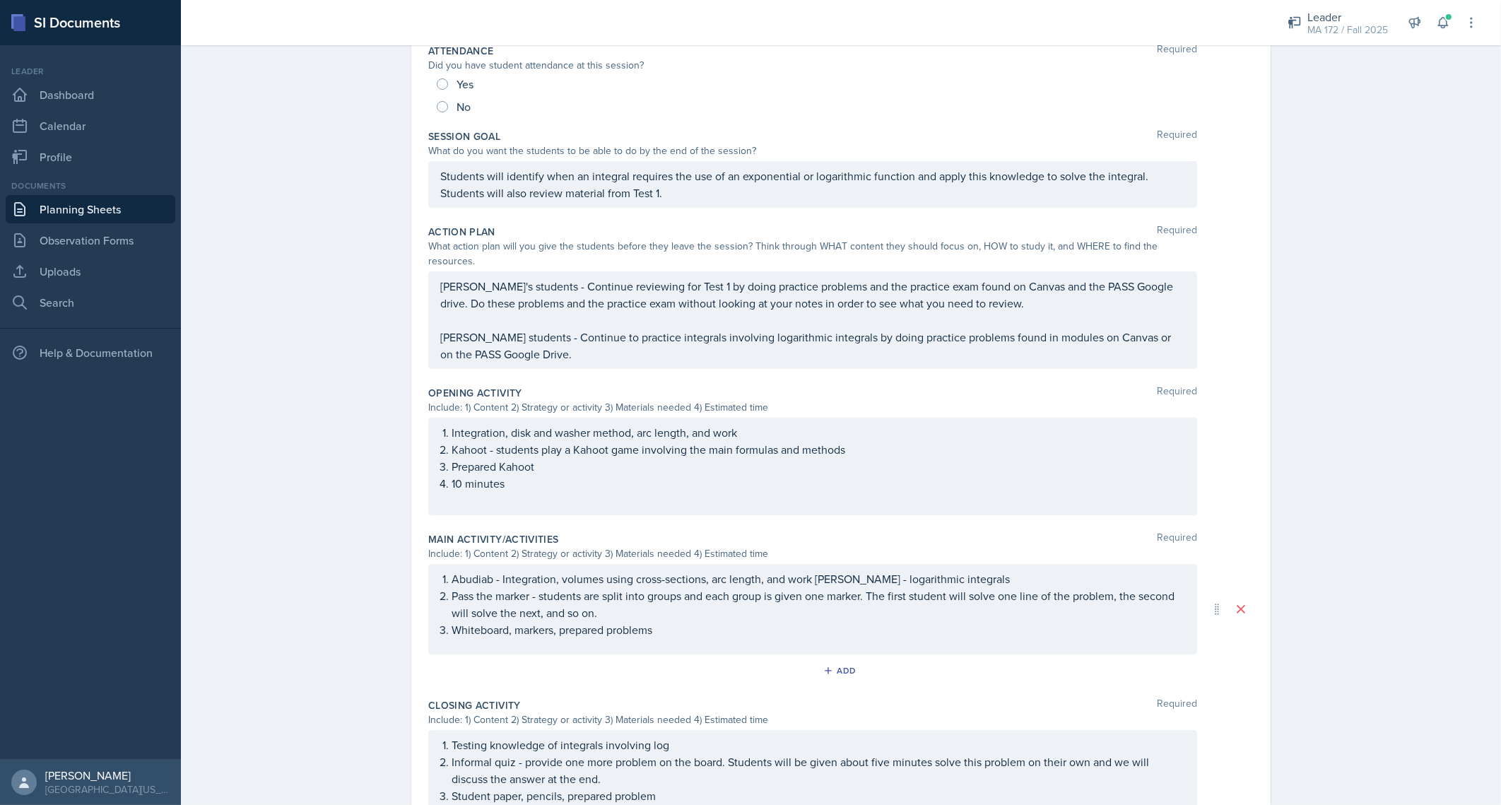
scroll to position [236, 0]
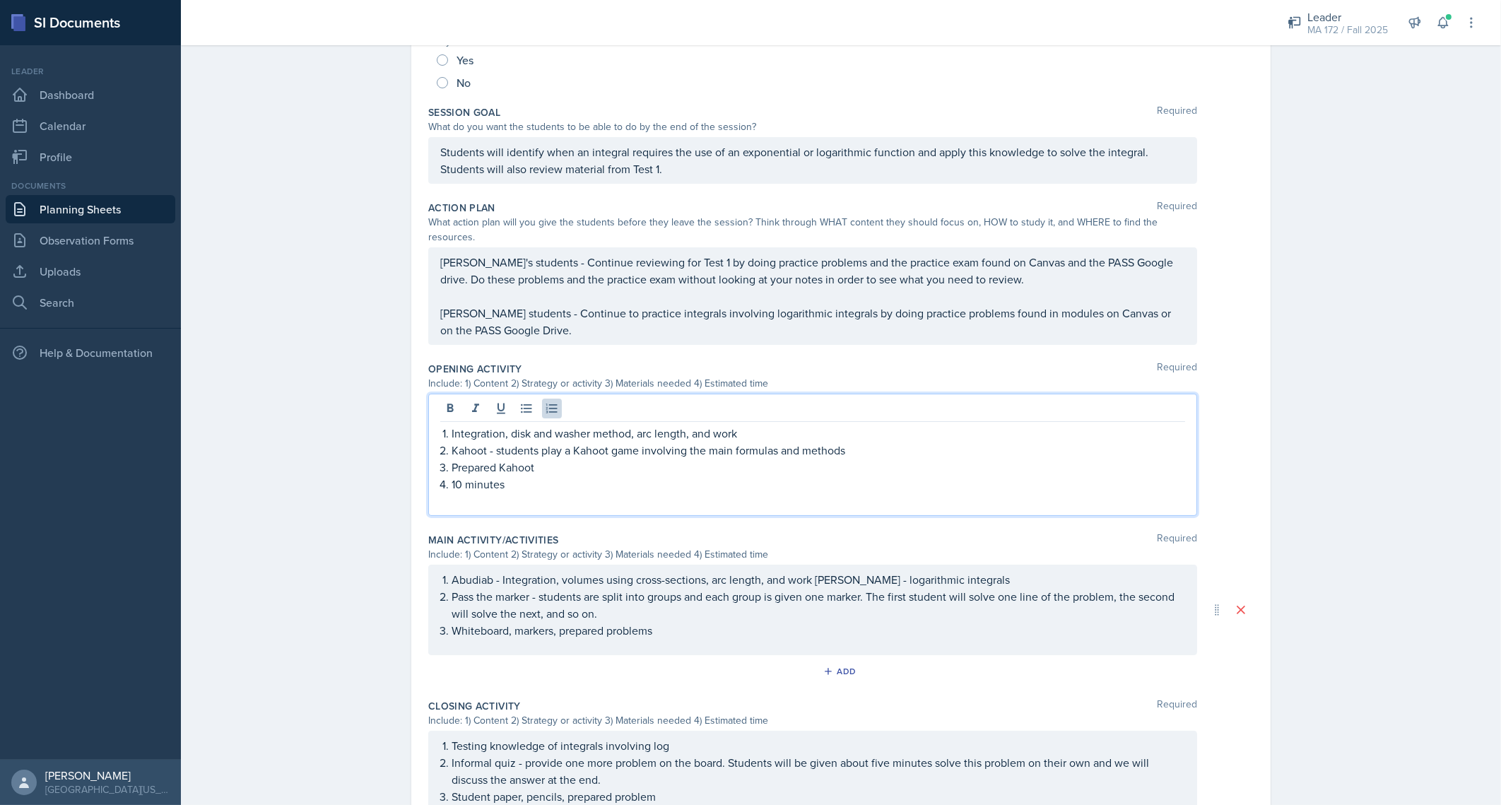
click at [452, 476] on p "10 minutes" at bounding box center [818, 484] width 733 height 17
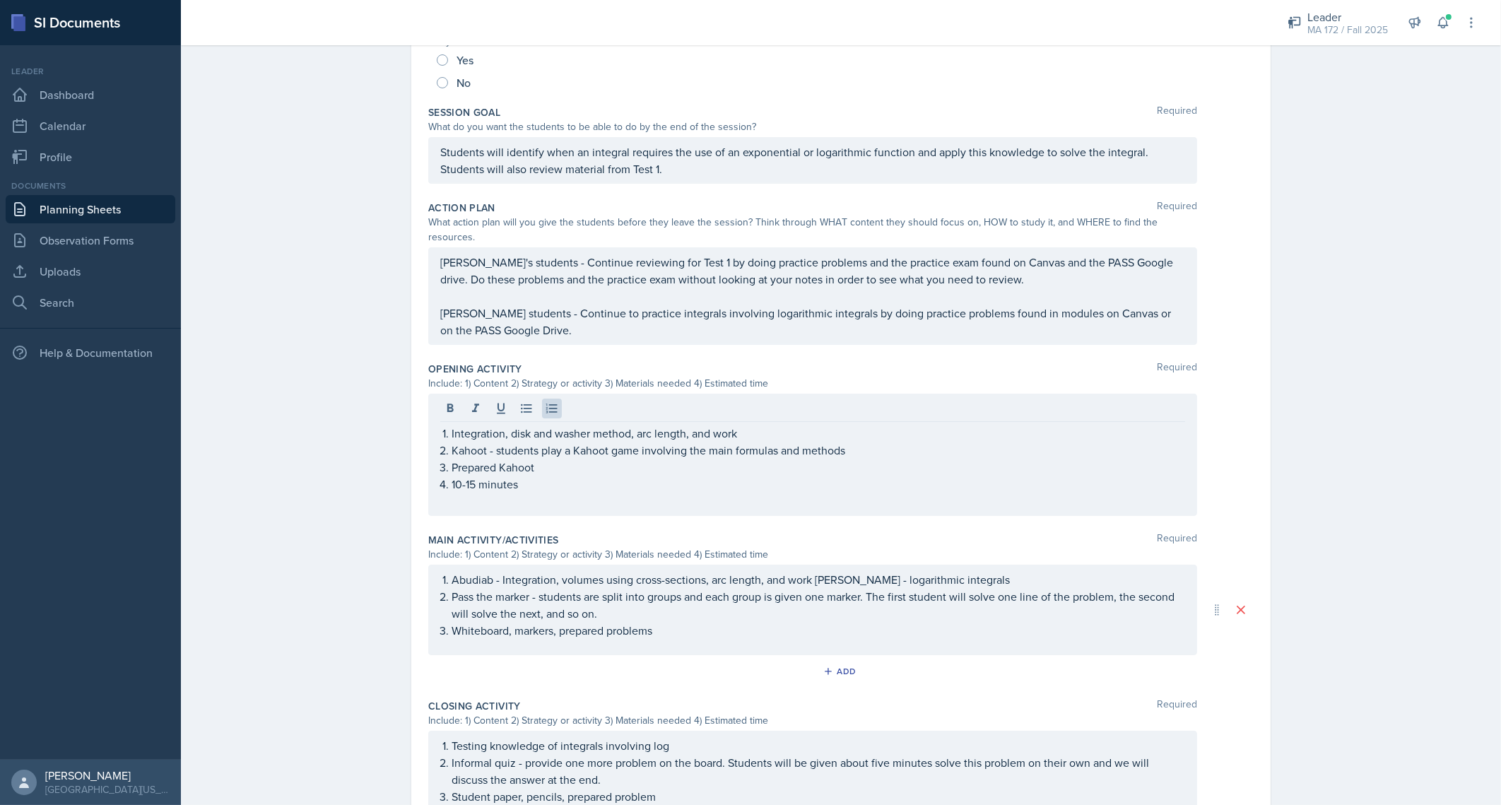
click at [347, 391] on div "Planning Sheets Sep 8th, 2025 Planning Sheet Date September 8th, 2025 September…" at bounding box center [841, 398] width 1320 height 1193
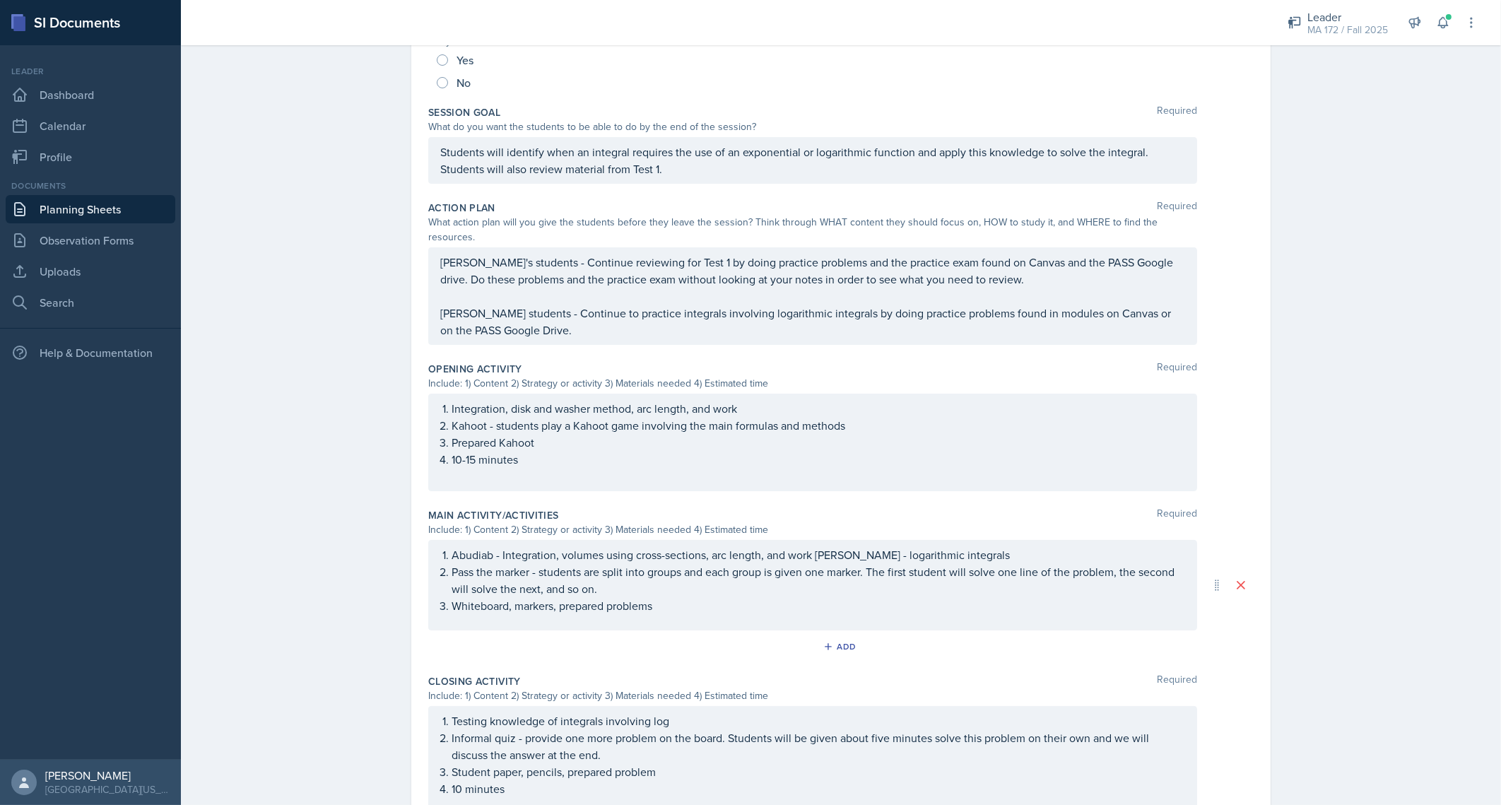
click at [498, 161] on div "Students will identify when an integral requires the use of an exponential or l…" at bounding box center [812, 160] width 769 height 47
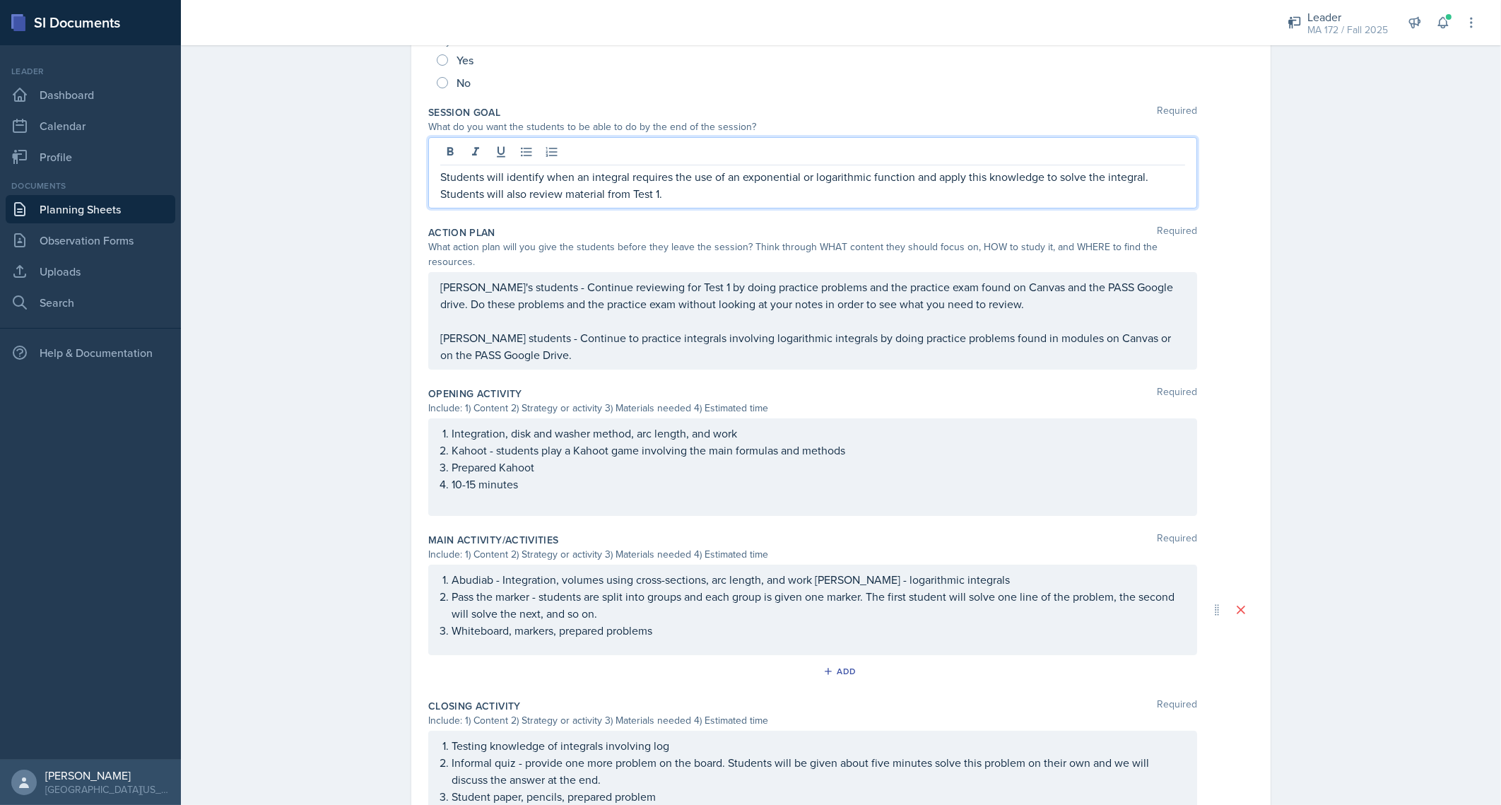
click at [498, 161] on div at bounding box center [812, 153] width 745 height 23
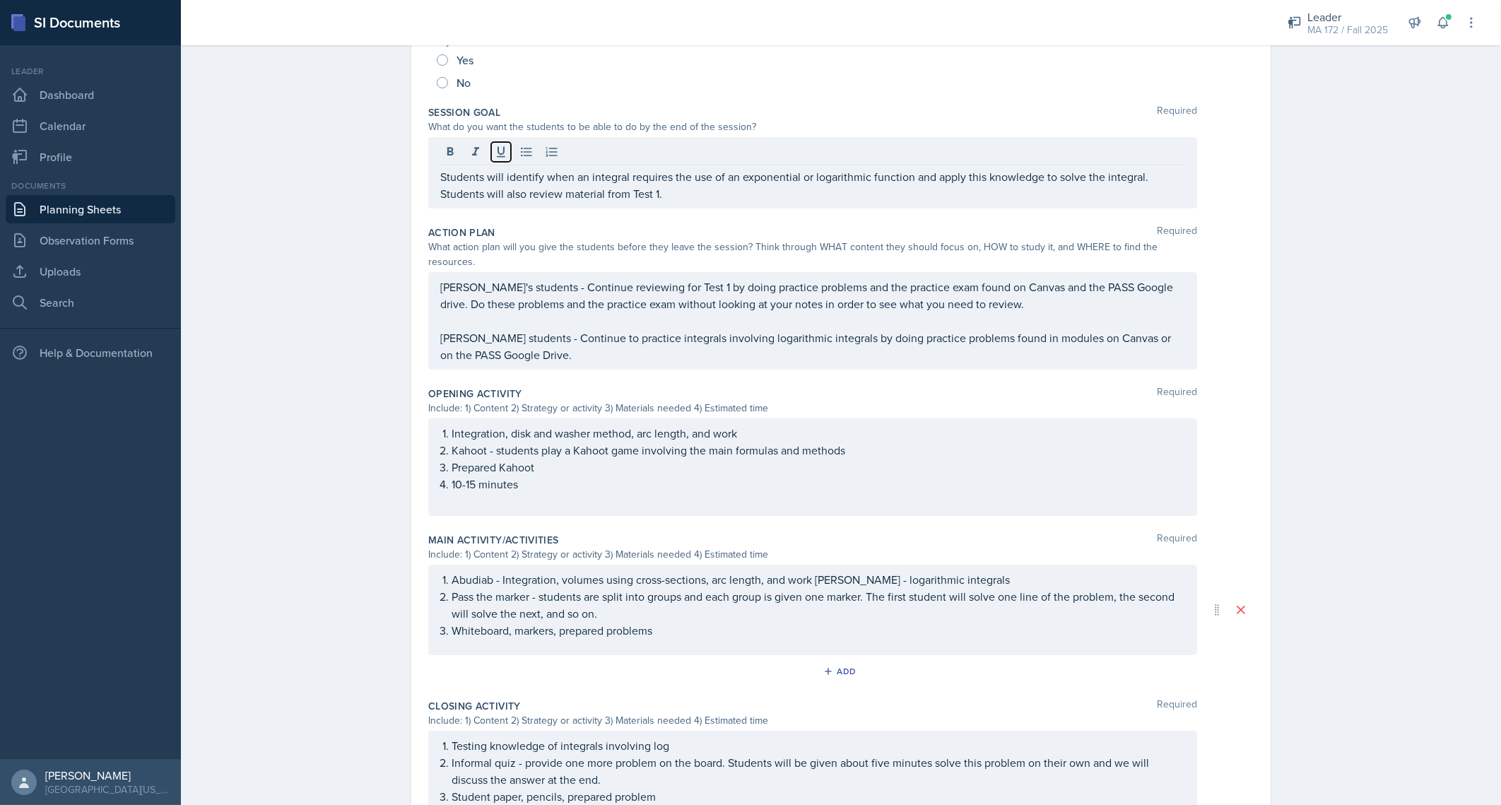
click at [498, 161] on div at bounding box center [812, 153] width 745 height 23
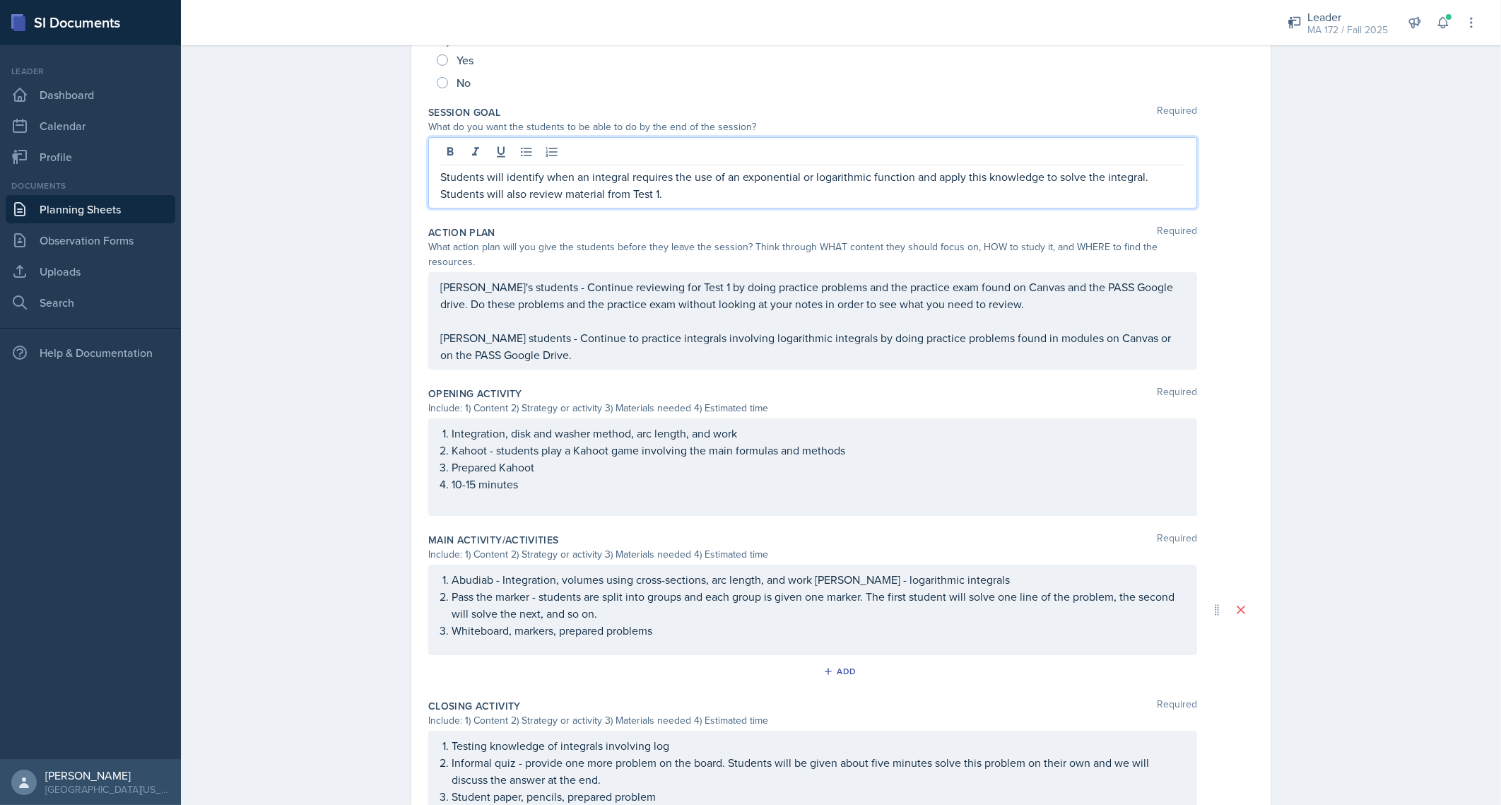
click at [505, 178] on p "Students will identify when an integral requires the use of an exponential or l…" at bounding box center [812, 185] width 745 height 34
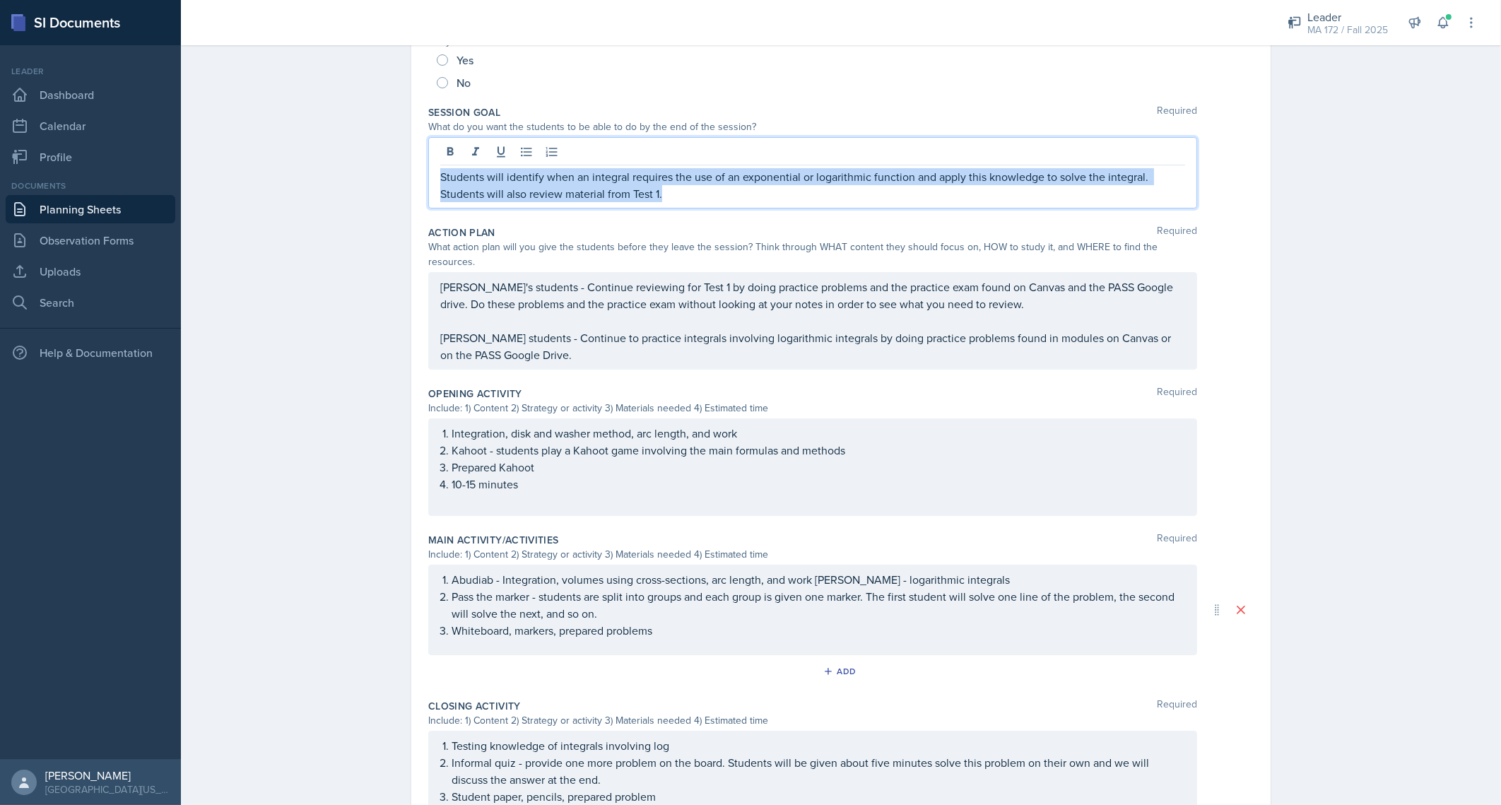
click at [505, 178] on p "Students will identify when an integral requires the use of an exponential or l…" at bounding box center [812, 185] width 745 height 34
copy p "Students will identify when an integral requires the use of an exponential or l…"
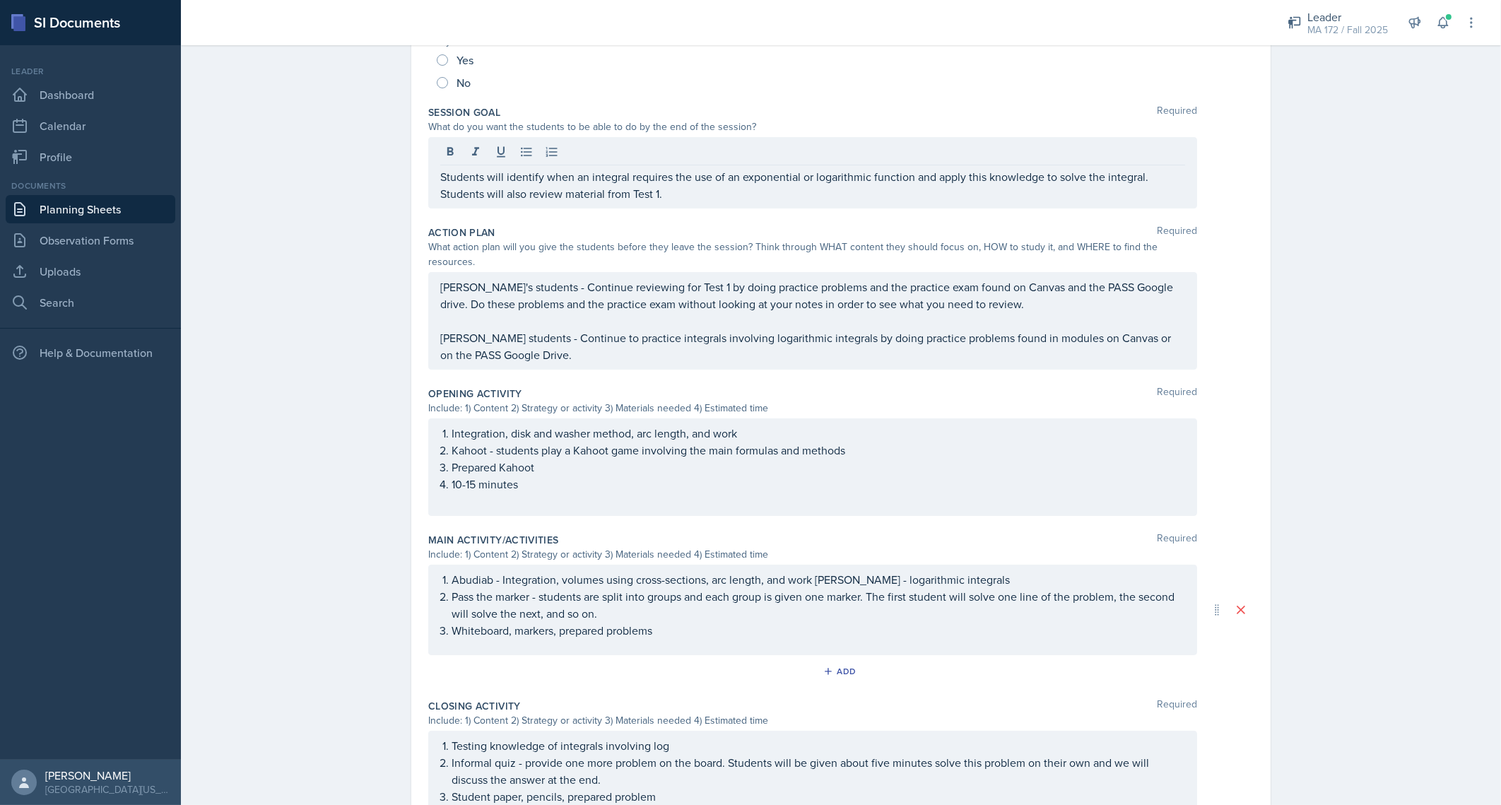
click at [389, 205] on div "Date September 8th, 2025 September 2025 31 1 2 3 4 5 6 7 8 9 10 11 12 13 14 15 …" at bounding box center [841, 435] width 904 height 1120
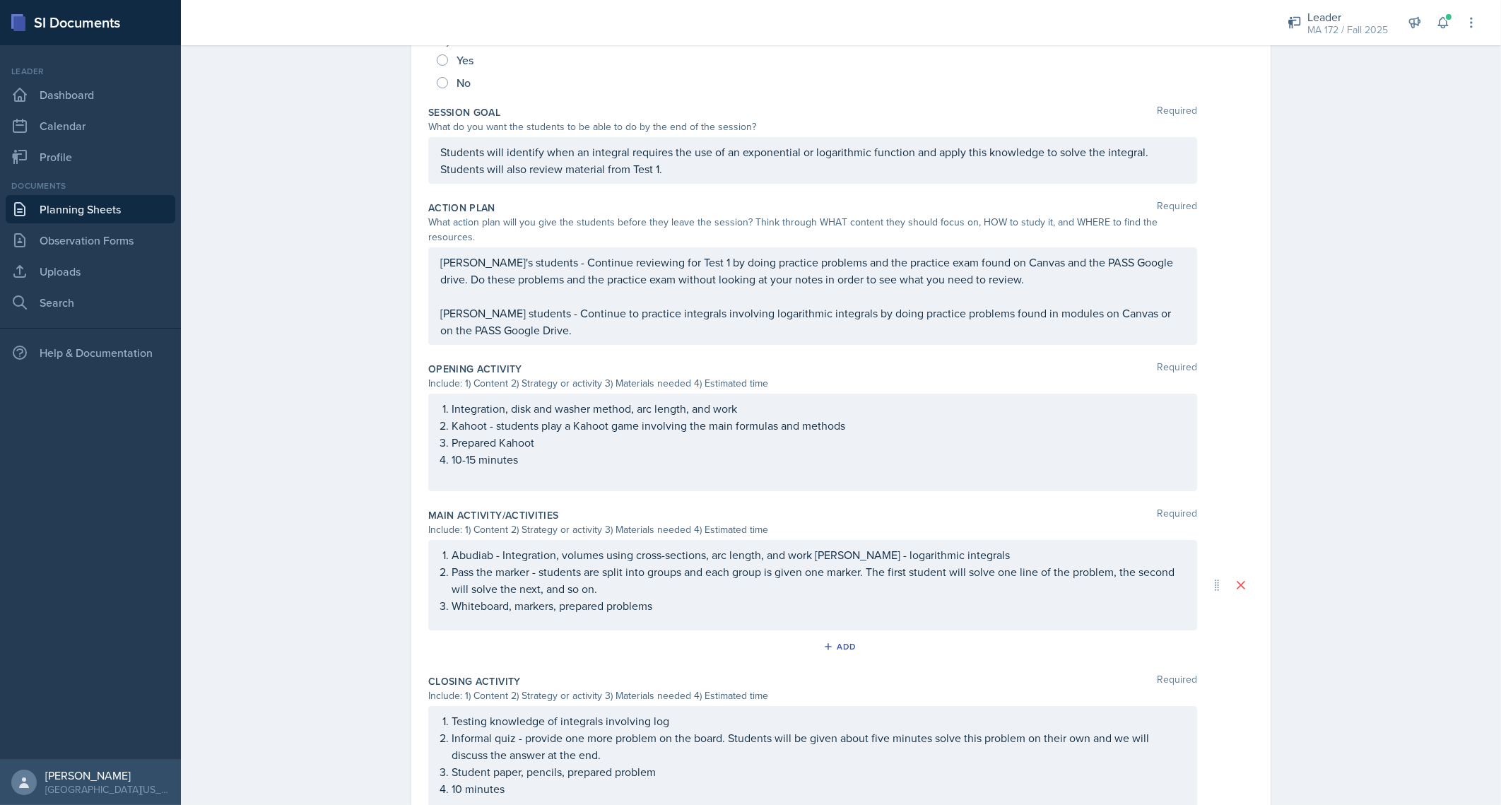
click at [343, 139] on div "Planning Sheets Sep 8th, 2025 Planning Sheet Date September 8th, 2025 September…" at bounding box center [841, 386] width 1320 height 1168
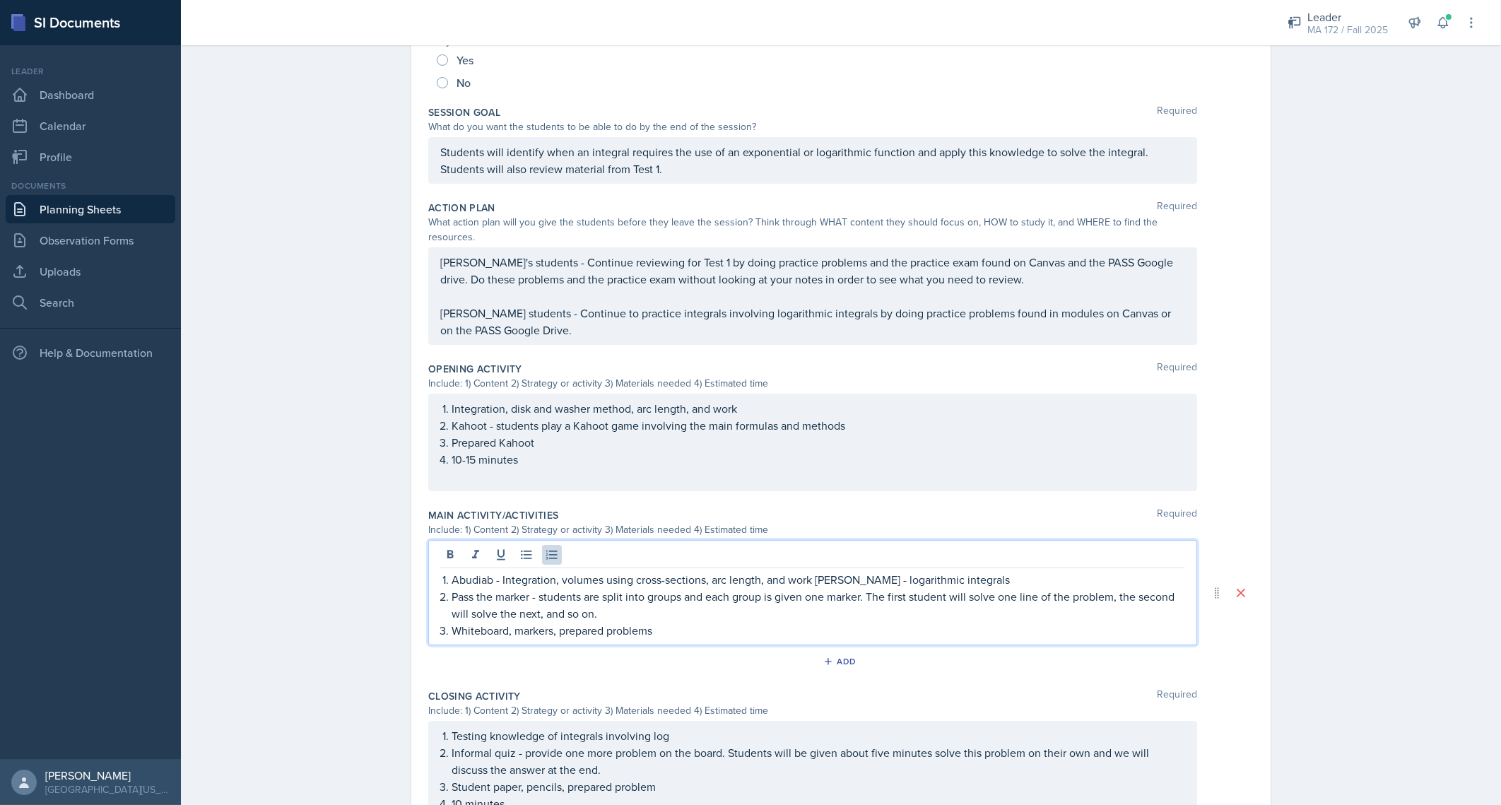
click at [714, 571] on ol "Abudiab - Integration, volumes using cross-sections, arc length, and work Lenah…" at bounding box center [818, 605] width 733 height 68
click at [622, 588] on p "Pass the marker - students are split into groups and each group is given one ma…" at bounding box center [818, 605] width 733 height 34
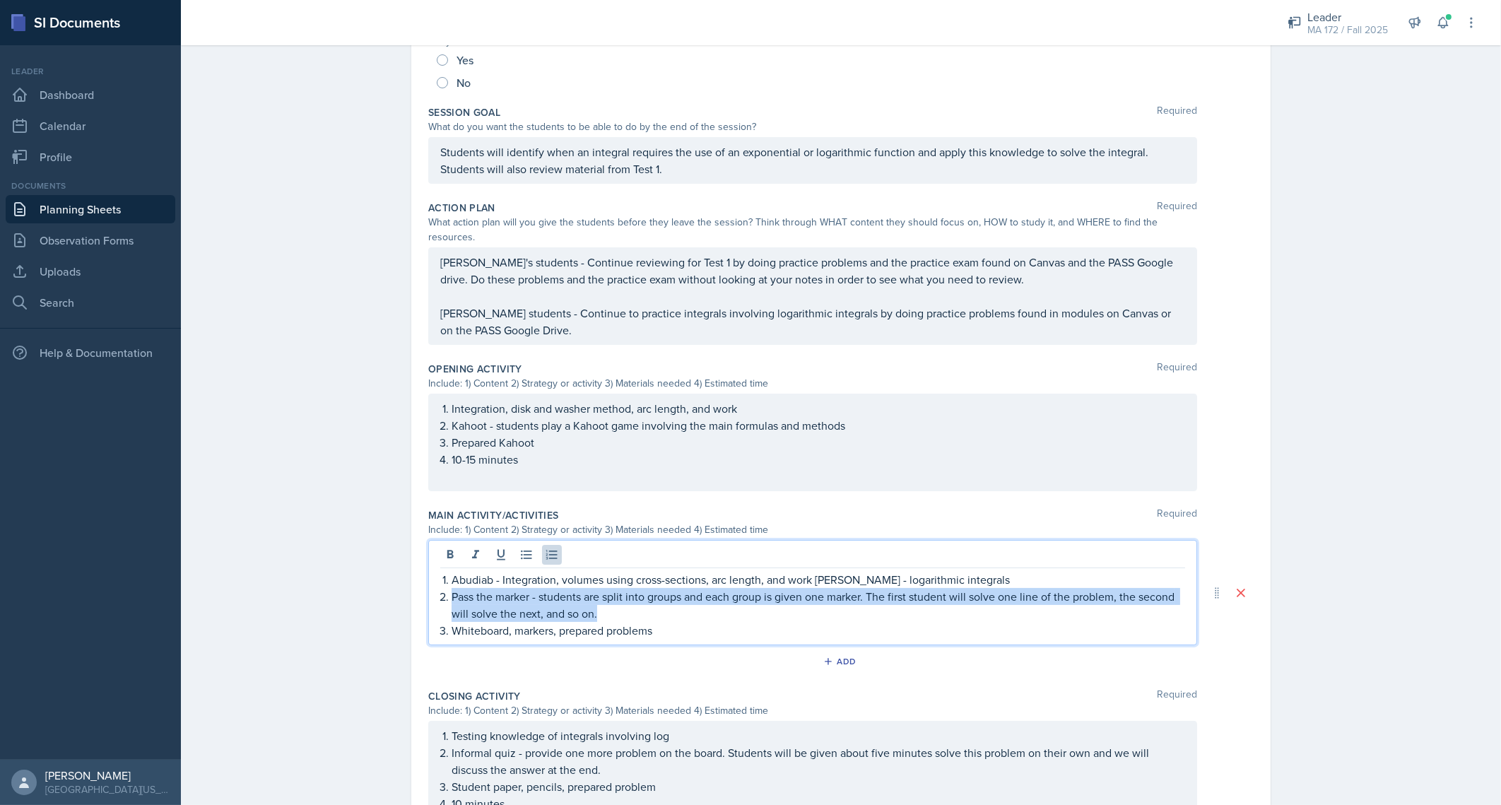
click at [622, 588] on p "Pass the marker - students are split into groups and each group is given one ma…" at bounding box center [818, 605] width 733 height 34
copy p "Pass the marker - students are split into groups and each group is given one ma…"
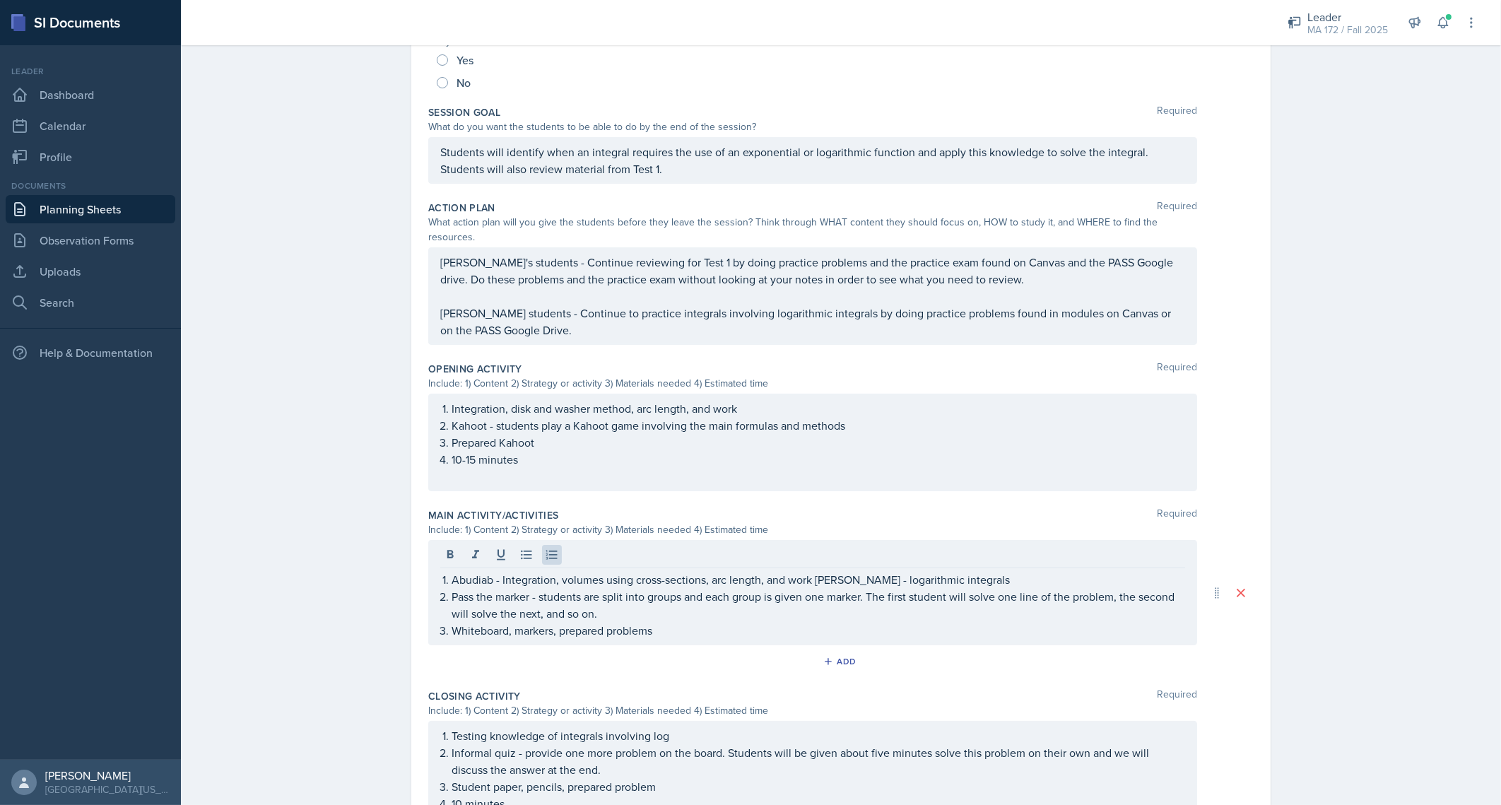
click at [325, 327] on div "Planning Sheets Sep 8th, 2025 Planning Sheet Date September 8th, 2025 September…" at bounding box center [841, 393] width 1320 height 1183
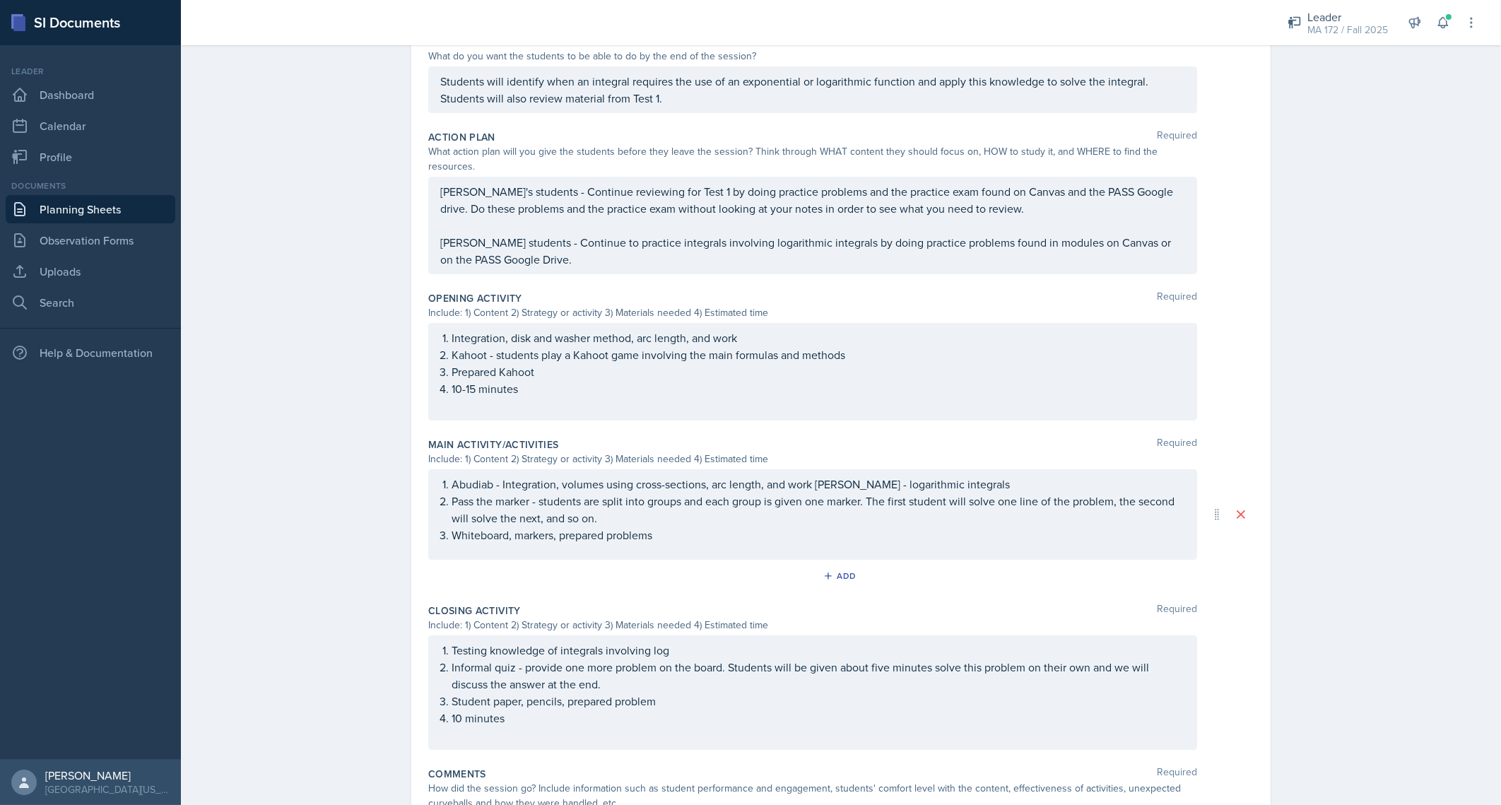
scroll to position [331, 0]
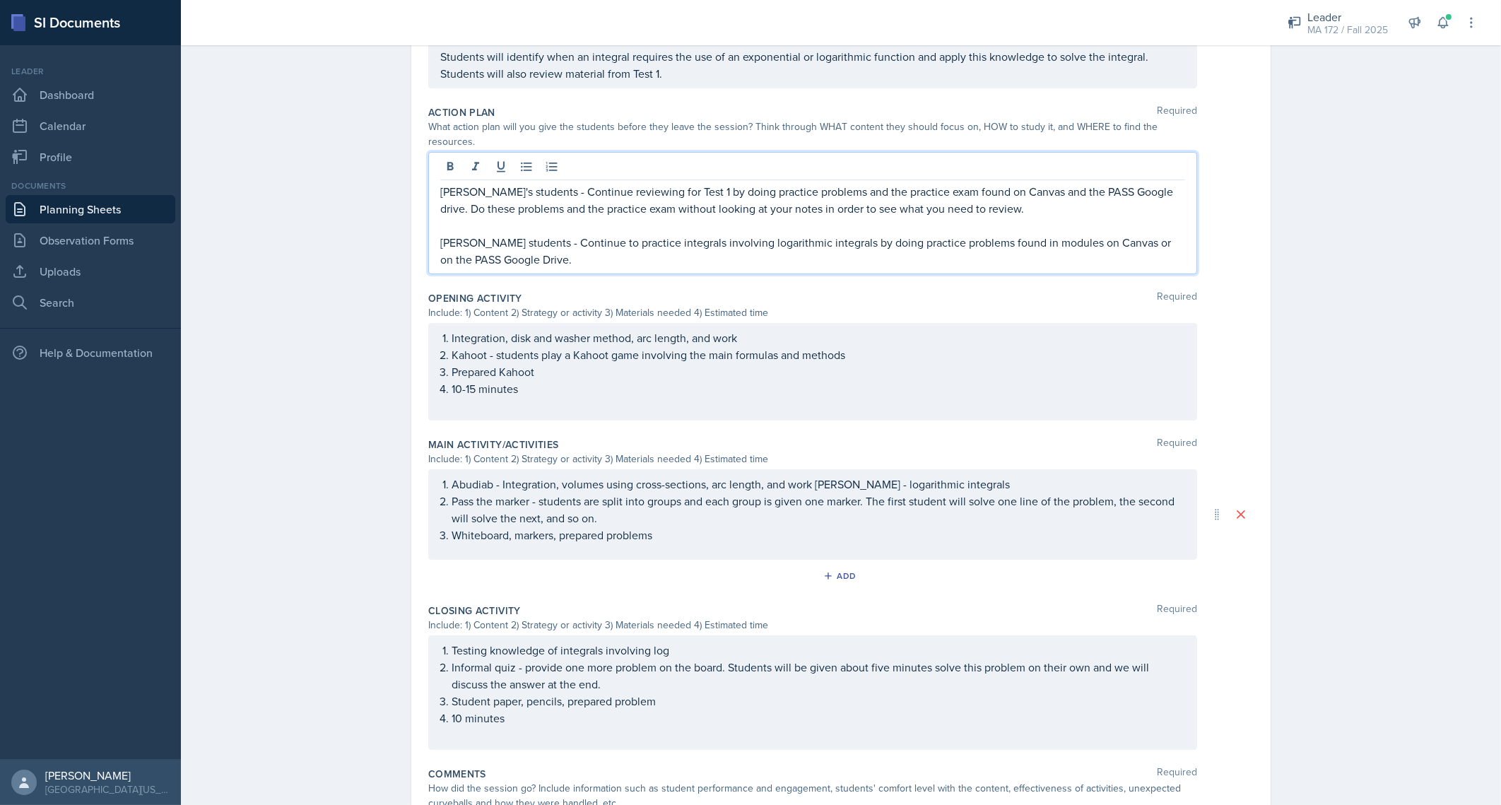
click at [516, 183] on p "Abudiar's students - Continue reviewing for Test 1 by doing practice problems a…" at bounding box center [812, 200] width 745 height 34
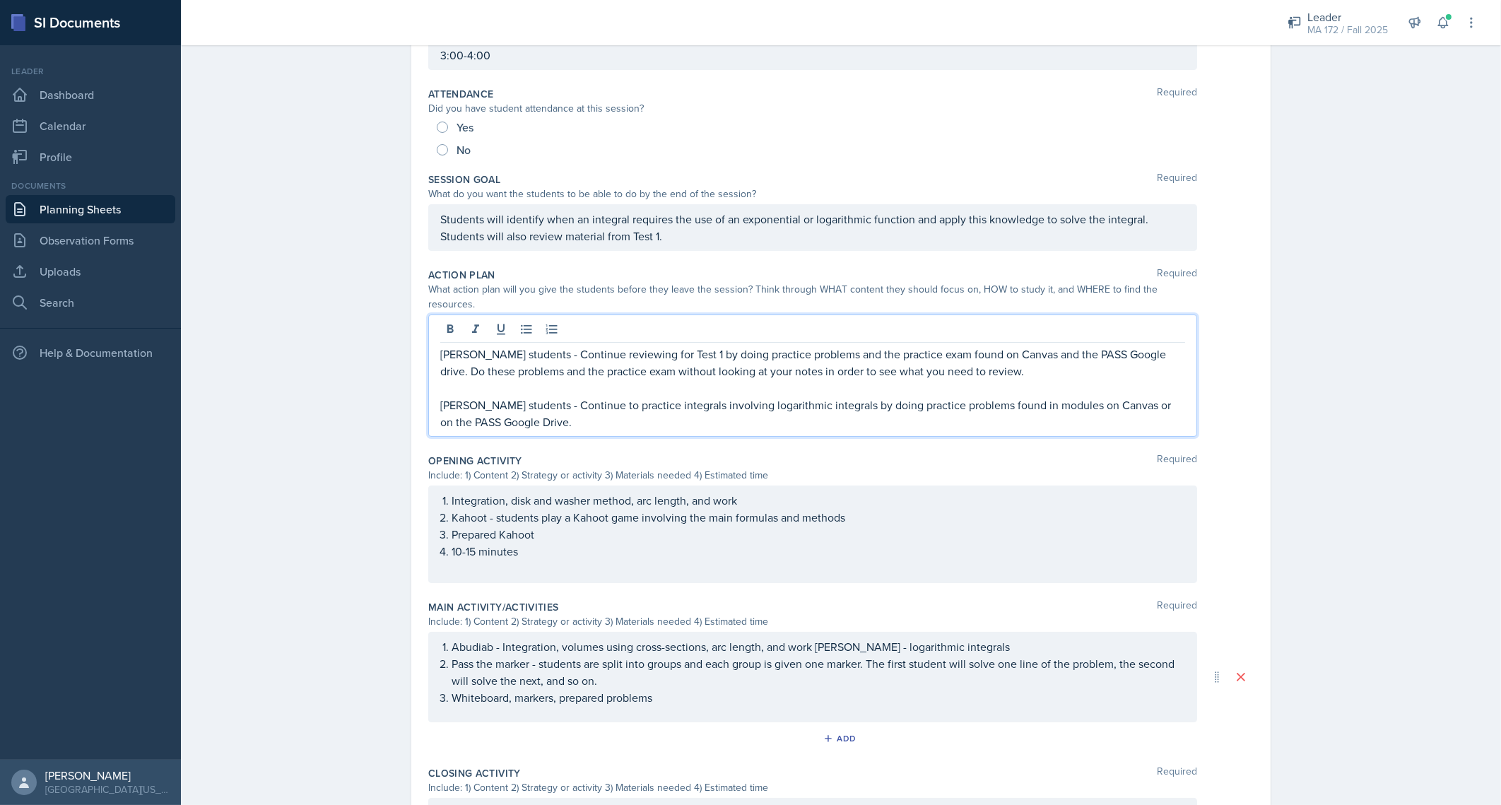
scroll to position [176, 0]
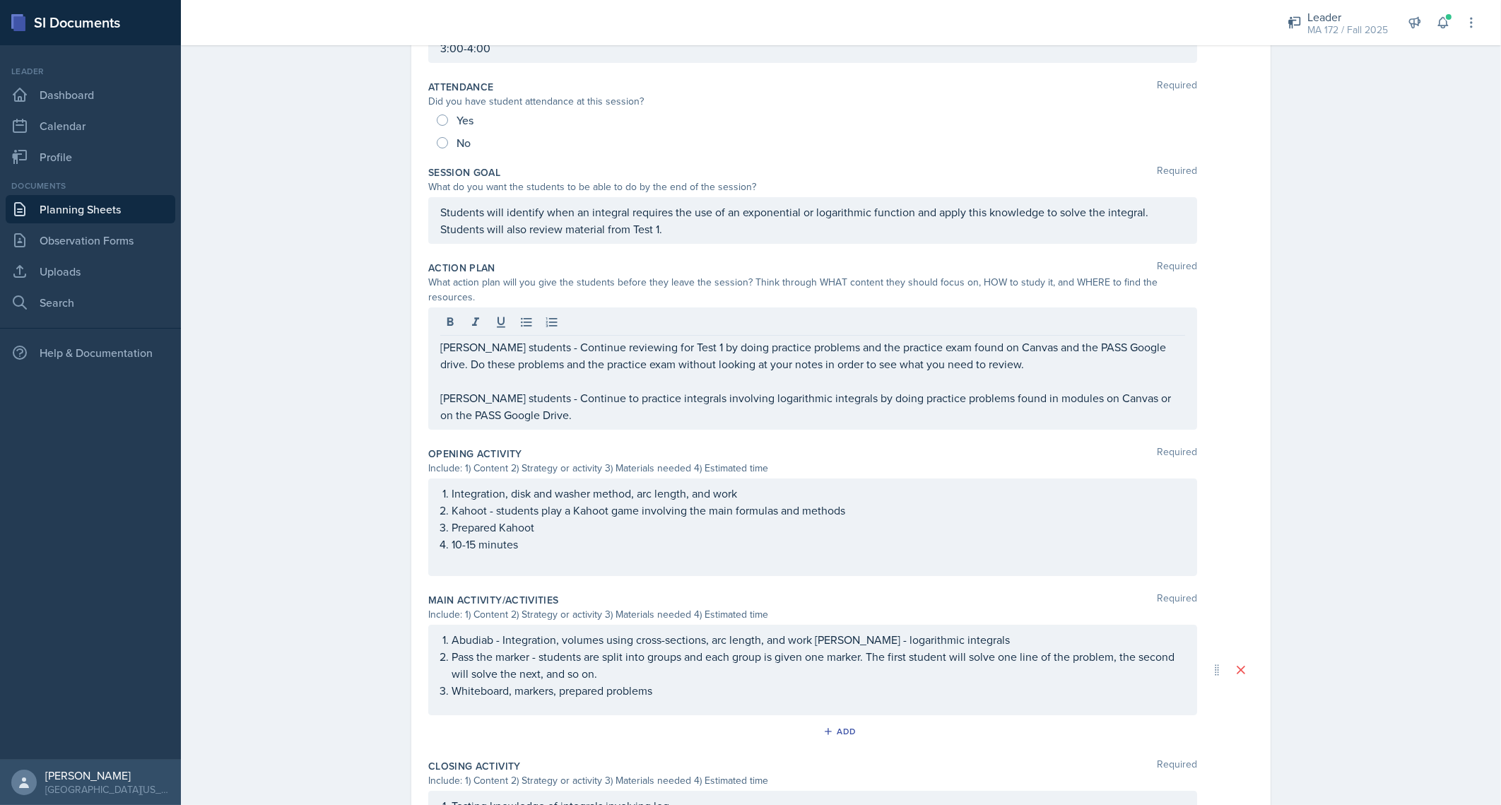
click at [350, 379] on div "Planning Sheets Sep 8th, 2025 Planning Sheet Date September 8th, 2025 September…" at bounding box center [841, 458] width 1320 height 1193
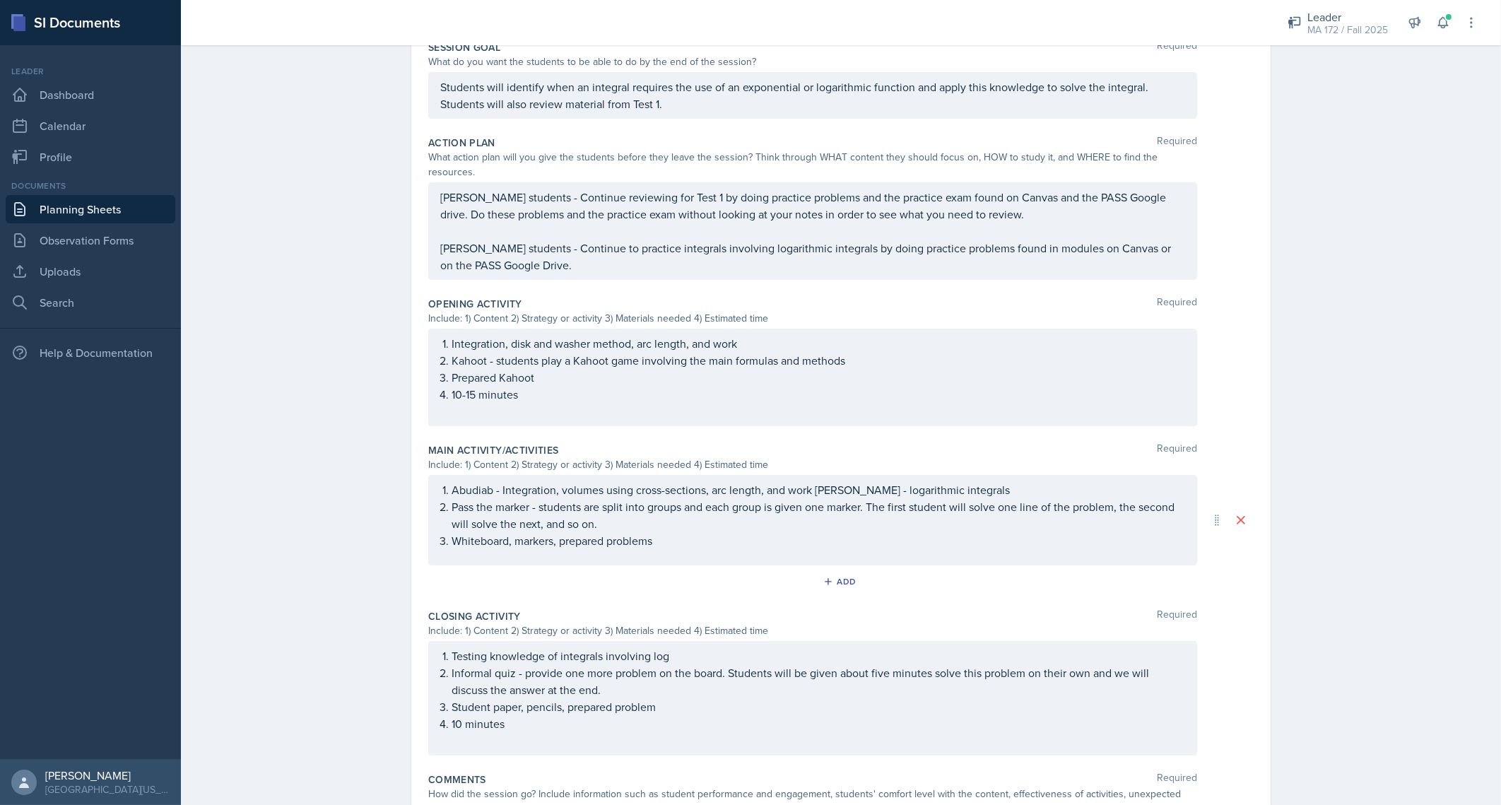
scroll to position [265, 0]
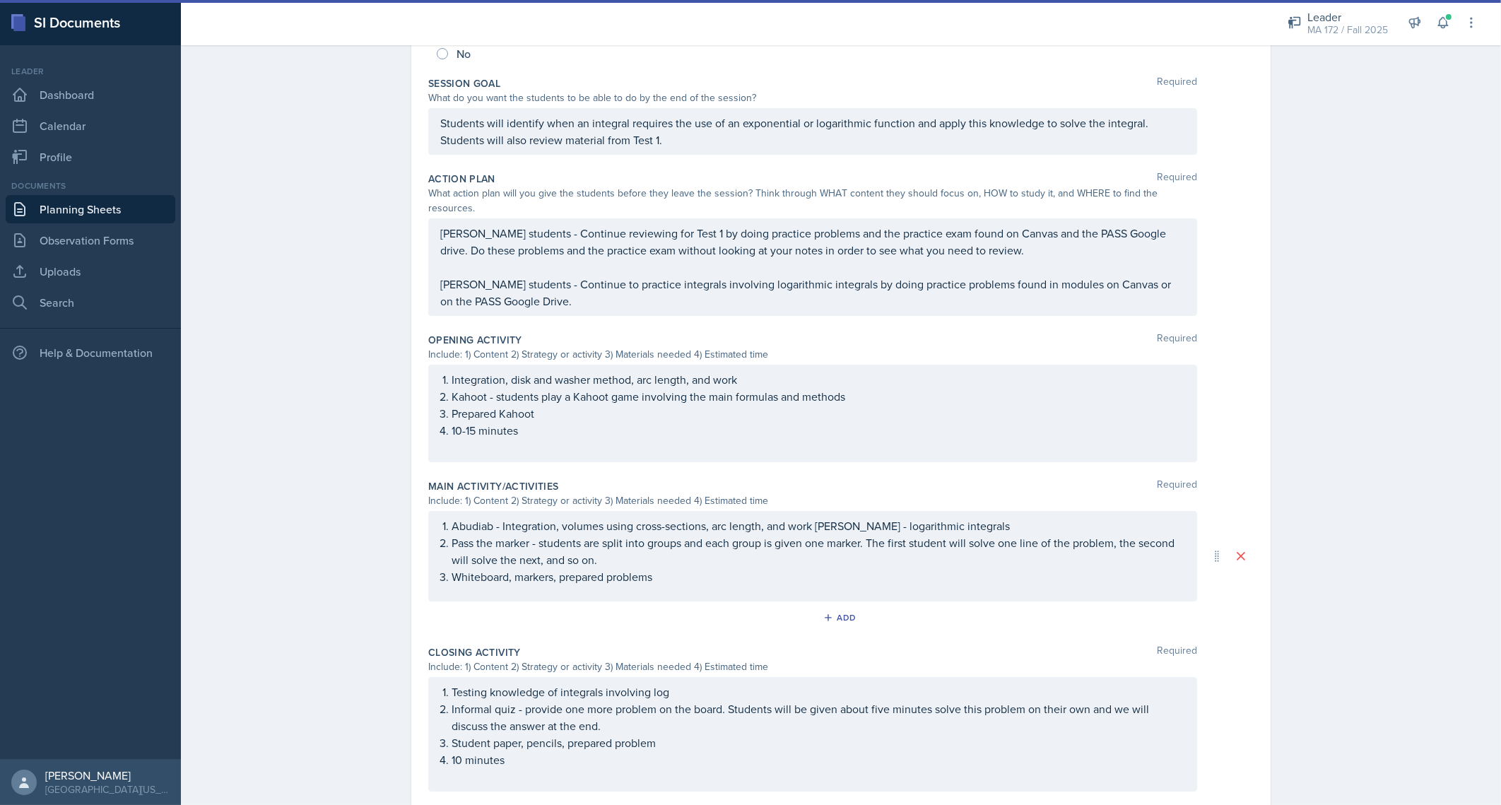
click at [807, 511] on div "Abudiab - Integration, volumes using cross-sections, arc length, and work Lenah…" at bounding box center [812, 556] width 769 height 90
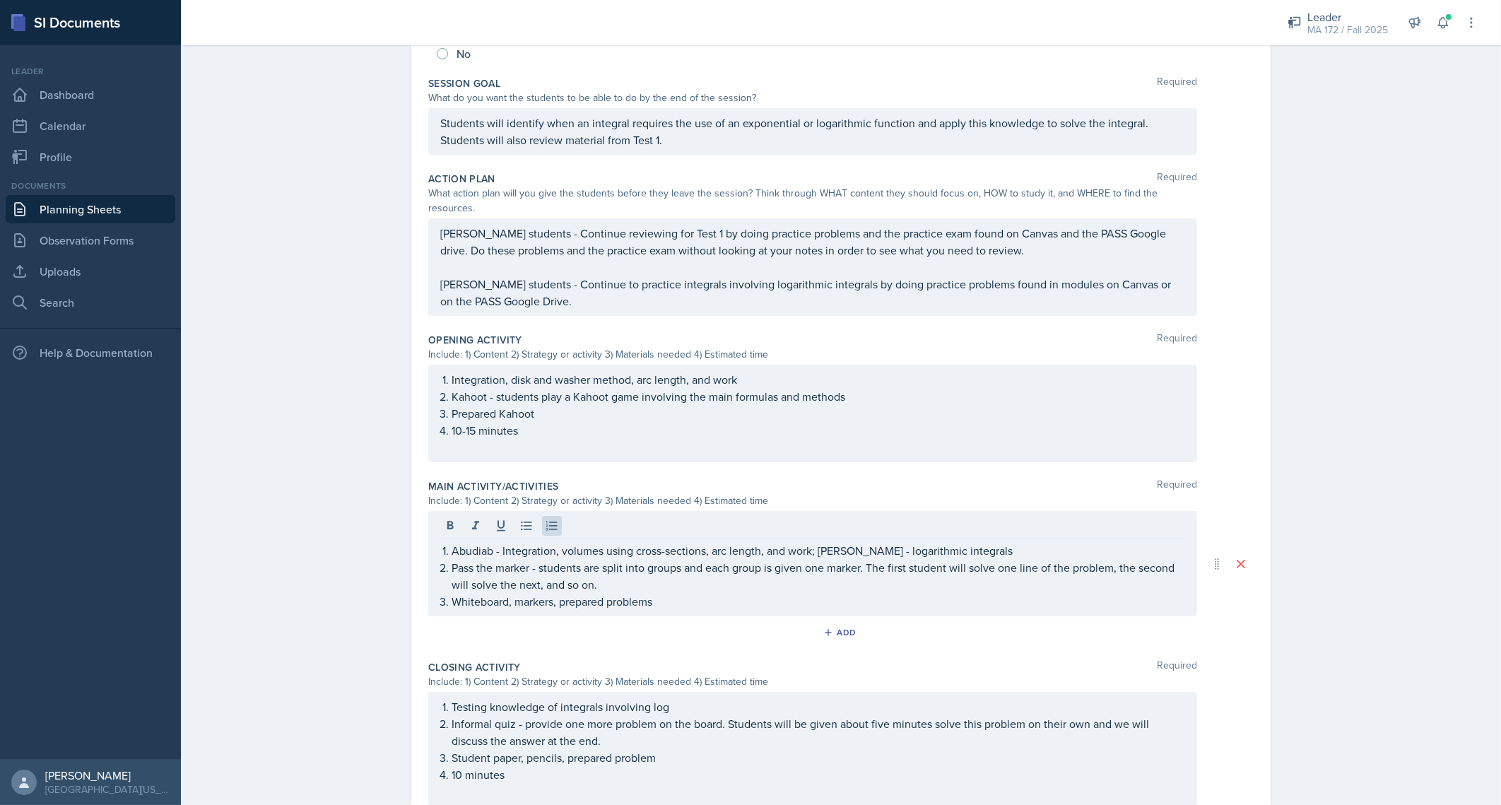
drag, startPoint x: 430, startPoint y: 213, endPoint x: 552, endPoint y: 284, distance: 141.6
click at [552, 284] on div "Abudiab's students - Continue reviewing for Test 1 by doing practice problems a…" at bounding box center [812, 267] width 769 height 98
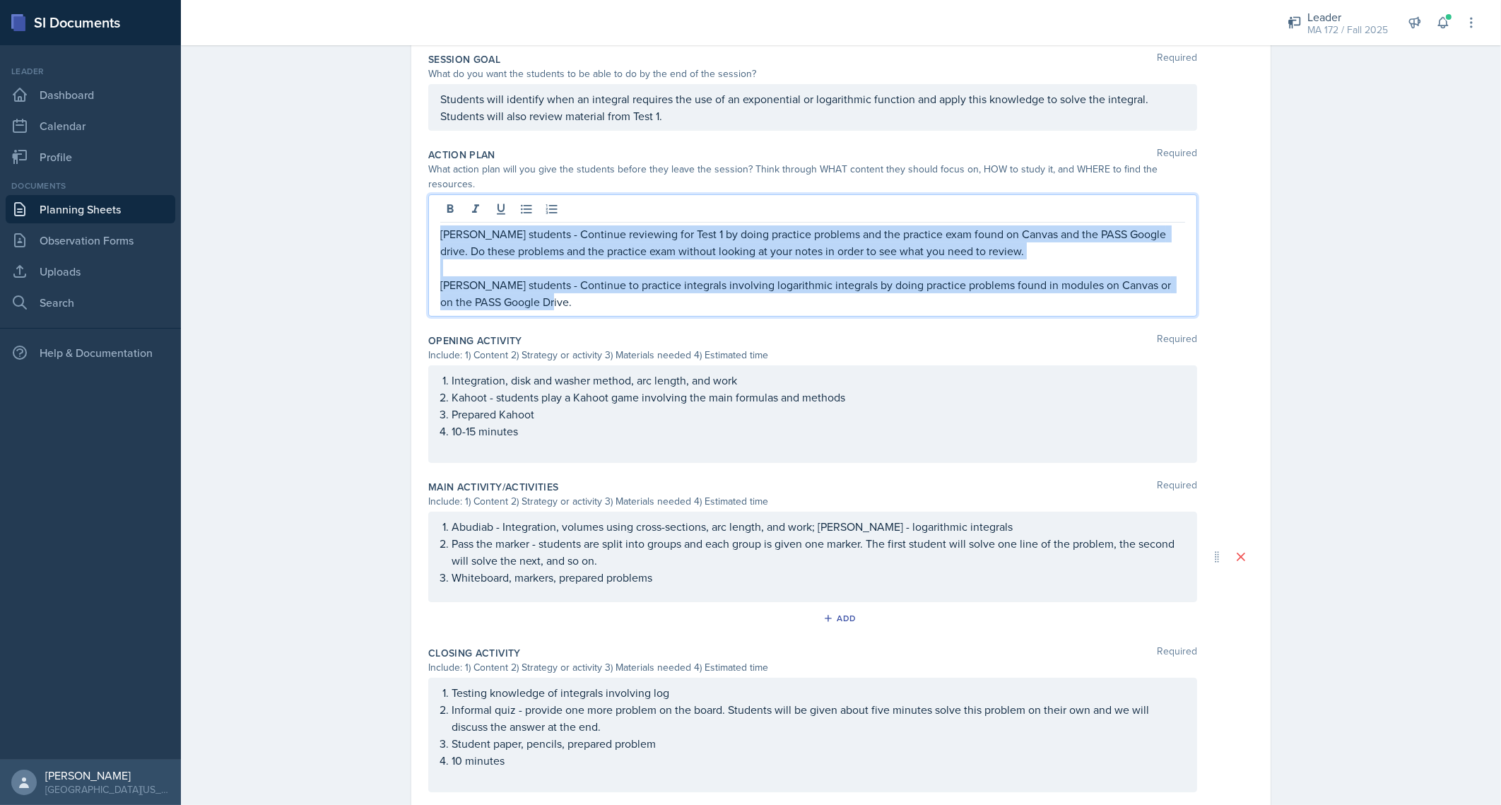
drag, startPoint x: 548, startPoint y: 286, endPoint x: 432, endPoint y: 214, distance: 137.1
click at [432, 214] on div "Abudiab's students - Continue reviewing for Test 1 by doing practice problems a…" at bounding box center [812, 255] width 769 height 122
copy div "Abudiab's students - Continue reviewing for Test 1 by doing practice problems a…"
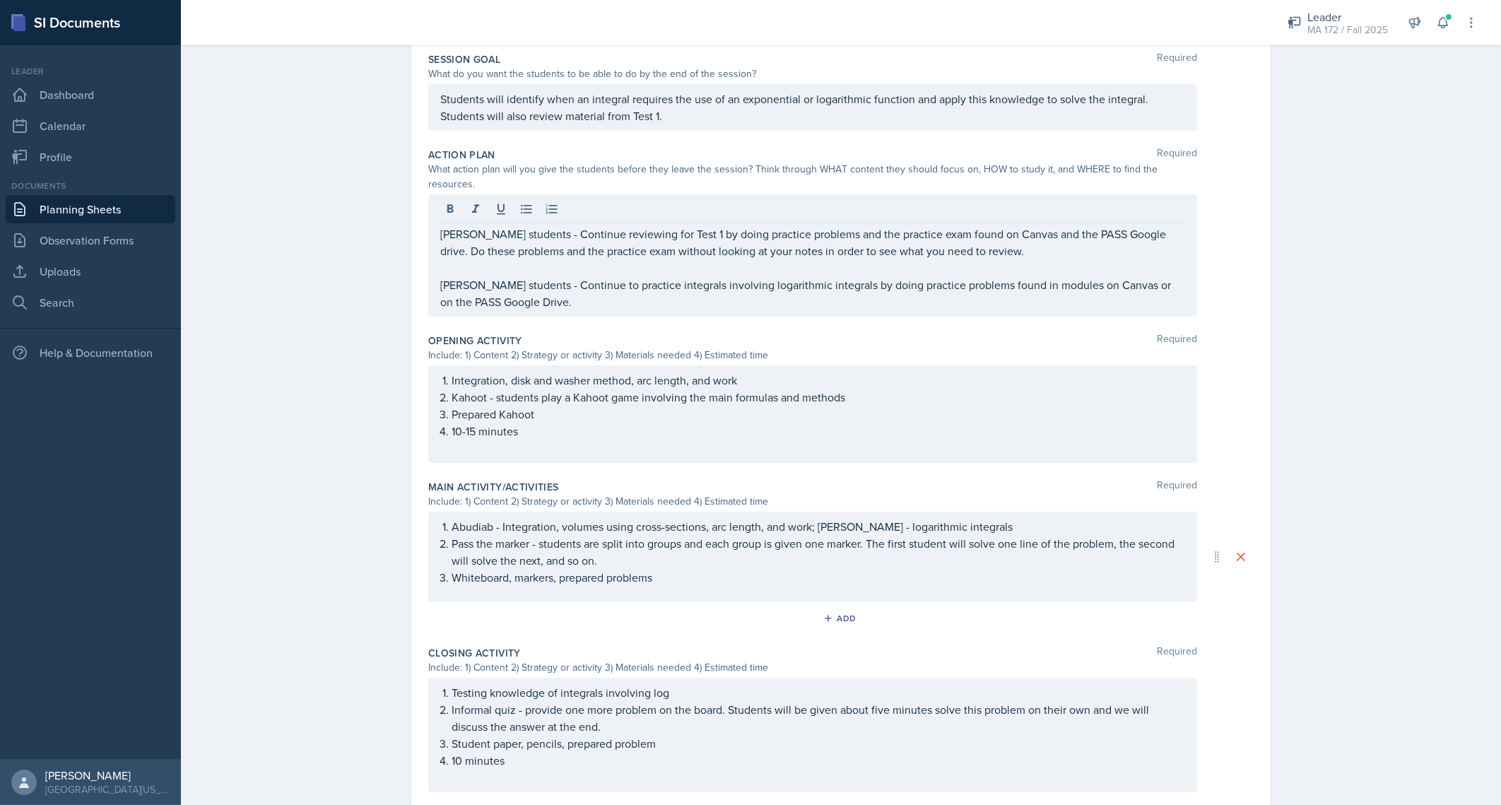
click at [303, 227] on div "Planning Sheets Sep 8th, 2025 Planning Sheet Date September 8th, 2025 September…" at bounding box center [841, 345] width 1320 height 1193
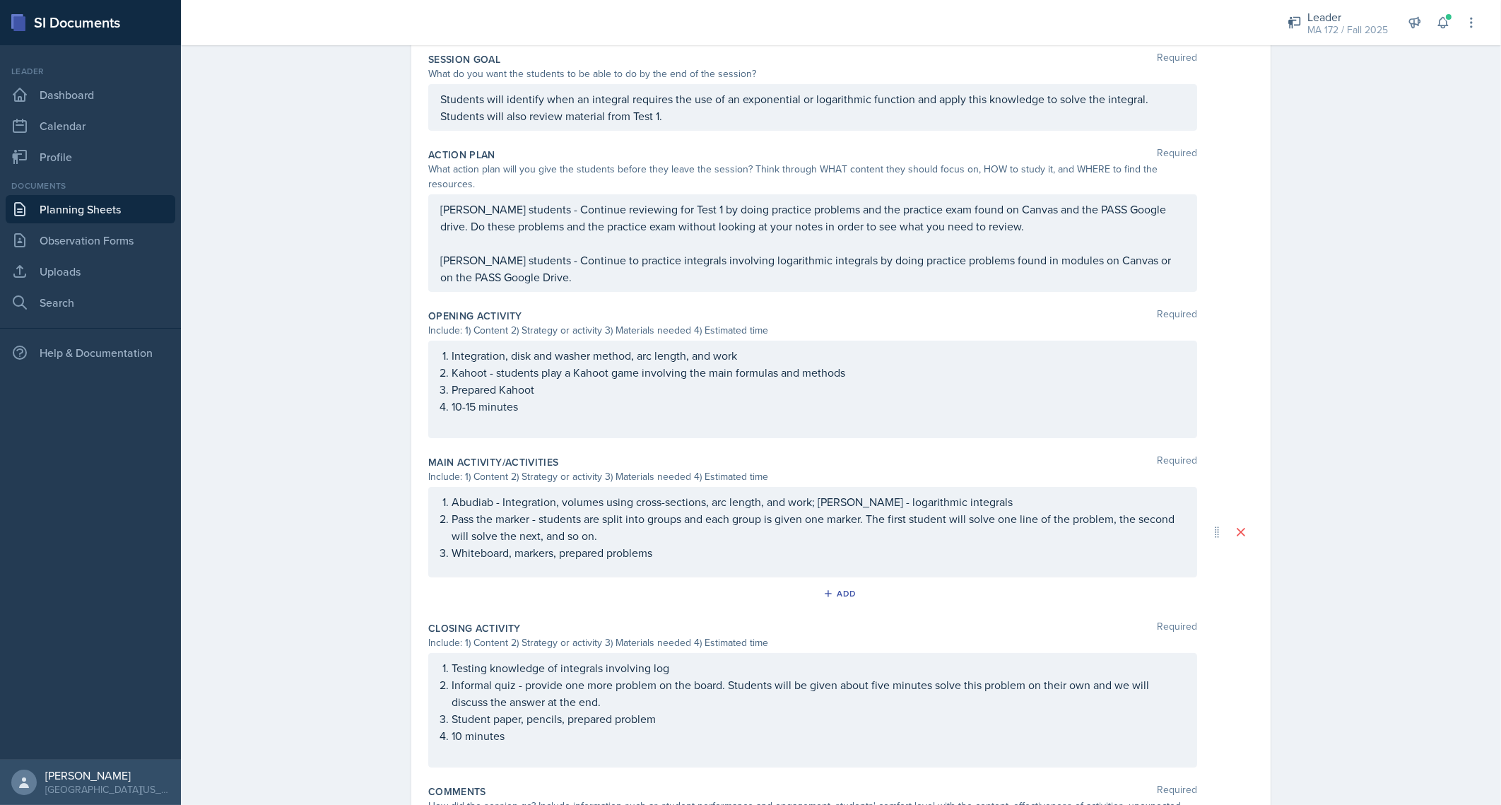
click at [117, 214] on link "Planning Sheets" at bounding box center [91, 209] width 170 height 28
